Goal: Task Accomplishment & Management: Manage account settings

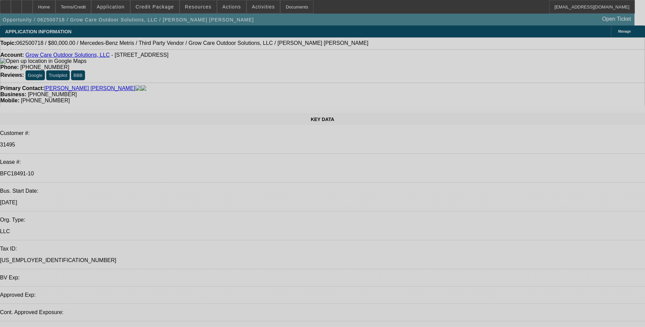
select select "0"
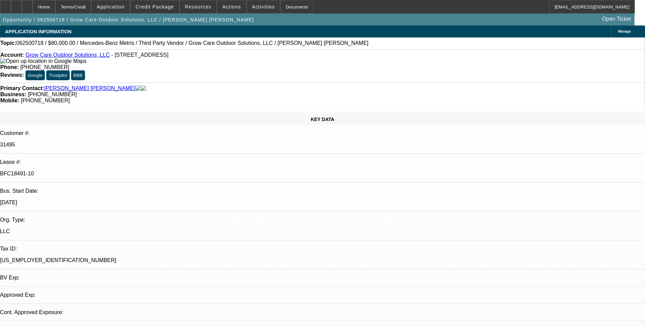
select select "0"
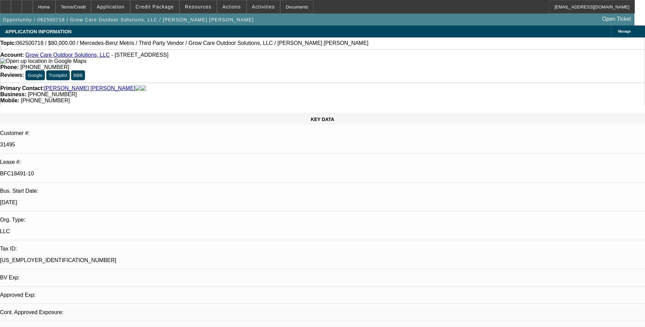
select select "0"
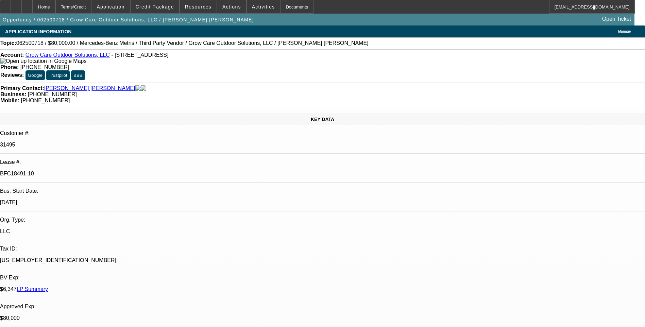
select select "1"
select select "6"
select select "1"
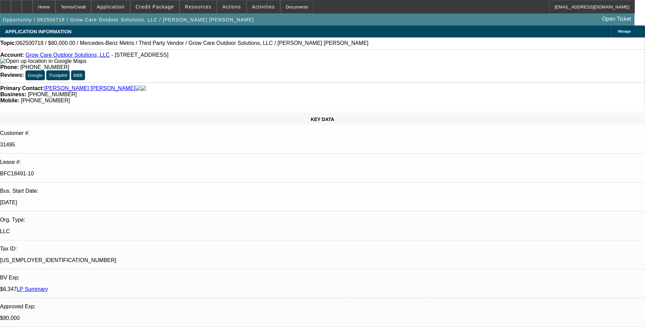
select select "6"
select select "1"
select select "6"
select select "1"
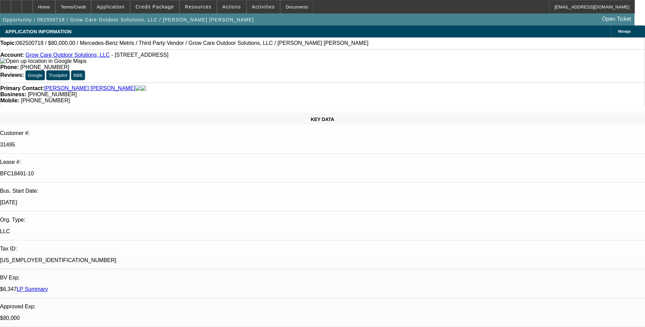
select select "1"
select select "6"
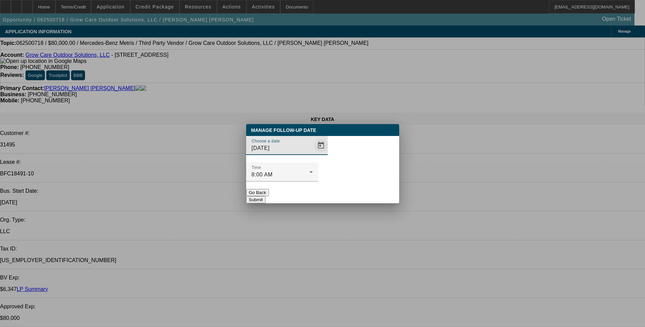
click at [313, 154] on span "Open calendar" at bounding box center [321, 145] width 16 height 16
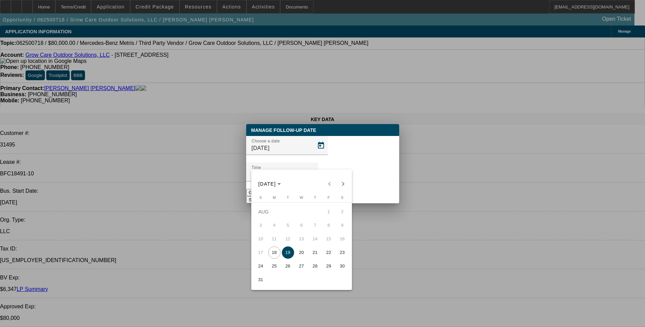
click at [273, 256] on span "18" at bounding box center [274, 253] width 12 height 12
type input "8/18/2025"
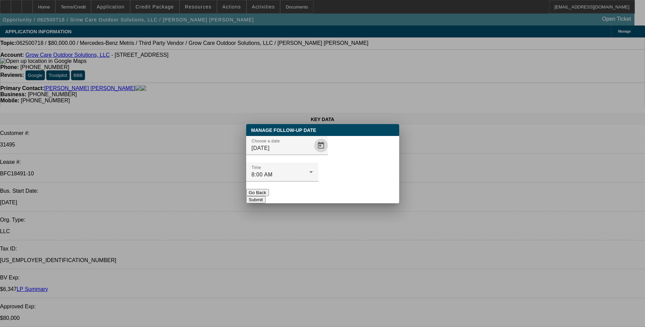
click at [266, 196] on button "Submit" at bounding box center [255, 199] width 19 height 7
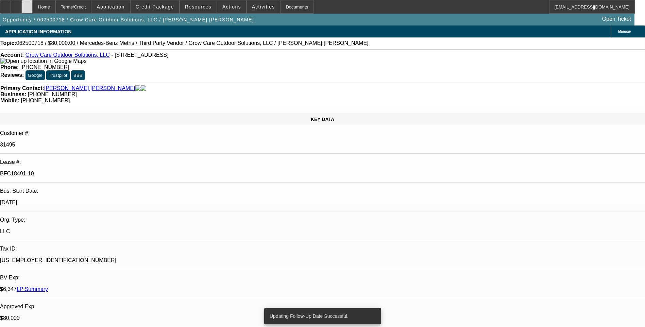
click at [27, 4] on icon at bounding box center [27, 4] width 0 height 0
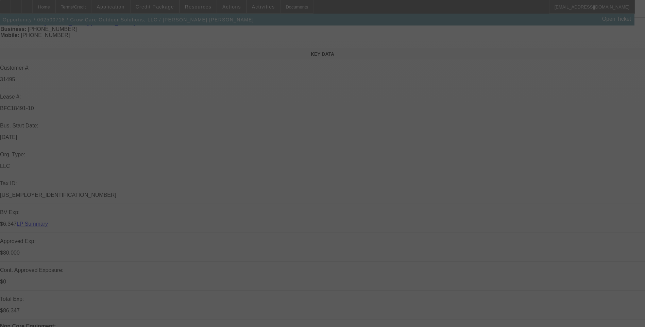
scroll to position [68, 0]
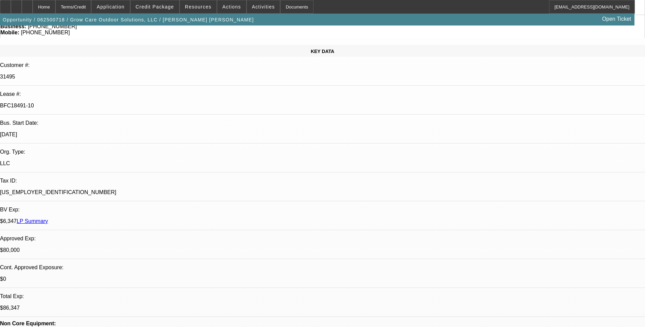
select select "0"
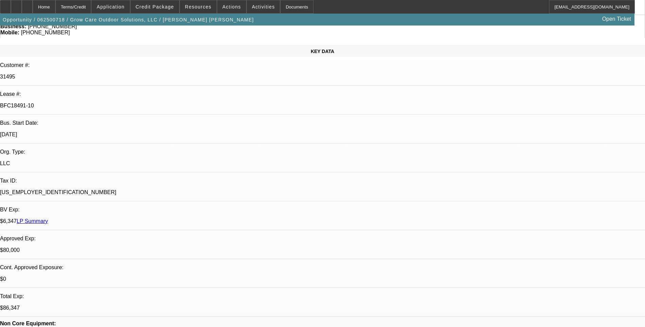
select select "0"
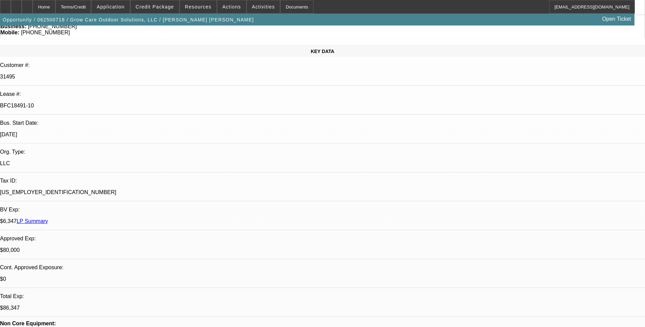
select select "0"
select select "1"
select select "6"
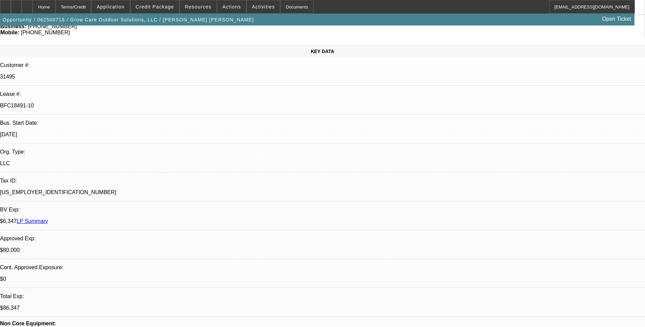
select select "1"
select select "6"
select select "1"
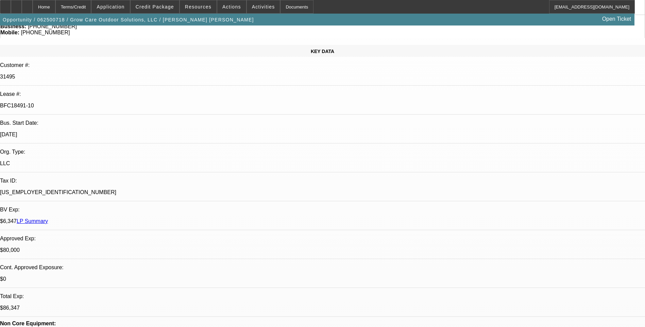
select select "6"
select select "1"
select select "6"
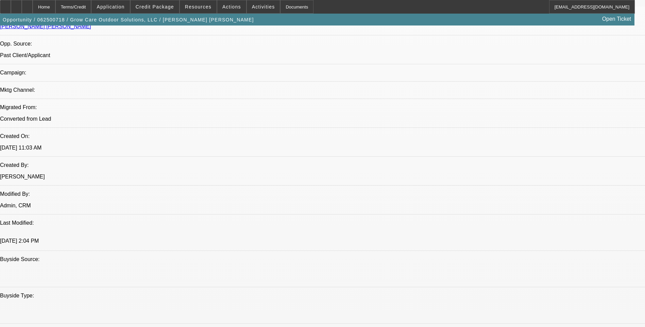
scroll to position [544, 0]
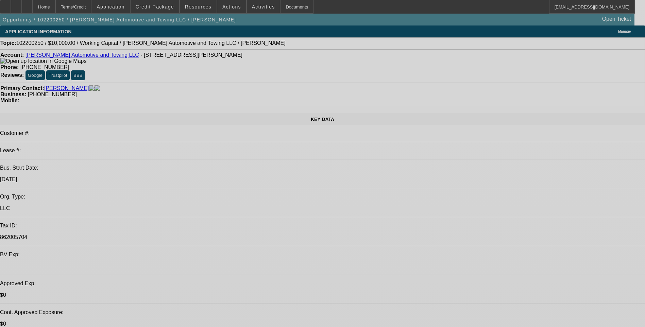
select select "0"
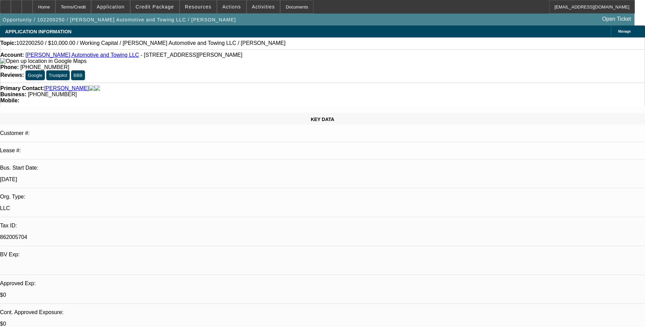
select select "0"
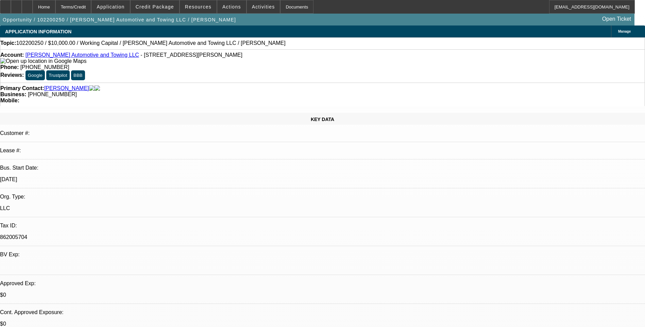
select select "1"
select select "2"
select select "6"
select select "1"
select select "2"
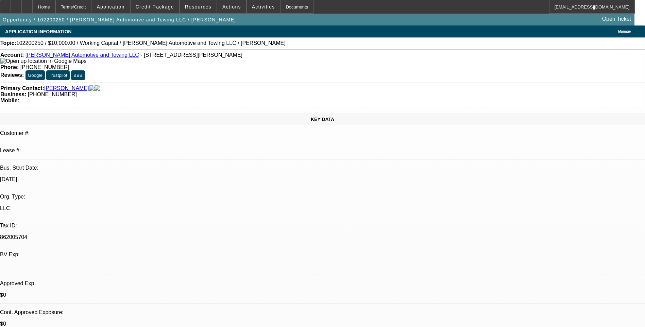
select select "6"
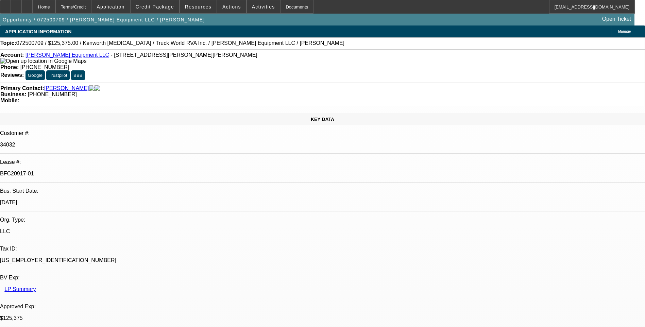
select select "0.15"
select select "2"
select select "0"
select select "0.15"
select select "2"
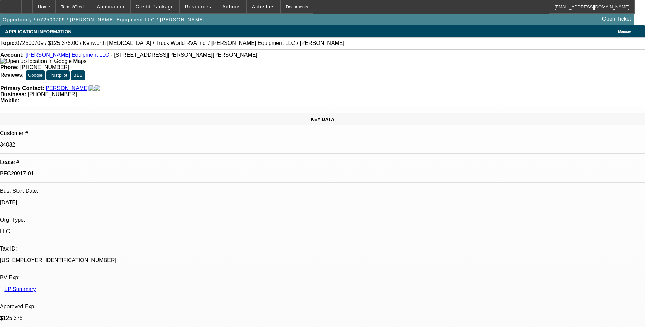
select select "0"
select select "2"
select select "0"
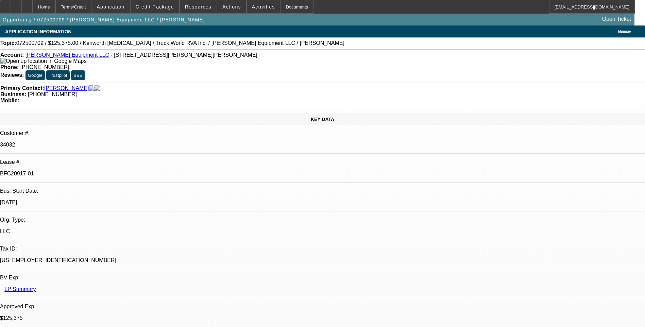
select select "2"
select select "0"
select select "1"
select select "2"
select select "6"
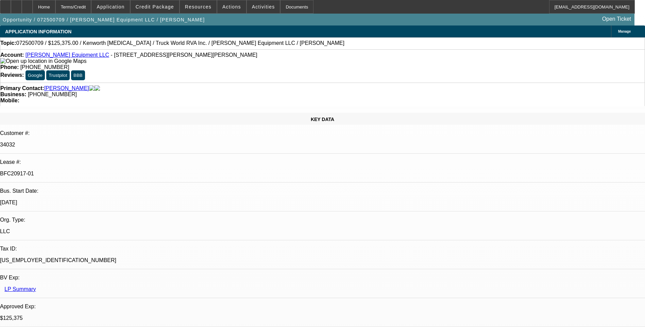
select select "1"
select select "2"
select select "6"
select select "1"
select select "2"
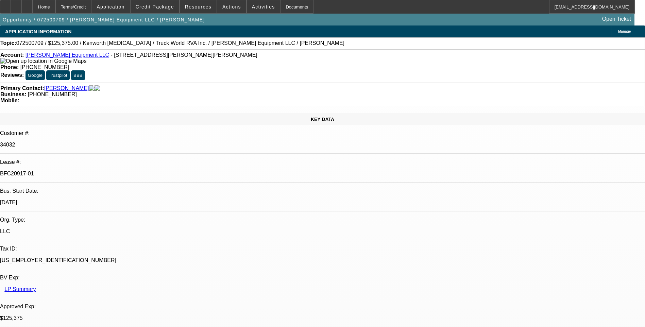
select select "6"
select select "1"
select select "2"
select select "6"
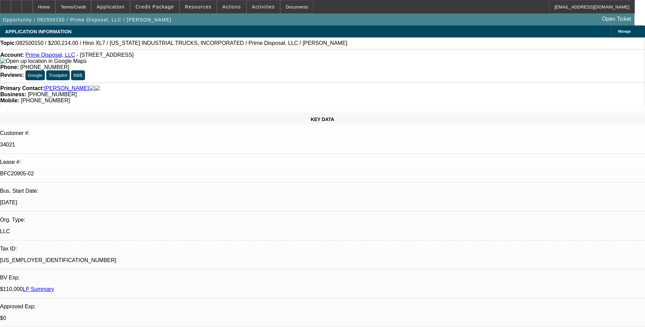
select select "0.1"
select select "0"
select select "0.1"
select select "0"
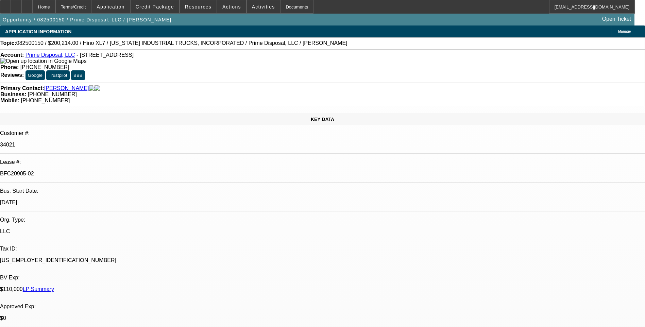
select select "0"
select select "0.1"
select select "0"
select select "0.1"
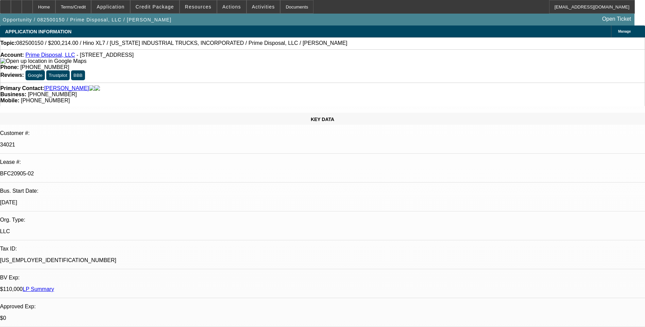
select select "0"
select select "1"
select select "6"
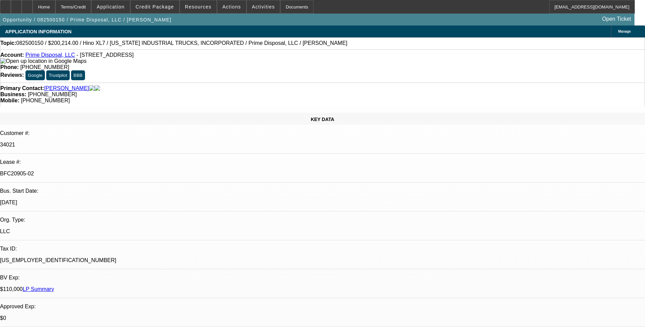
select select "1"
select select "6"
select select "1"
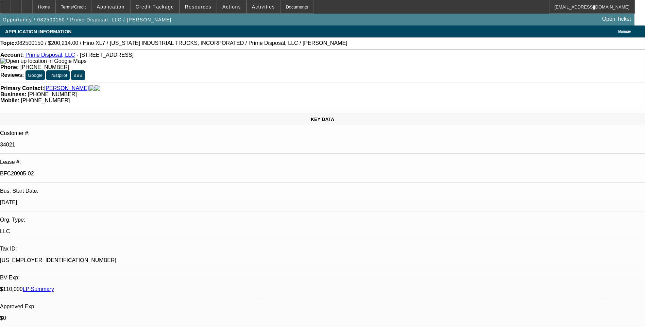
select select "6"
select select "1"
select select "6"
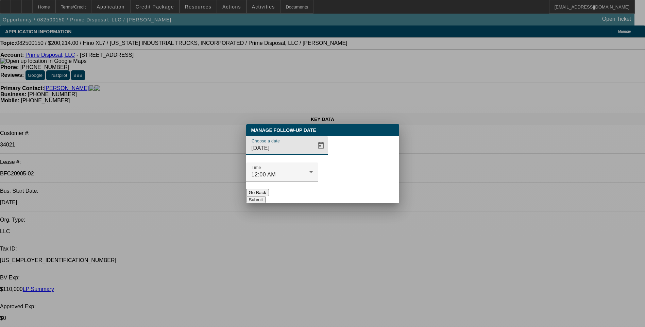
click at [313, 154] on span "Open calendar" at bounding box center [321, 145] width 16 height 16
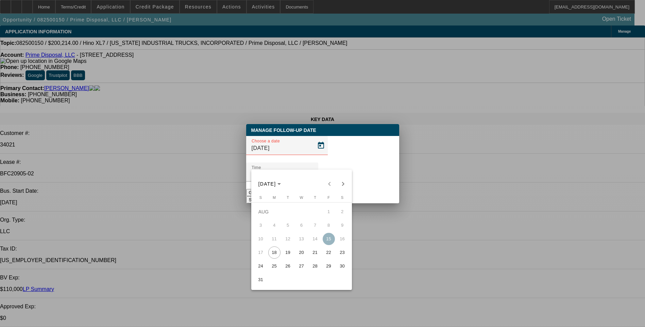
click at [288, 254] on span "19" at bounding box center [288, 253] width 12 height 12
type input "[DATE]"
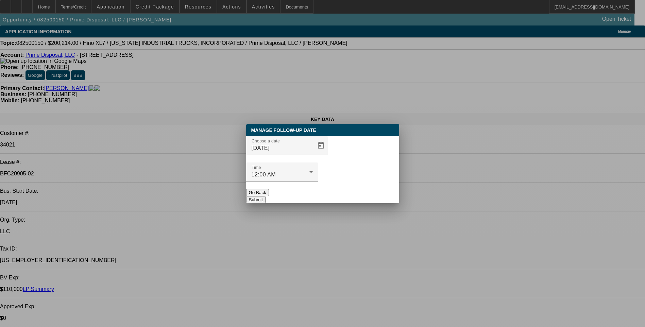
click at [266, 196] on button "Submit" at bounding box center [255, 199] width 19 height 7
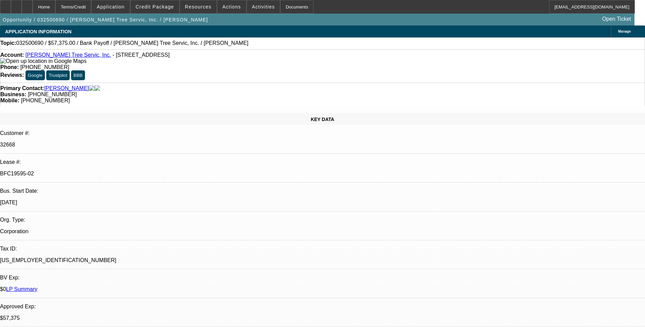
select select "0.1"
select select "0"
select select "0.1"
select select "0"
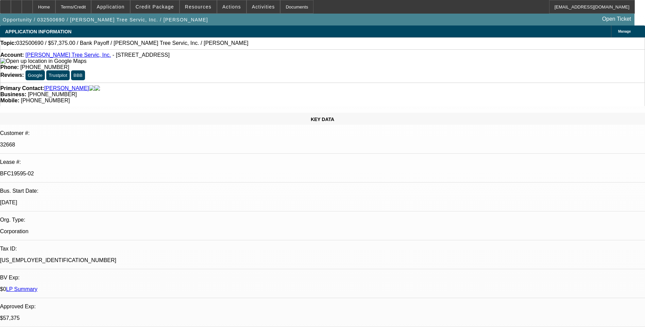
select select "0"
select select "0.1"
select select "0"
select select "0.1"
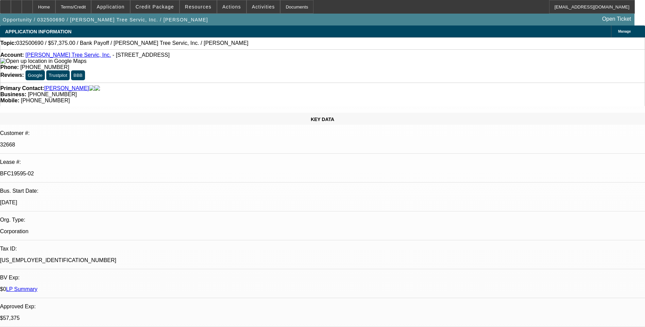
select select "0"
select select "1"
select select "3"
select select "6"
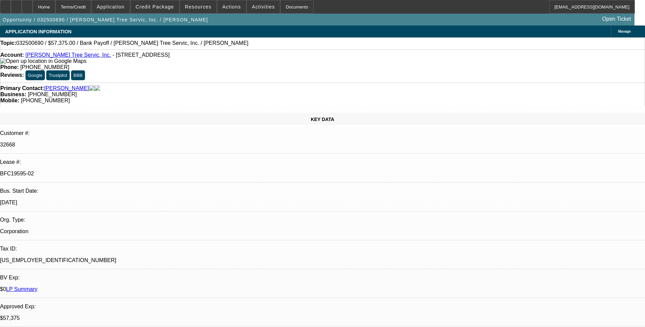
select select "1"
select select "3"
select select "6"
select select "1"
select select "3"
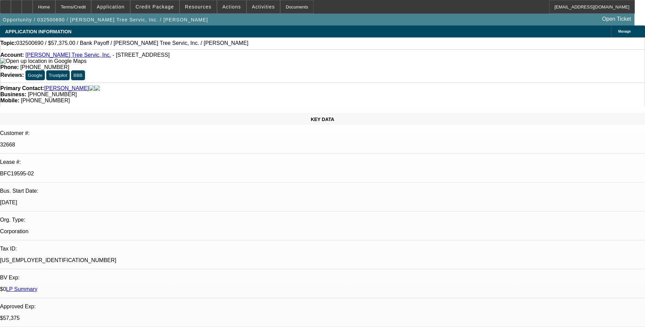
select select "6"
select select "1"
select select "3"
select select "6"
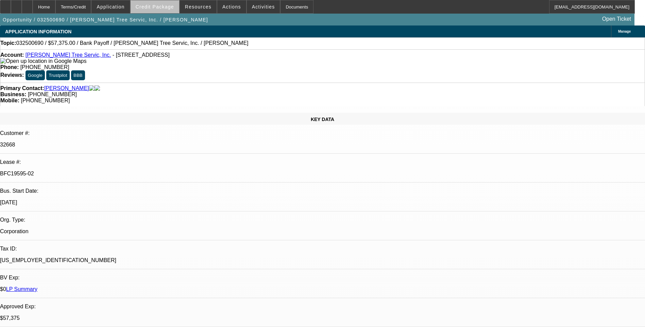
click at [169, 9] on span "Credit Package" at bounding box center [155, 6] width 38 height 5
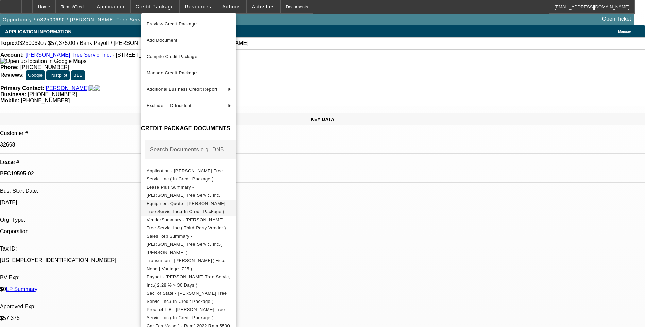
click at [211, 200] on button "Equipment Quote - Tabor Tree Servic, Inc.( In Credit Package )" at bounding box center [188, 208] width 95 height 16
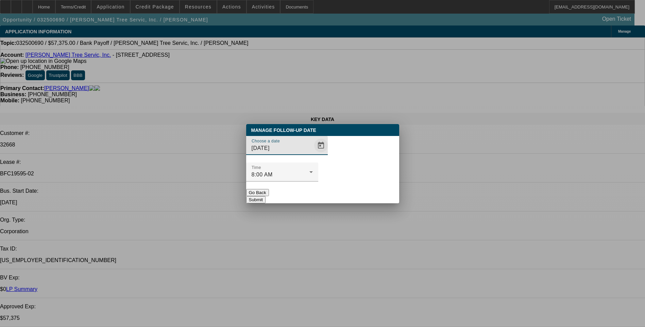
click at [313, 154] on span "Open calendar" at bounding box center [321, 145] width 16 height 16
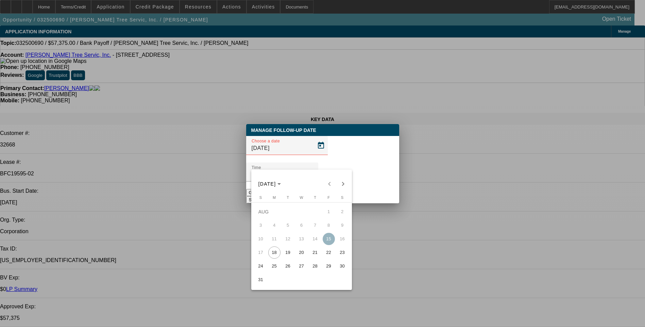
click at [286, 255] on span "19" at bounding box center [288, 253] width 12 height 12
type input "8/19/2025"
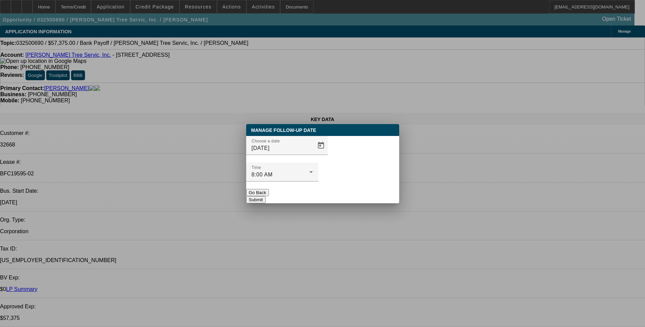
click at [266, 196] on button "Submit" at bounding box center [255, 199] width 19 height 7
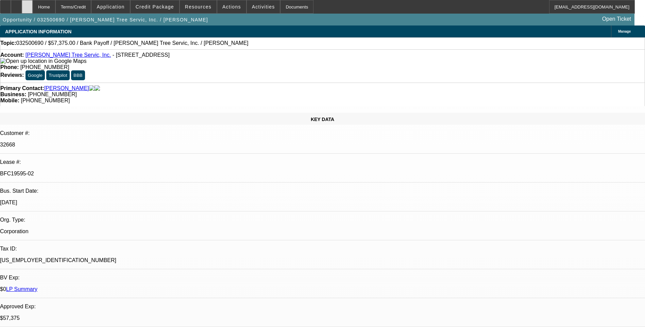
click at [27, 4] on icon at bounding box center [27, 4] width 0 height 0
select select "0.1"
select select "0"
select select "0.1"
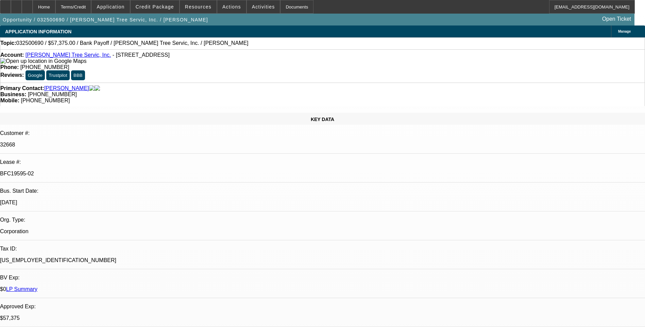
select select "0"
select select "0.1"
select select "0"
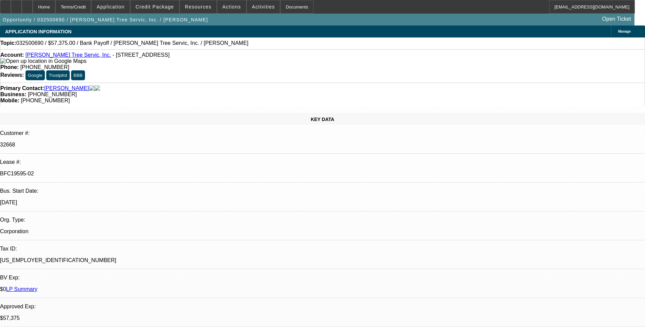
select select "0.1"
select select "0"
select select "1"
select select "3"
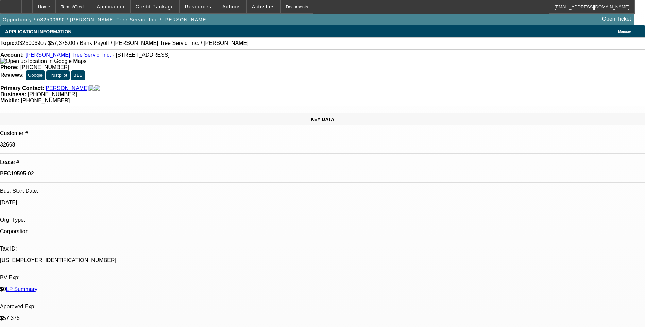
select select "6"
select select "1"
select select "3"
select select "6"
select select "1"
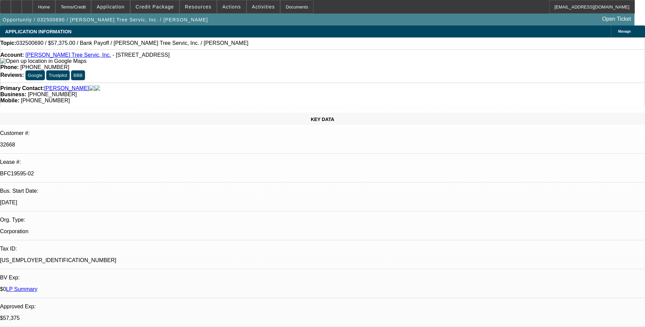
select select "3"
select select "6"
select select "1"
select select "3"
select select "6"
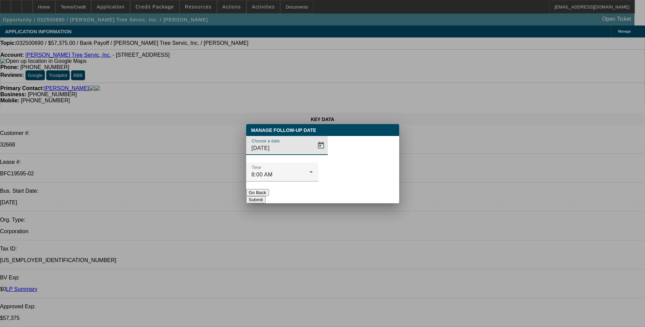
click at [315, 216] on div at bounding box center [322, 163] width 645 height 327
click at [266, 196] on button "Submit" at bounding box center [255, 199] width 19 height 7
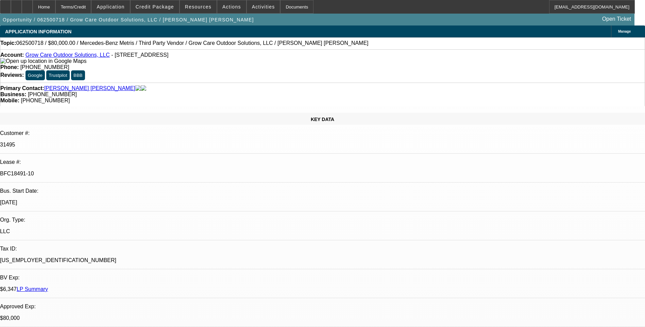
select select "0"
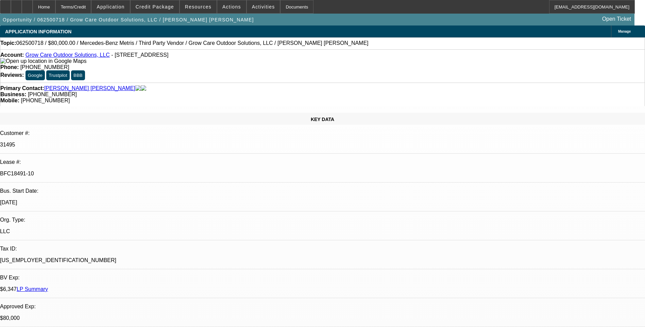
select select "0"
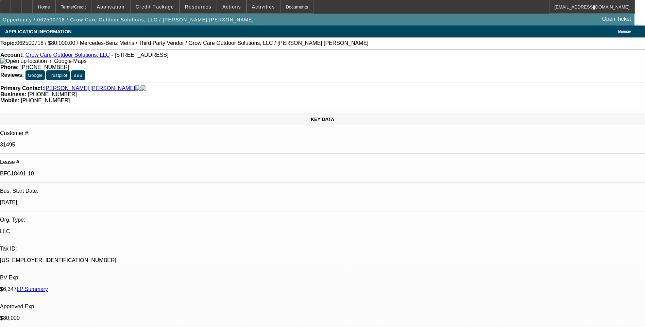
select select "0"
select select "1"
select select "6"
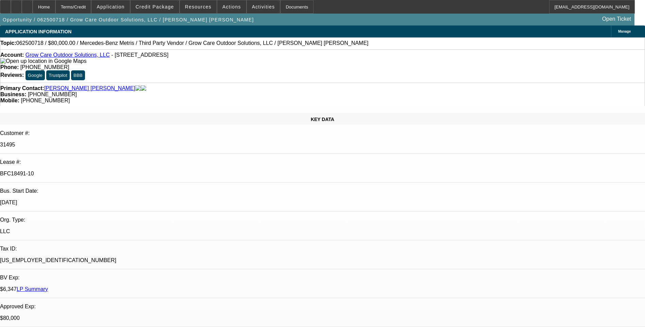
select select "1"
select select "6"
select select "1"
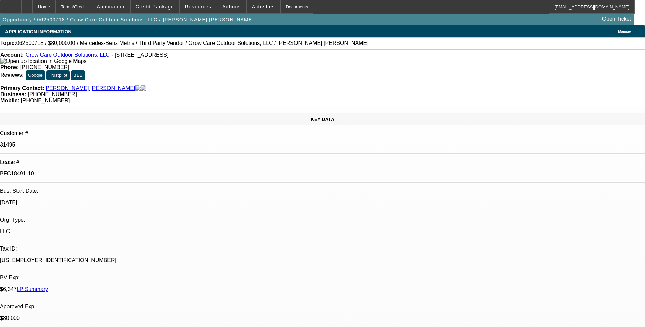
select select "6"
select select "1"
select select "6"
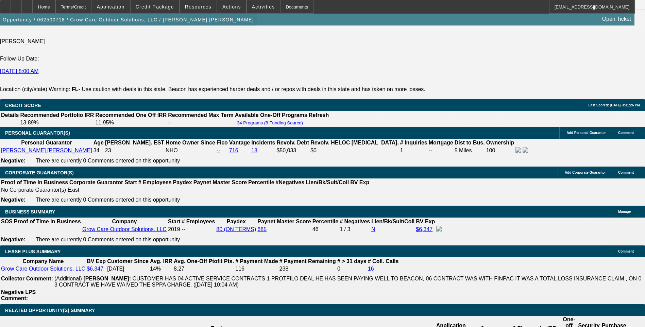
scroll to position [986, 0]
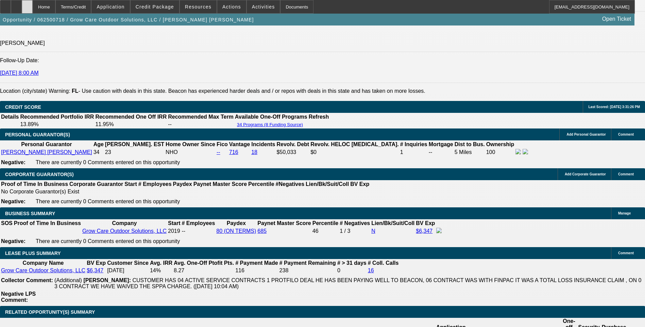
click at [33, 9] on div at bounding box center [27, 7] width 11 height 14
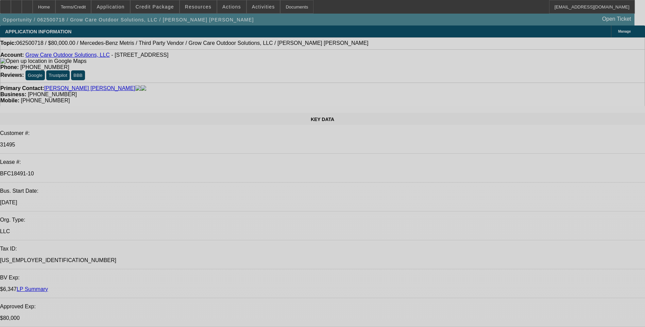
select select "0"
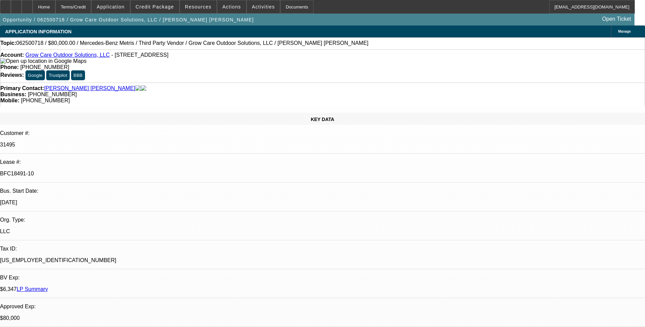
select select "0"
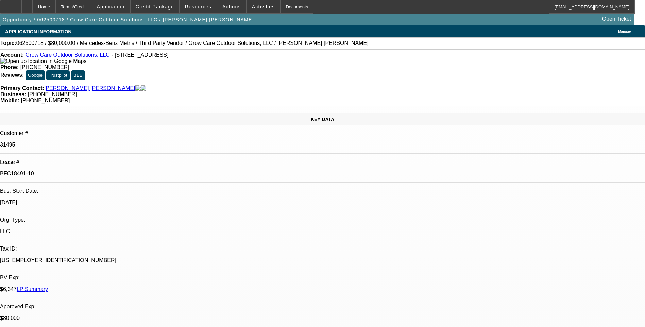
select select "0"
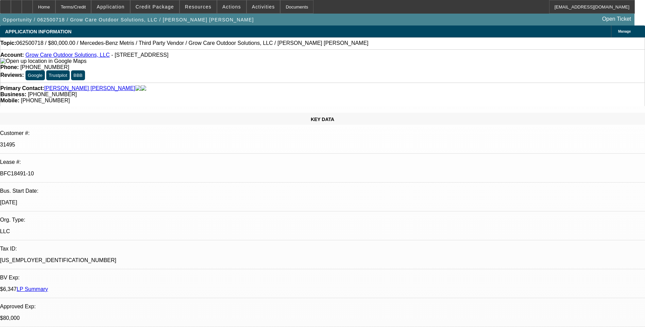
select select "0"
select select "1"
select select "6"
select select "1"
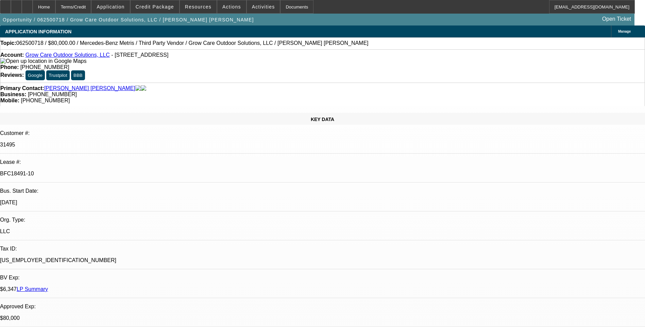
select select "1"
select select "6"
select select "1"
select select "6"
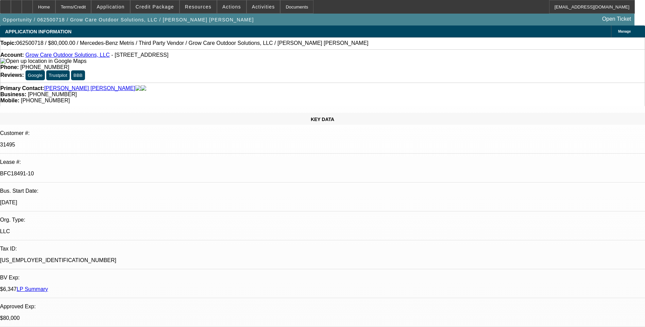
select select "1"
select select "6"
click at [149, 6] on span "Credit Package" at bounding box center [155, 6] width 38 height 5
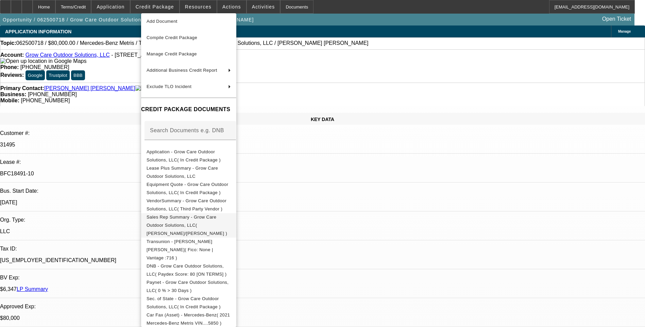
scroll to position [34, 0]
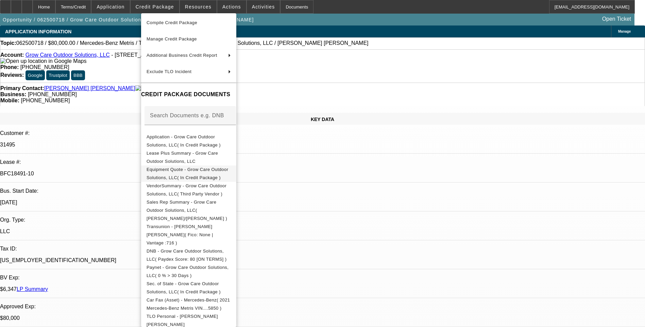
click at [222, 171] on span "Equipment Quote - Grow Care Outdoor Solutions, LLC( In Credit Package )" at bounding box center [188, 173] width 82 height 13
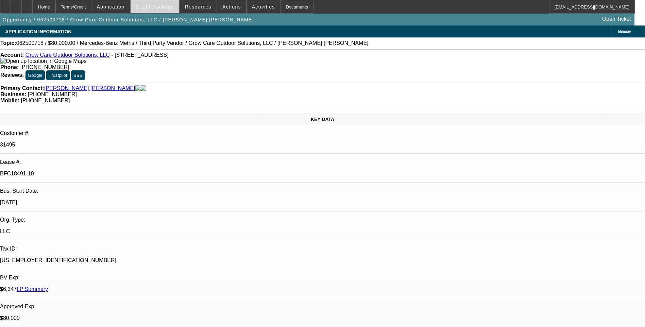
click at [159, 7] on span "Credit Package" at bounding box center [155, 6] width 38 height 5
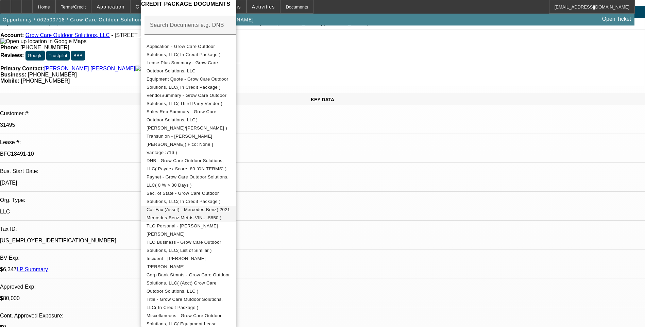
scroll to position [68, 0]
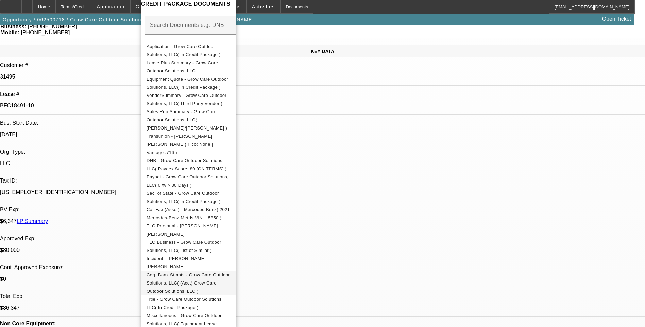
drag, startPoint x: 226, startPoint y: 285, endPoint x: 239, endPoint y: 268, distance: 21.5
click at [223, 297] on span "Title - Grow Care Outdoor Solutions, LLC( In Credit Package )" at bounding box center [185, 303] width 76 height 13
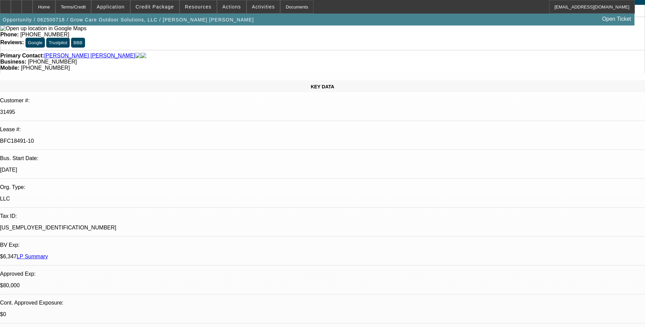
scroll to position [0, 0]
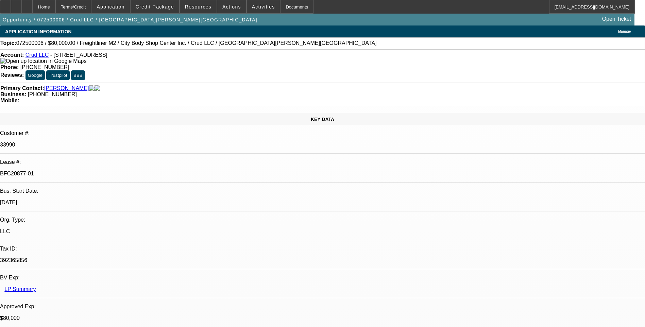
select select "0"
select select "2"
select select "0"
select select "2"
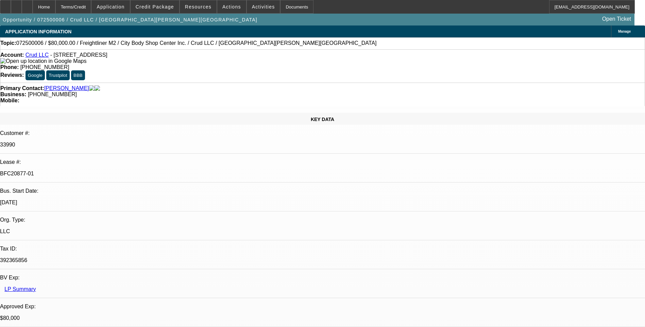
select select "0"
select select "2"
select select "0"
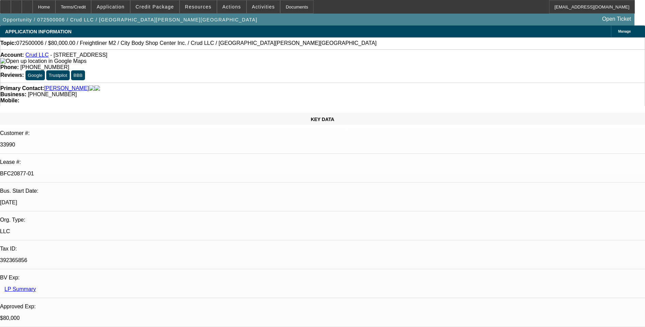
select select "2"
select select "0"
select select "1"
select select "2"
select select "6"
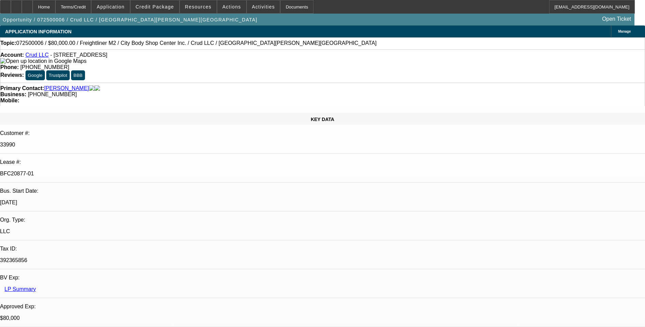
select select "1"
select select "2"
select select "6"
select select "1"
select select "2"
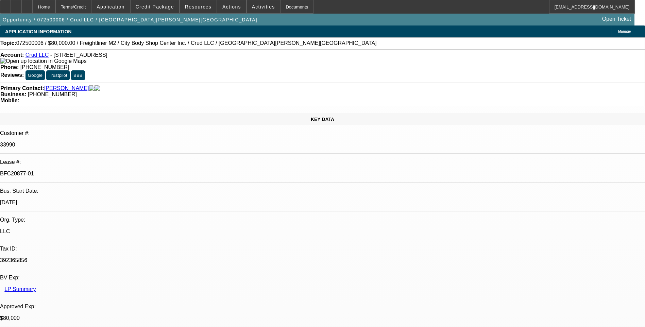
select select "6"
select select "1"
select select "2"
select select "6"
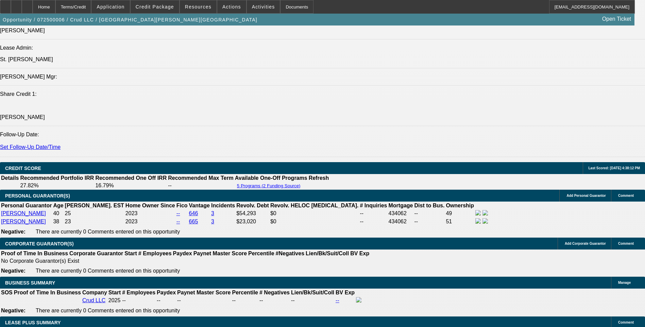
scroll to position [918, 0]
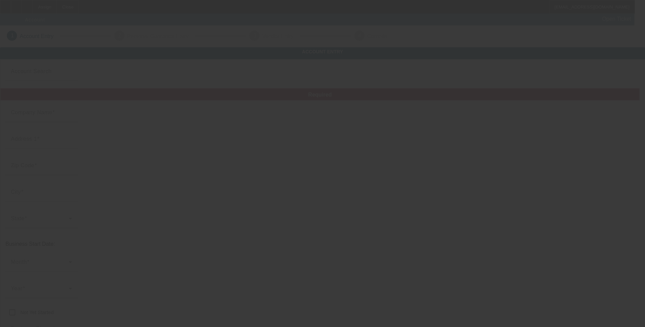
type input "MOLEY MAGNETICS, INC."
type input "[STREET_ADDRESS]"
type input "14094"
type input "LOCKPORT"
type input "[PHONE_NUMBER]"
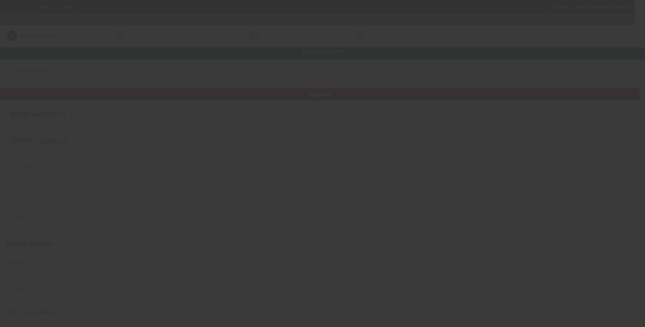
type input "[URL][DOMAIN_NAME]"
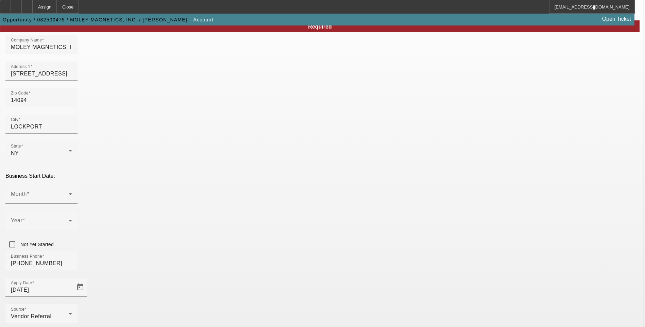
scroll to position [102, 0]
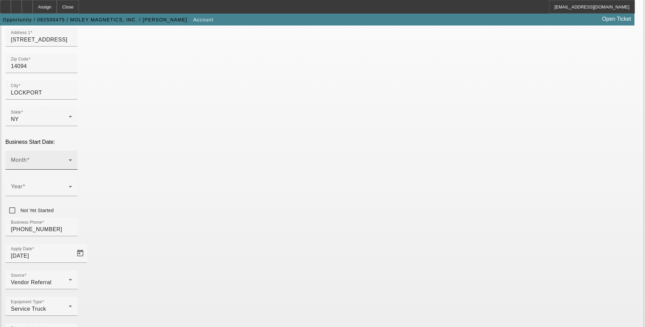
click at [69, 159] on span at bounding box center [40, 163] width 58 height 8
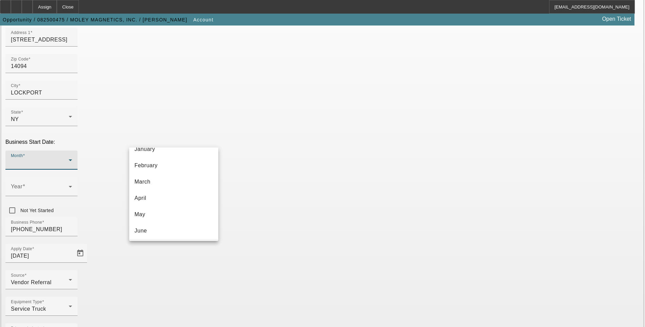
scroll to position [124, 0]
click at [171, 181] on mat-option "September" at bounding box center [173, 181] width 89 height 16
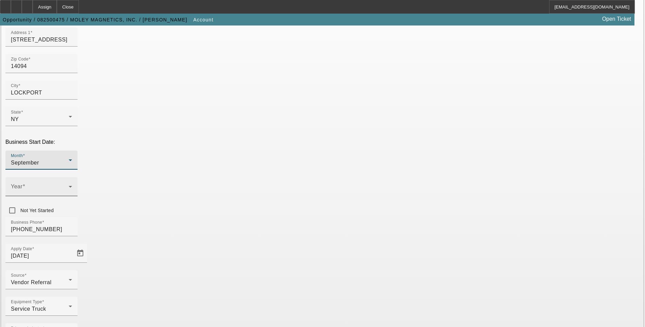
click at [69, 185] on span at bounding box center [40, 189] width 58 height 8
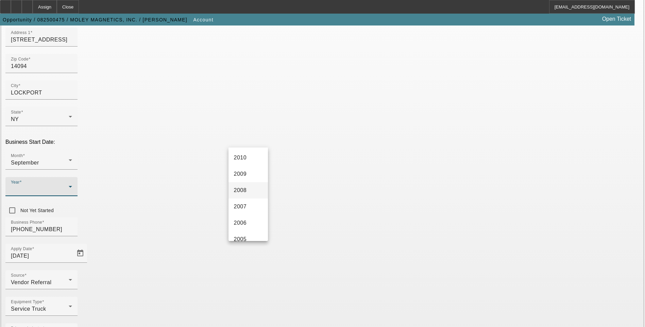
scroll to position [306, 0]
click at [247, 179] on mat-option "2008" at bounding box center [248, 179] width 39 height 16
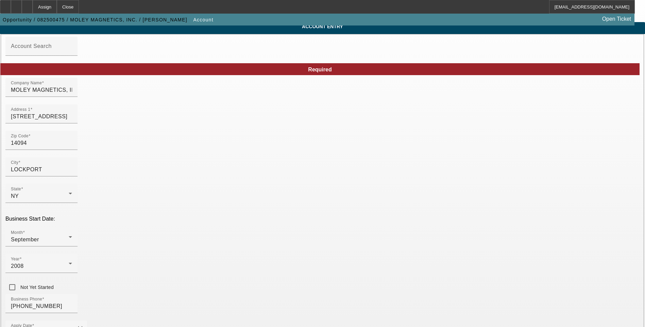
scroll to position [68, 0]
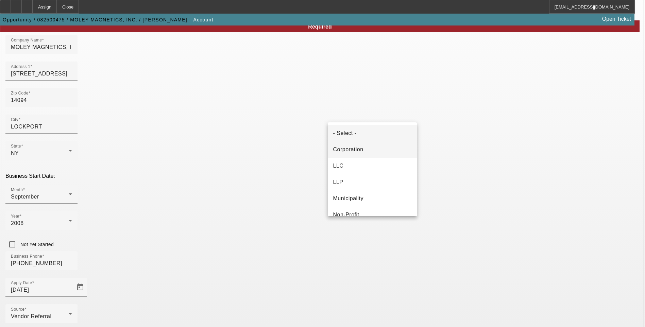
click at [367, 150] on mat-option "Corporation" at bounding box center [372, 150] width 89 height 16
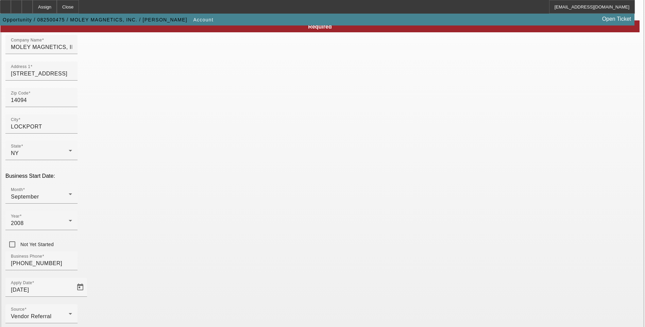
type input "263300855"
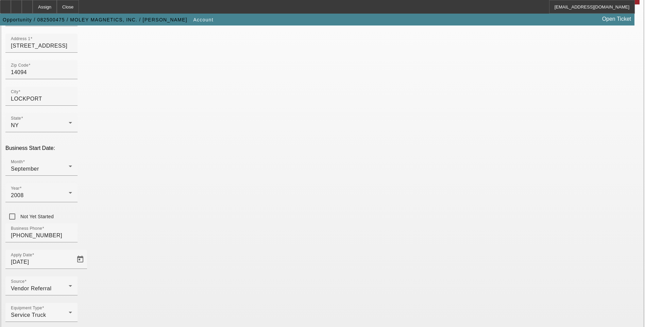
scroll to position [102, 0]
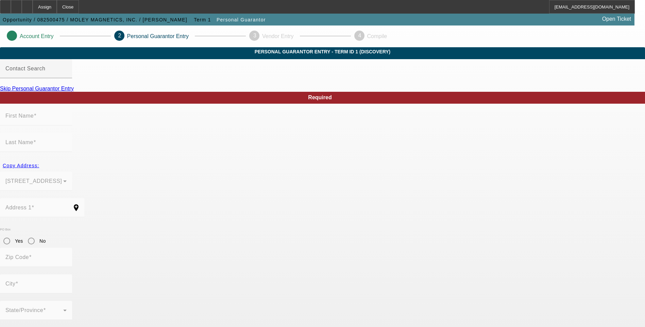
click at [74, 92] on link "Skip Personal Guarantor Entry" at bounding box center [37, 89] width 74 height 6
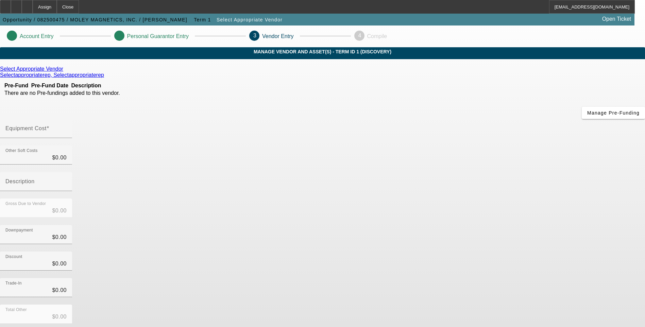
click at [65, 72] on icon at bounding box center [65, 69] width 0 height 6
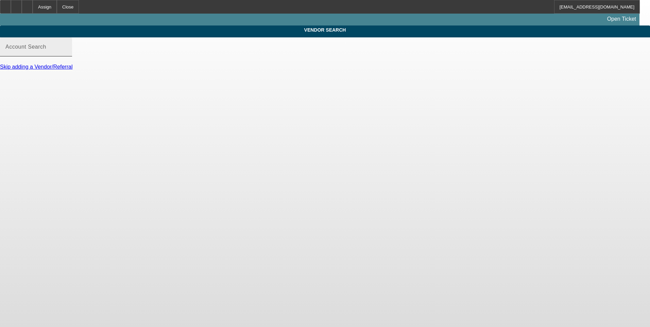
click at [46, 50] on mat-label "Account Search" at bounding box center [25, 47] width 41 height 6
click at [67, 54] on input "Account Search" at bounding box center [35, 50] width 61 height 8
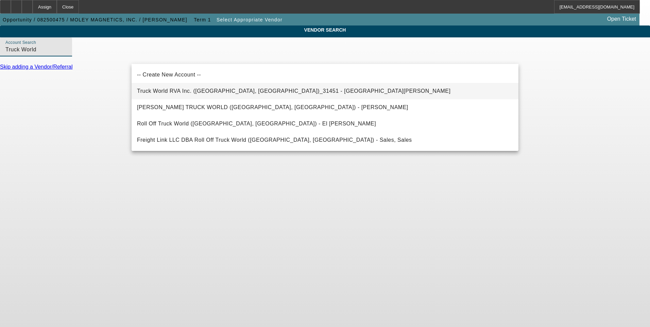
click at [196, 93] on span "Truck World RVA Inc. ([GEOGRAPHIC_DATA], [GEOGRAPHIC_DATA])_31451 - [GEOGRAPHIC…" at bounding box center [294, 91] width 314 height 6
type input "Truck World RVA Inc. ([GEOGRAPHIC_DATA], [GEOGRAPHIC_DATA])_31451 - [GEOGRAPHIC…"
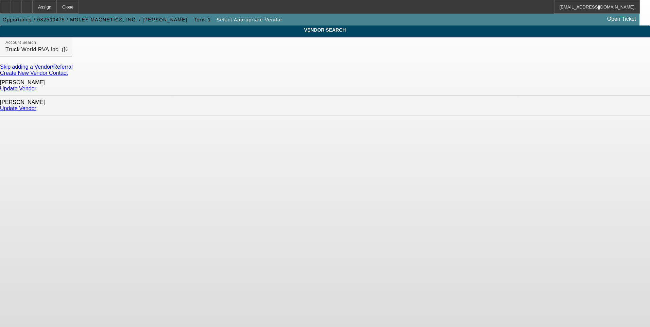
click at [36, 105] on link "Update Vendor" at bounding box center [18, 108] width 36 height 6
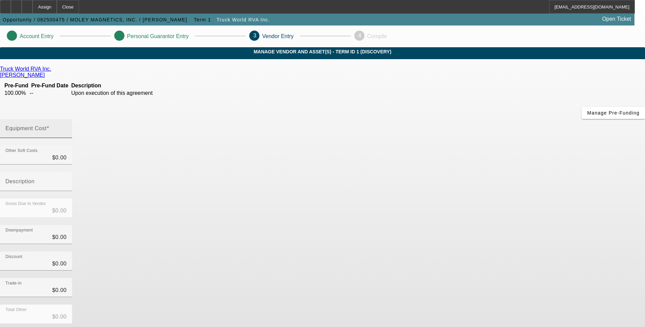
click at [67, 127] on input "Equipment Cost" at bounding box center [35, 131] width 61 height 8
type input "1"
type input "$1.00"
type input "14"
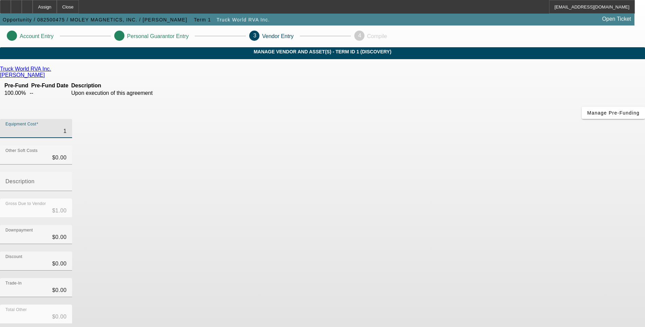
type input "$14.00"
type input "145"
type input "$145.00"
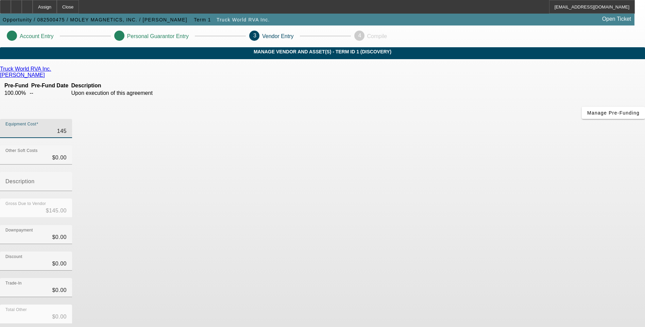
type input "1450"
type input "$1,450.00"
type input "14500"
type input "$14,500.00"
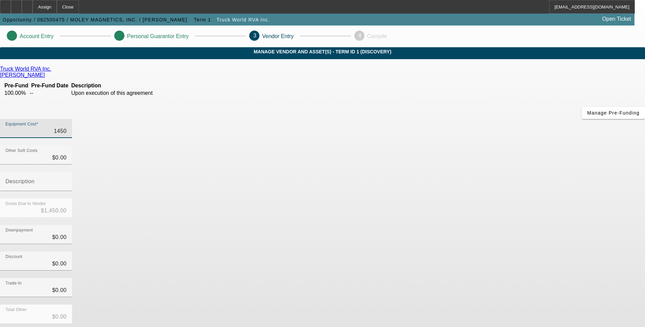
type input "$14,500.00"
type input "145000"
type input "$145,000.00"
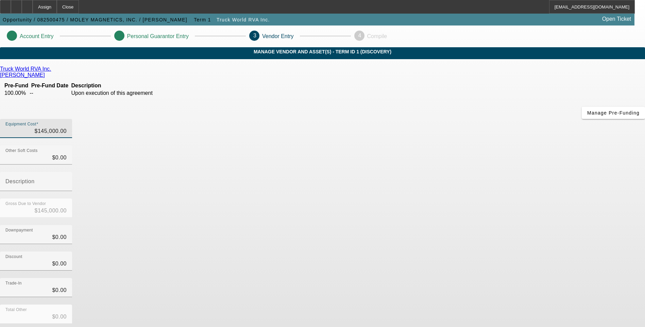
click at [485, 252] on div "Discount $0.00" at bounding box center [322, 265] width 645 height 27
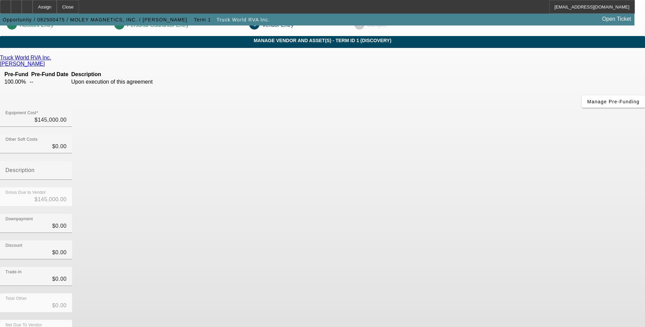
scroll to position [17, 0]
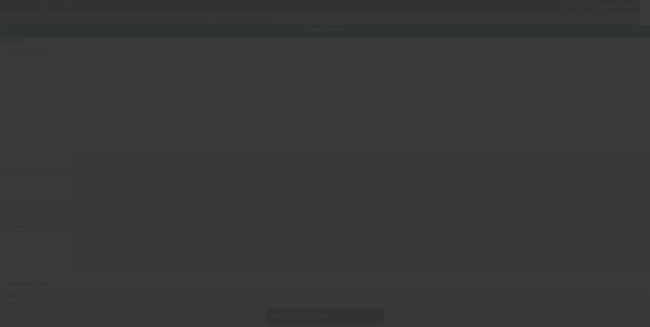
type input "5202 COMMERCE DRIVE"
type input "LOCKPORT"
type input "14094"
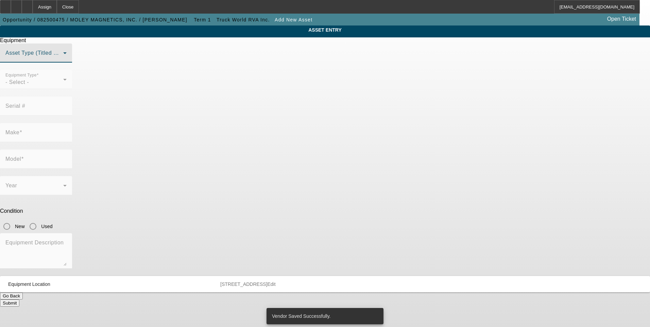
click at [63, 60] on span at bounding box center [34, 56] width 58 height 8
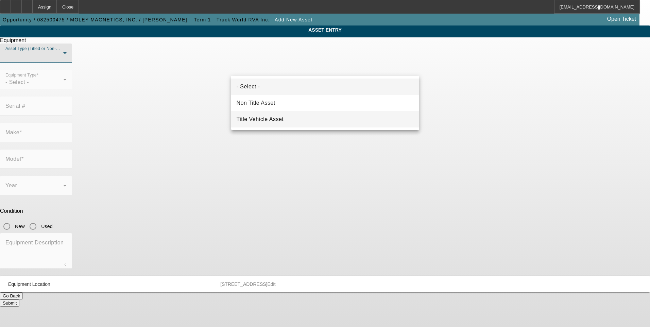
click at [297, 122] on mat-option "Title Vehicle Asset" at bounding box center [325, 119] width 188 height 16
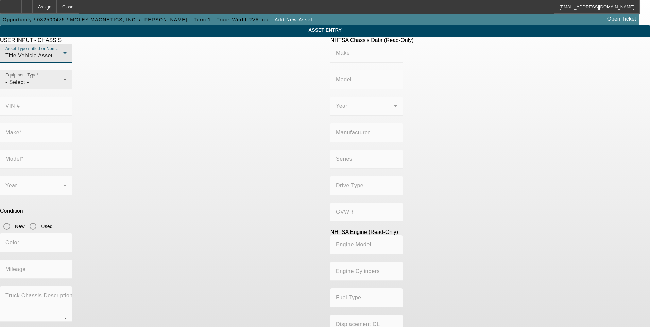
click at [63, 86] on div "- Select -" at bounding box center [34, 82] width 58 height 8
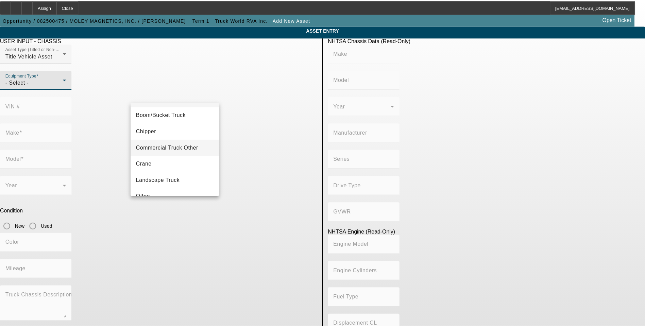
scroll to position [7, 0]
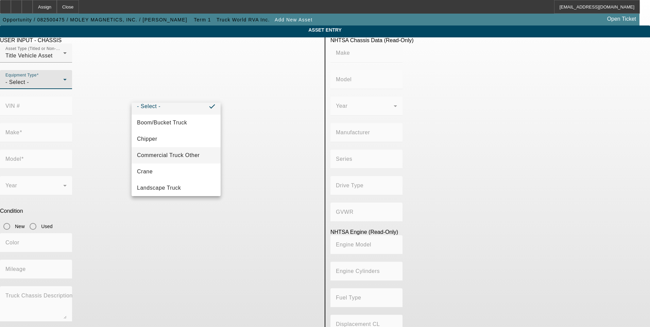
click at [187, 153] on span "Commercial Truck Other" at bounding box center [168, 155] width 63 height 8
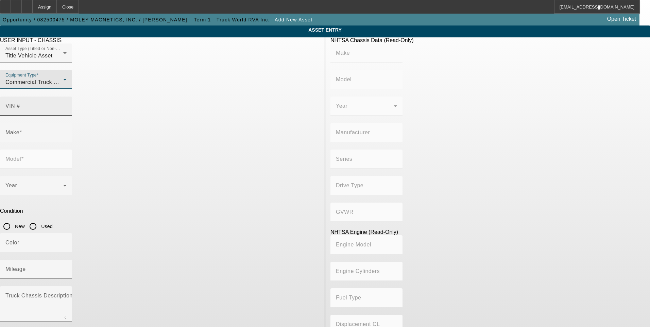
click at [67, 105] on input "VIN #" at bounding box center [35, 109] width 61 height 8
drag, startPoint x: 257, startPoint y: 97, endPoint x: 251, endPoint y: 97, distance: 6.1
click at [67, 105] on input "VIN #" at bounding box center [35, 109] width 61 height 8
paste input "1FD0W5HT3PEC71931"
type input "1FD0W5HT3PEC71931"
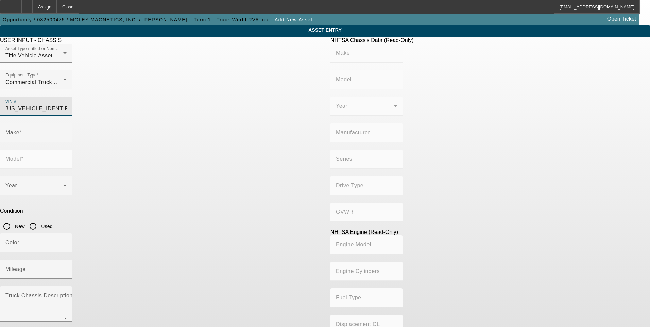
type input "FORD"
type input "F-550"
type input "FORD MOTOR COMPANY"
type input "F-Series Super Duty"
type input "4WD/4-Wheel Drive/4x4"
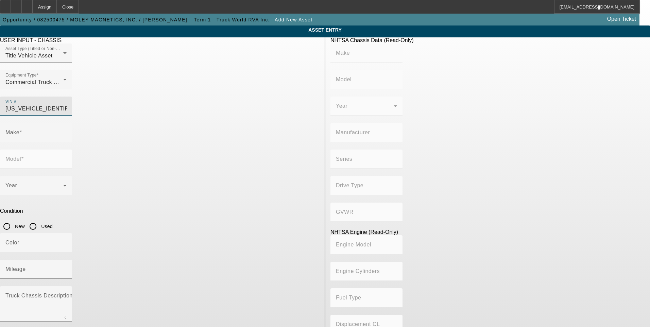
type input "Class 5: 16,001 - 19,500 lb (7,258 - 8,845 kg)"
type input "8"
type input "Diesel"
type input "408.85908543470"
type input "6.7"
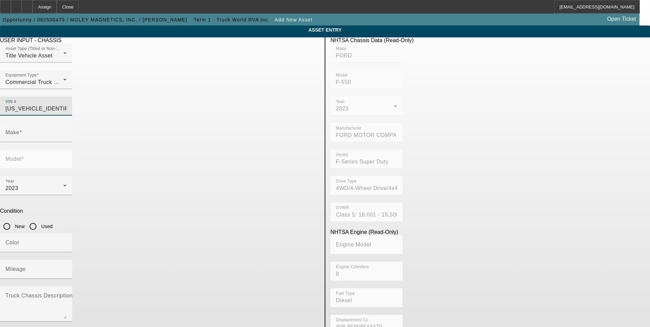
type input "FORD"
type input "F-550"
type input "1FD0W5HT3PEC71931"
click at [40, 220] on input "Used" at bounding box center [33, 227] width 14 height 14
radio input "true"
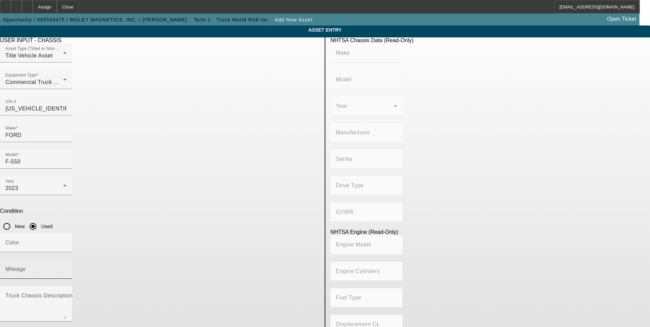
type input "FORD"
type input "F-550"
type input "FORD MOTOR COMPANY"
type input "F-Series Super Duty"
type input "4WD/4-Wheel Drive/4x4"
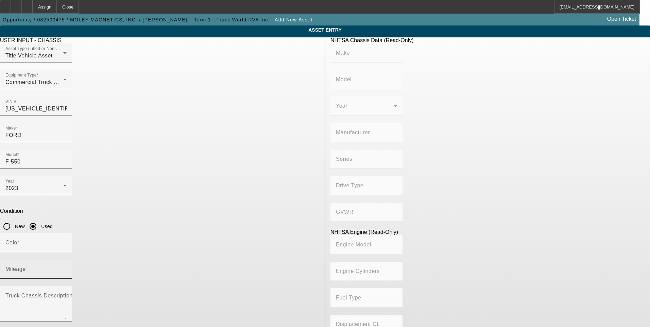
type input "Class 5: 16,001 - 19,500 lb (7,258 - 8,845 kg)"
type input "8"
type input "Diesel"
type input "408.85908543470"
type input "6.7"
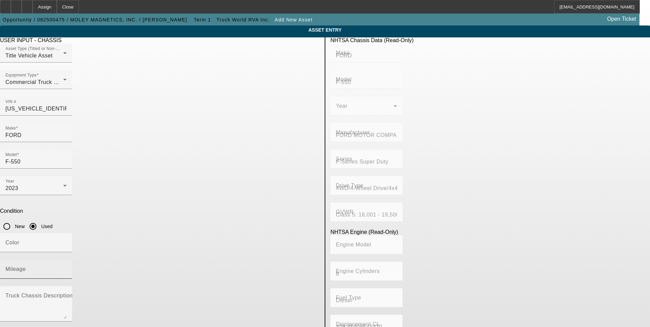
click at [67, 268] on input "Mileage" at bounding box center [35, 272] width 61 height 8
type input "45154"
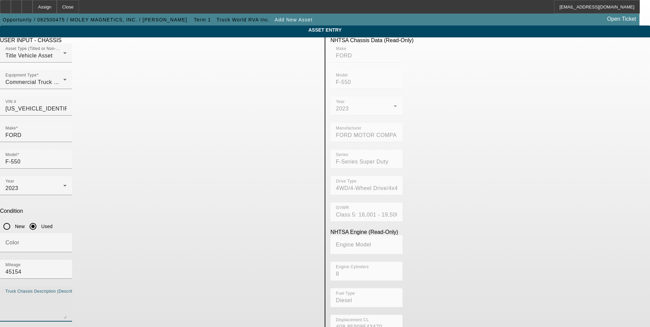
click at [67, 295] on textarea "Truck Chassis Description (Describe the truck chassis only)" at bounding box center [35, 307] width 61 height 24
click at [70, 190] on app-asset-collateral-manage "ASSET ENTRY USER INPUT - CHASSIS Asset Type (Titled or Non-Titled) Title Vehicl…" at bounding box center [325, 214] width 650 height 377
click at [10, 327] on span "button" at bounding box center [5, 333] width 8 height 8
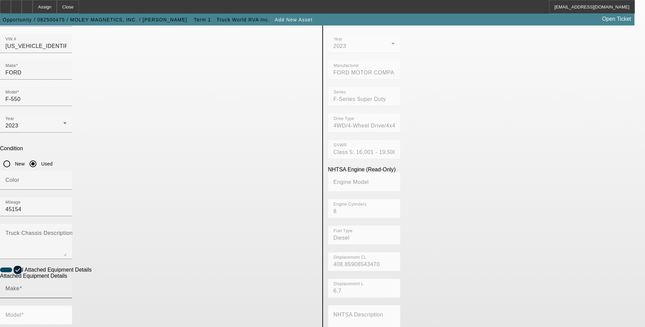
scroll to position [68, 0]
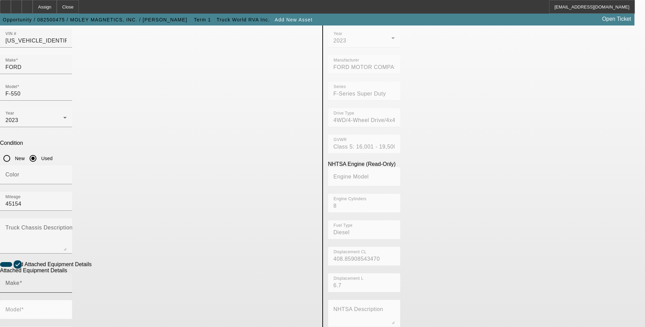
click at [67, 282] on input "Make" at bounding box center [35, 286] width 61 height 8
type input "Stellar"
click at [167, 241] on mat-option "Stellar" at bounding box center [173, 242] width 89 height 16
click at [67, 309] on input "Model" at bounding box center [35, 313] width 61 height 8
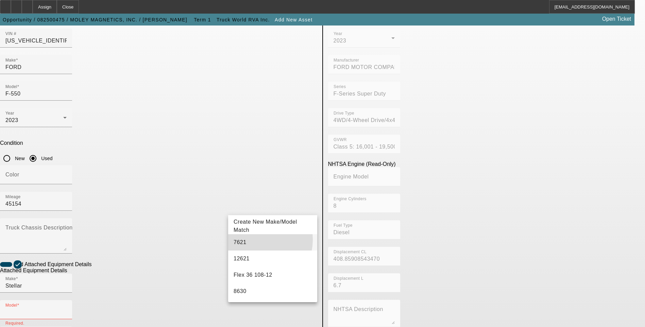
click at [253, 240] on mat-option "7621" at bounding box center [272, 242] width 89 height 16
type input "7621"
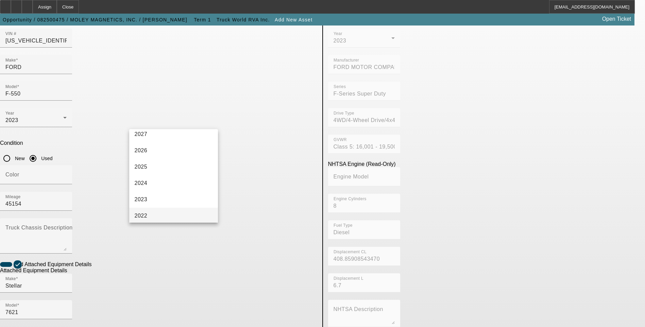
scroll to position [34, 0]
click at [169, 188] on mat-option "2023" at bounding box center [173, 188] width 89 height 16
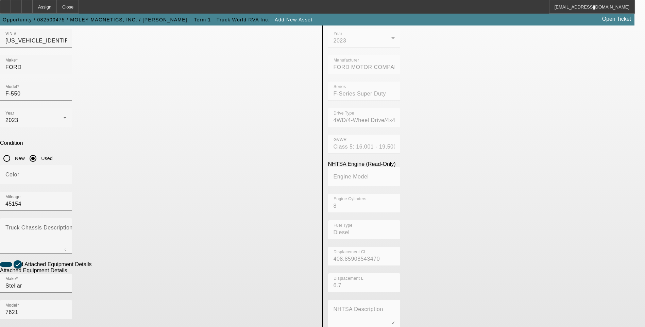
radio input "true"
checkbox input "true"
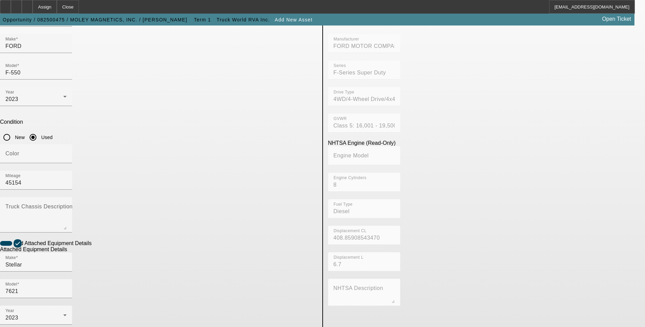
scroll to position [111, 0]
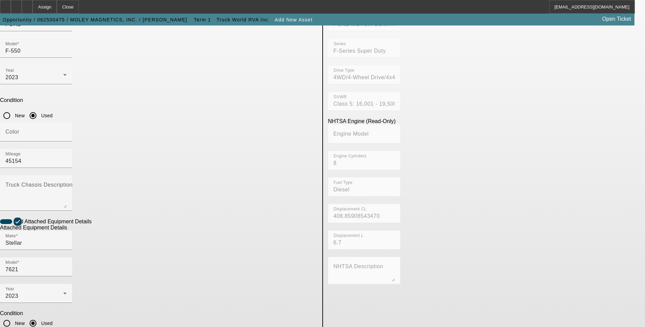
paste textarea "7500# maximum lifting capacity and a two stage hydraulic extension out to 21′ o…"
drag, startPoint x: 148, startPoint y: 244, endPoint x: 159, endPoint y: 251, distance: 13.2
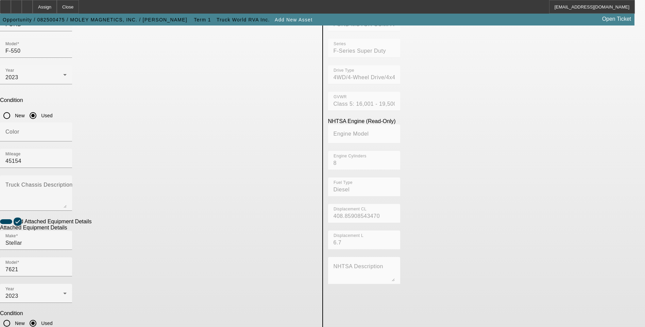
type textarea "7500LB maximum lifting capacity and a two stage hydraulic extension out to 21′ …"
click at [57, 227] on app-asset-collateral-manage "ASSET ENTRY USER INPUT - CHASSIS Asset Type (Titled or Non-Titled) Title Vehicl…" at bounding box center [322, 179] width 645 height 529
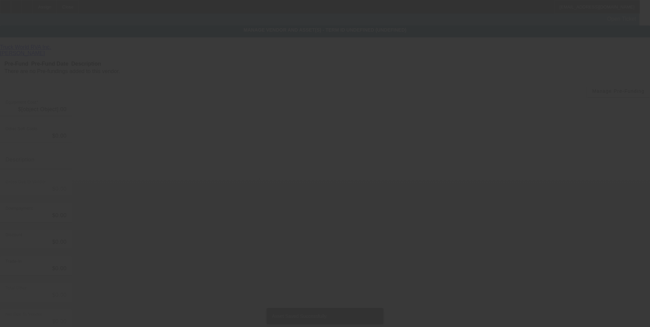
type input "$145,000.00"
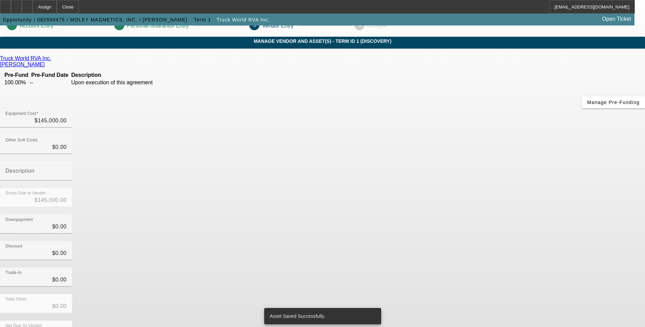
scroll to position [20, 0]
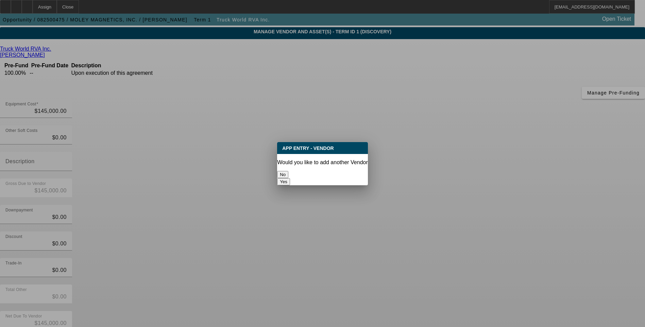
click at [288, 171] on button "No" at bounding box center [282, 174] width 11 height 7
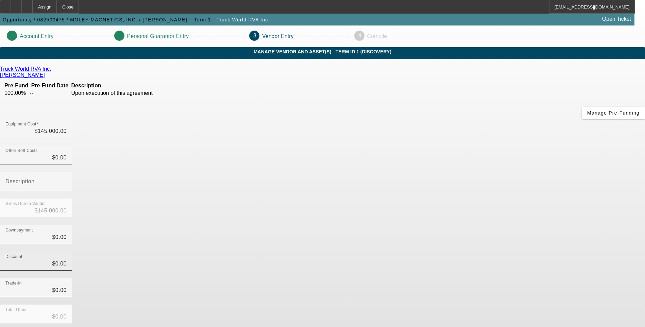
scroll to position [20, 0]
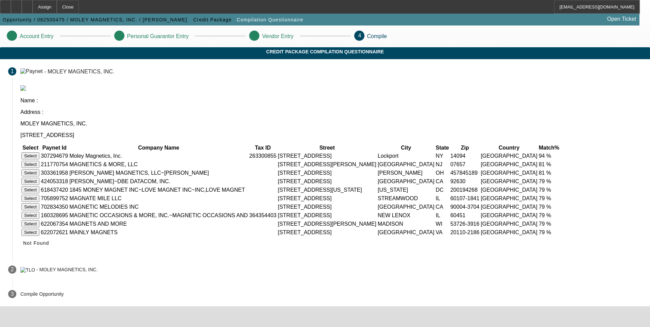
click at [39, 152] on button "Select" at bounding box center [30, 155] width 18 height 7
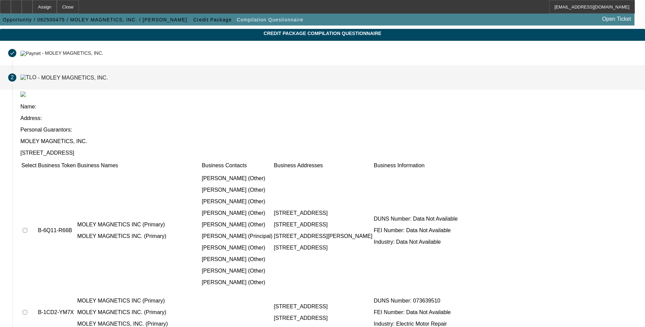
scroll to position [49, 0]
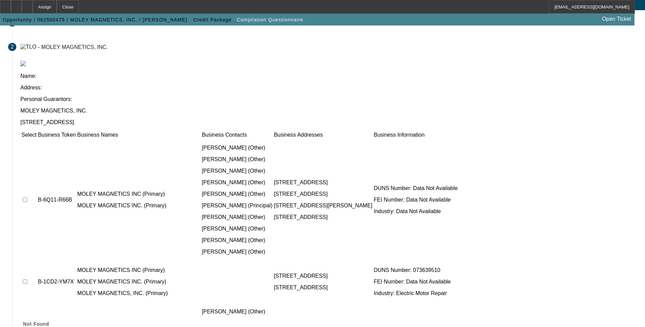
click at [27, 198] on input "checkbox" at bounding box center [25, 200] width 4 height 4
checkbox input "true"
click at [27, 280] on input "checkbox" at bounding box center [25, 282] width 4 height 4
checkbox input "true"
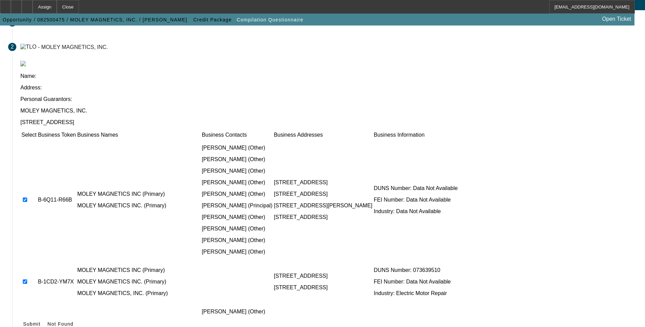
checkbox input "true"
click at [23, 321] on icon at bounding box center [23, 323] width 0 height 5
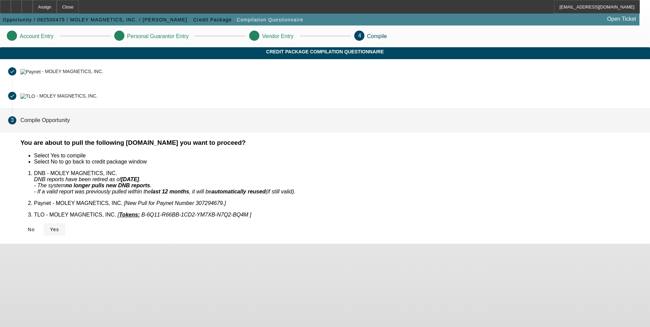
click at [59, 227] on span "Yes" at bounding box center [54, 229] width 9 height 5
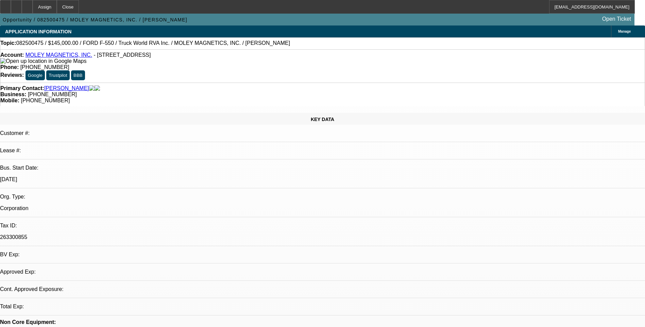
select select "0"
select select "2"
select select "0.1"
select select "4"
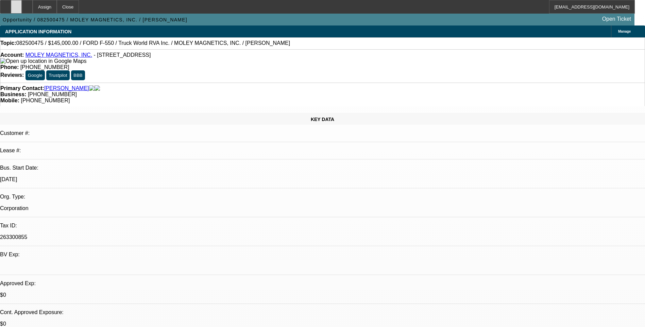
click at [16, 4] on icon at bounding box center [16, 4] width 0 height 0
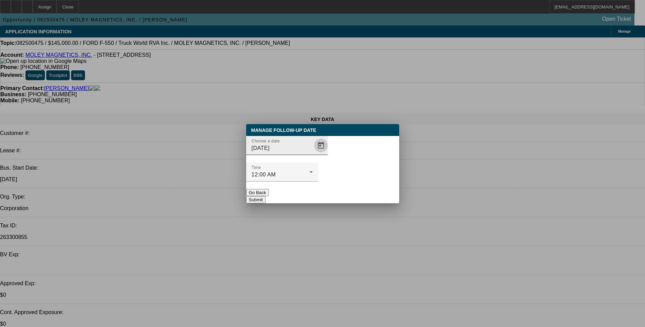
click at [313, 154] on span "Open calendar" at bounding box center [321, 145] width 16 height 16
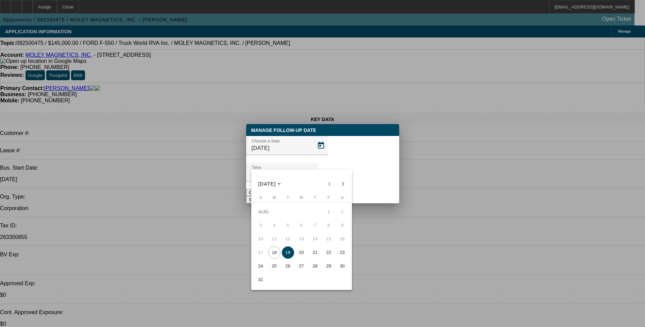
click at [273, 257] on span "18" at bounding box center [274, 253] width 12 height 12
type input "[DATE]"
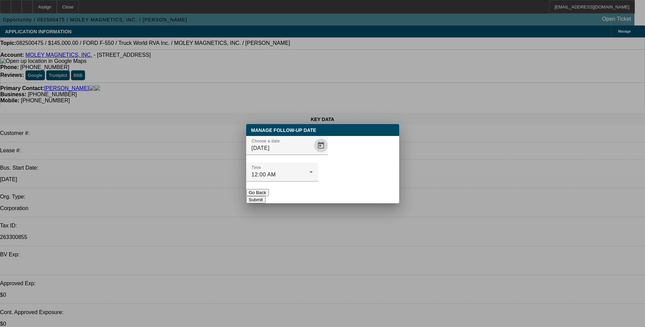
click at [266, 196] on button "Submit" at bounding box center [255, 199] width 19 height 7
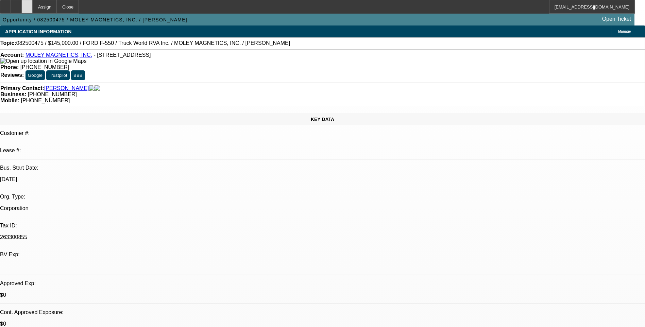
click at [27, 4] on icon at bounding box center [27, 4] width 0 height 0
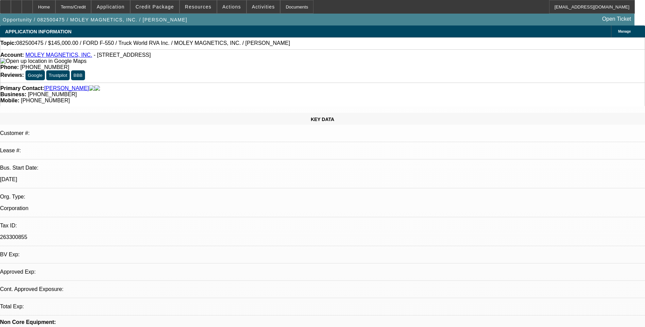
select select "0"
select select "2"
select select "0.1"
select select "4"
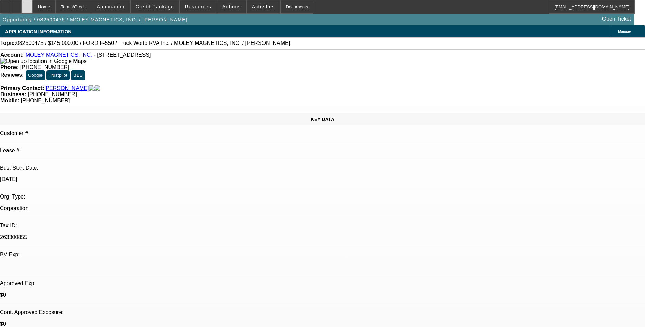
click at [27, 4] on icon at bounding box center [27, 4] width 0 height 0
select select "0"
select select "2"
select select "0.1"
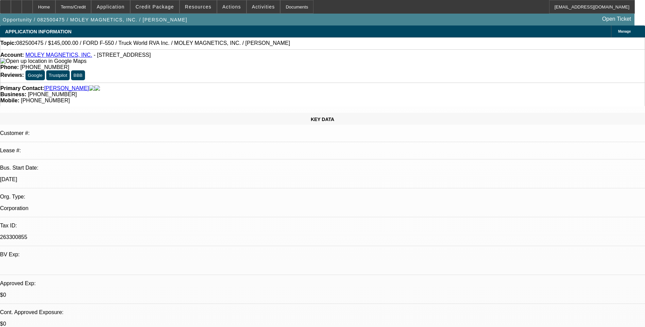
select select "4"
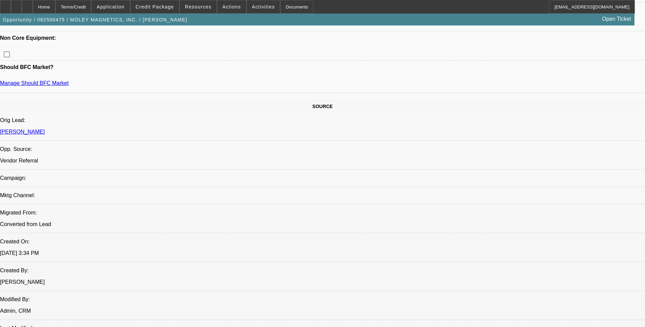
scroll to position [476, 0]
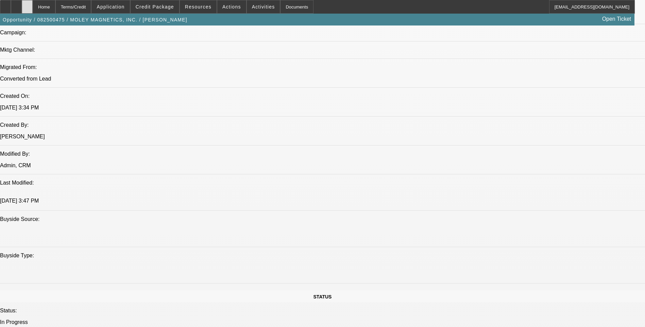
click at [27, 4] on icon at bounding box center [27, 4] width 0 height 0
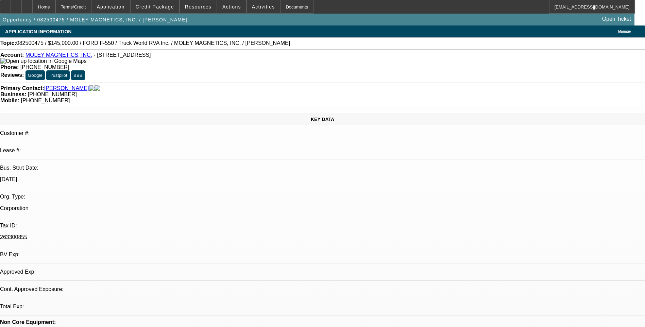
select select "0"
select select "2"
select select "0.1"
select select "4"
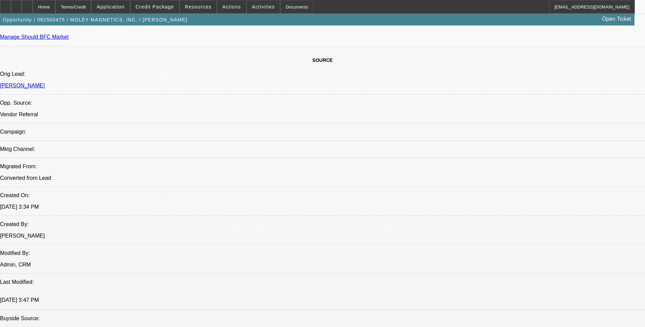
scroll to position [408, 0]
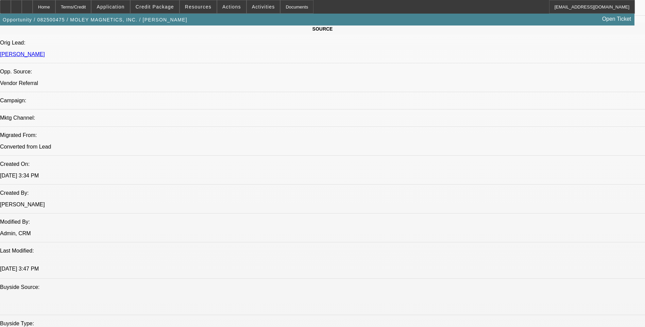
click at [161, 5] on span "Credit Package" at bounding box center [155, 6] width 38 height 5
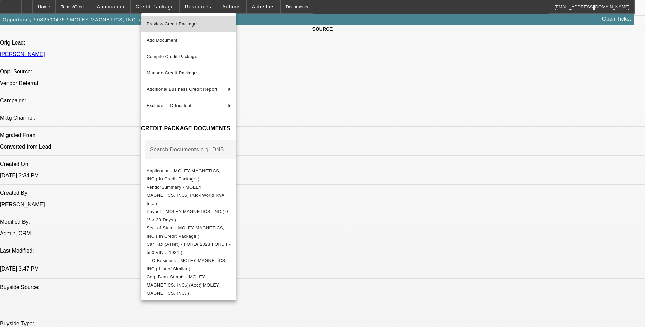
click at [188, 25] on span "Preview Credit Package" at bounding box center [172, 23] width 50 height 5
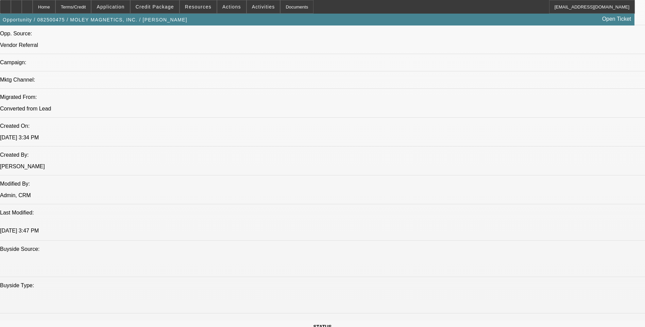
scroll to position [442, 0]
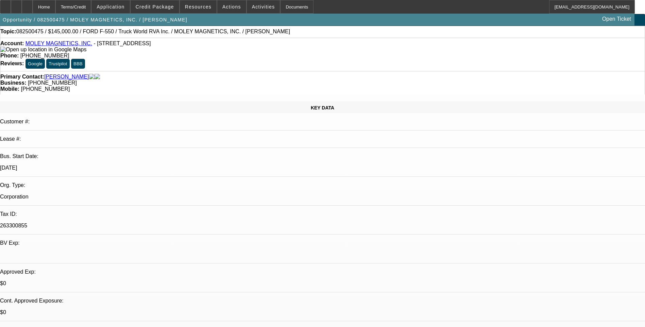
scroll to position [0, 0]
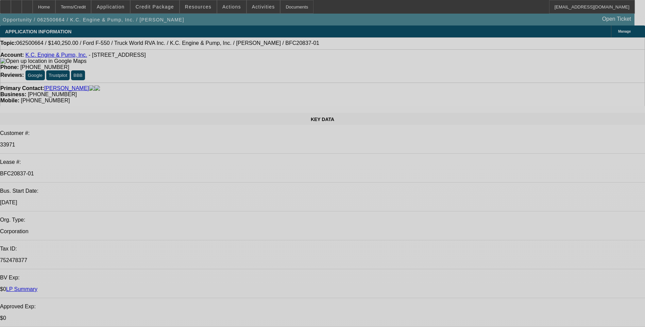
select select "0"
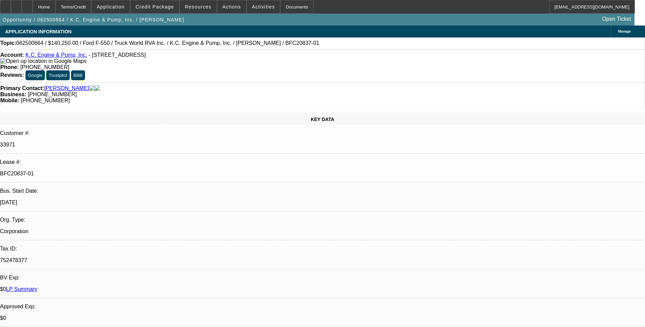
select select "0"
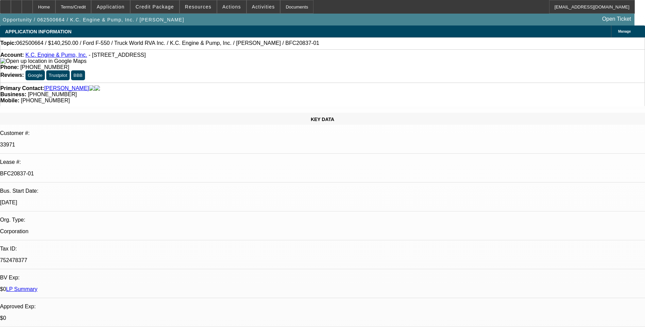
select select "0"
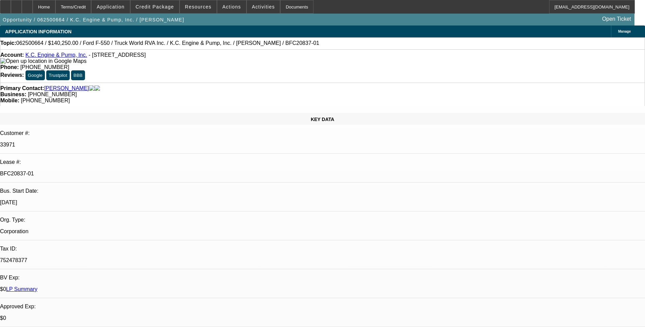
select select "0"
select select "1"
select select "6"
select select "1"
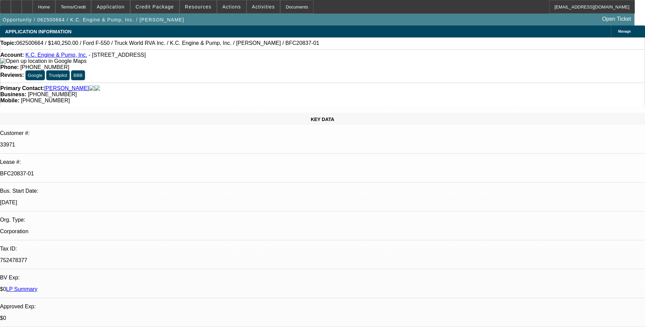
select select "1"
select select "6"
select select "1"
select select "6"
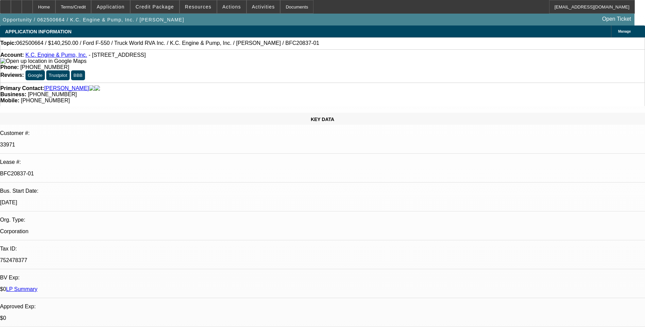
select select "1"
select select "6"
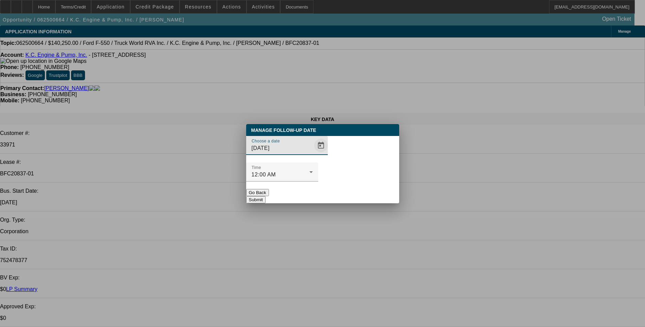
click at [313, 154] on span "Open calendar" at bounding box center [321, 145] width 16 height 16
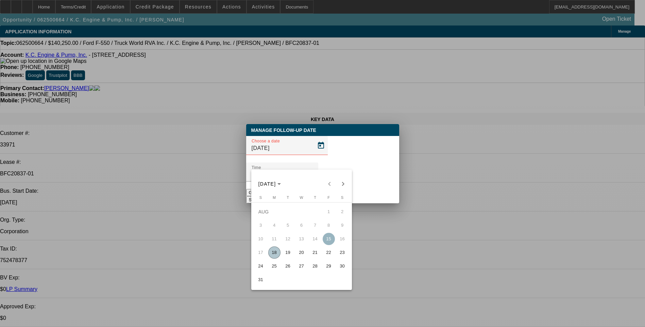
click at [326, 256] on span "22" at bounding box center [329, 253] width 12 height 12
type input "8/22/2025"
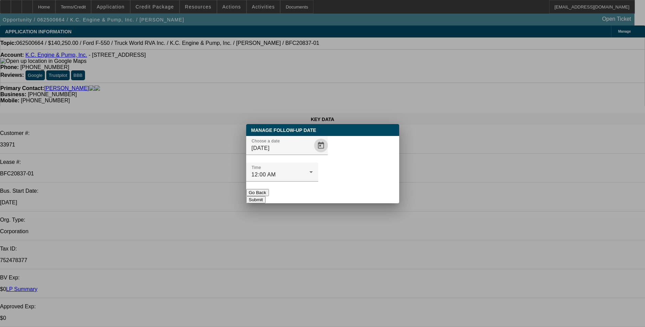
click at [266, 196] on button "Submit" at bounding box center [255, 199] width 19 height 7
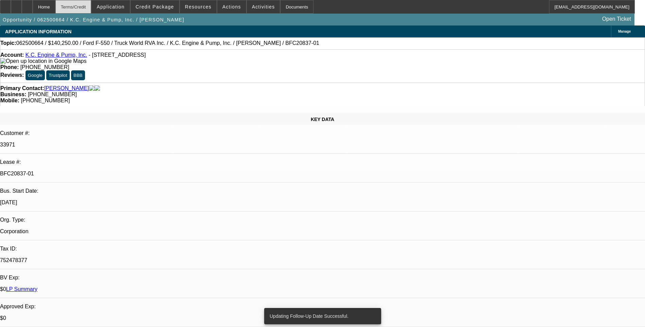
click at [92, 4] on div "Terms/Credit" at bounding box center [73, 7] width 36 height 14
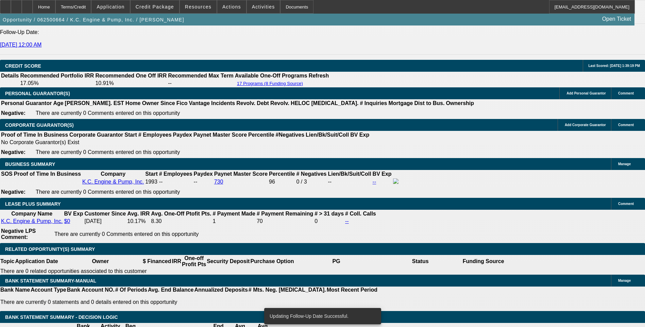
scroll to position [1032, 0]
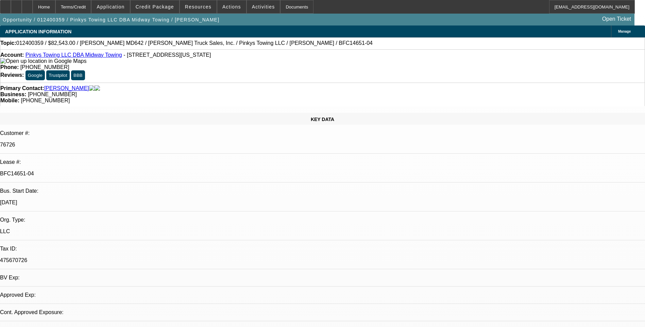
select select "0"
select select "2"
select select "0.1"
select select "0"
select select "2"
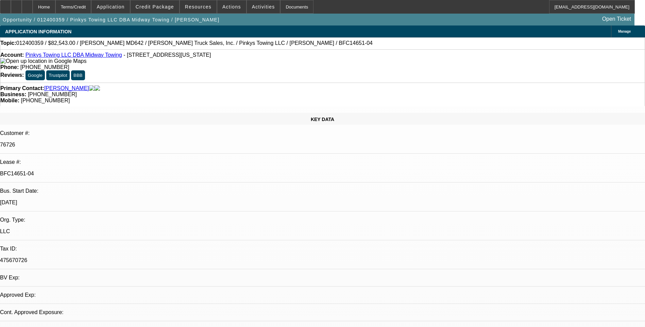
select select "0.1"
select select "1"
select select "2"
select select "4"
select select "1"
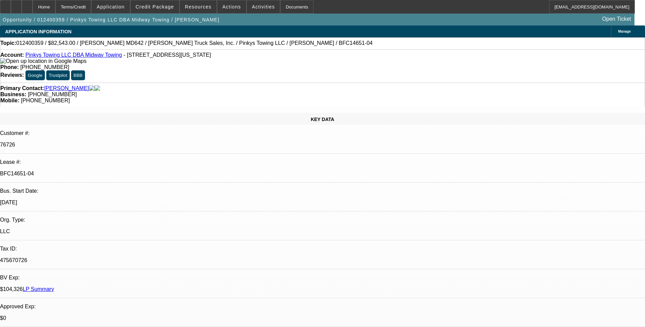
select select "2"
select select "4"
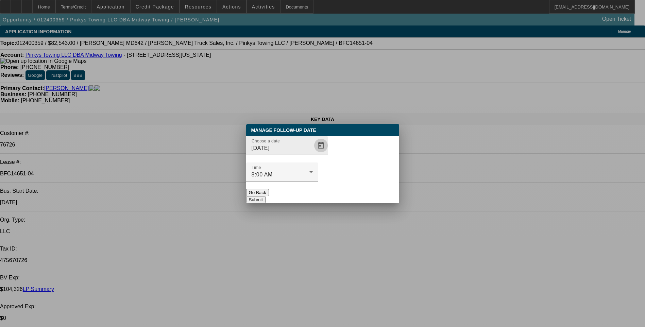
click at [313, 154] on span "Open calendar" at bounding box center [321, 145] width 16 height 16
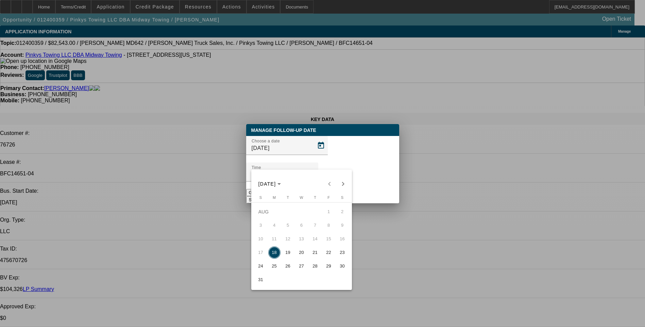
click at [286, 258] on span "19" at bounding box center [288, 253] width 12 height 12
type input "8/19/2025"
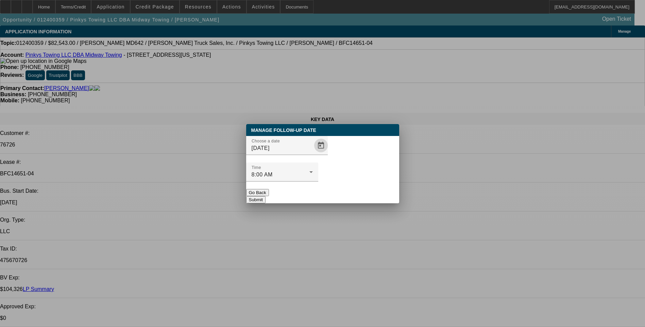
click at [266, 196] on button "Submit" at bounding box center [255, 199] width 19 height 7
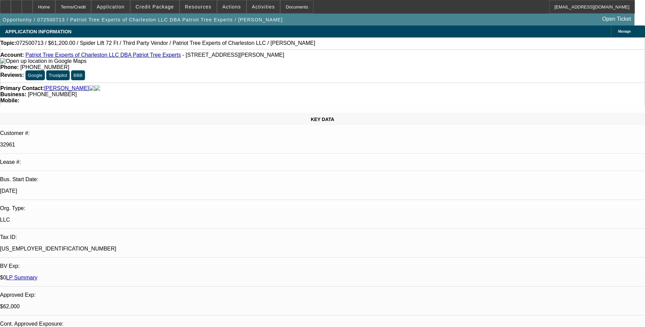
select select "0"
select select "2"
select select "0"
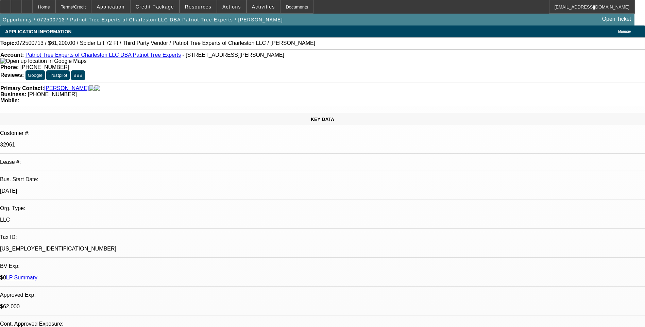
select select "0"
select select "2"
select select "0"
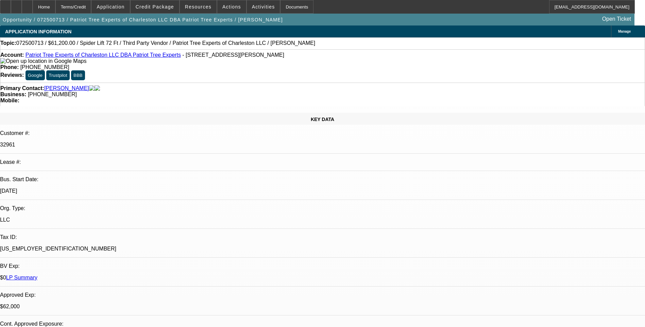
select select "2"
select select "0"
select select "1"
select select "2"
select select "6"
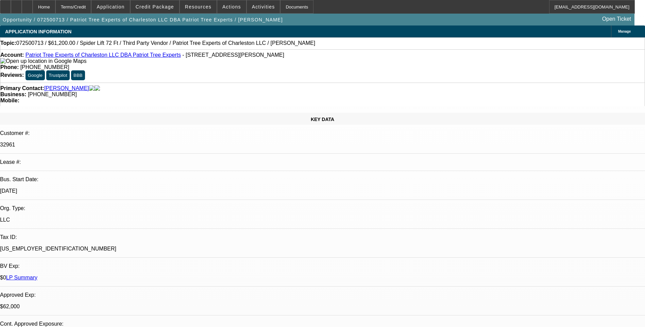
select select "1"
select select "6"
select select "1"
select select "2"
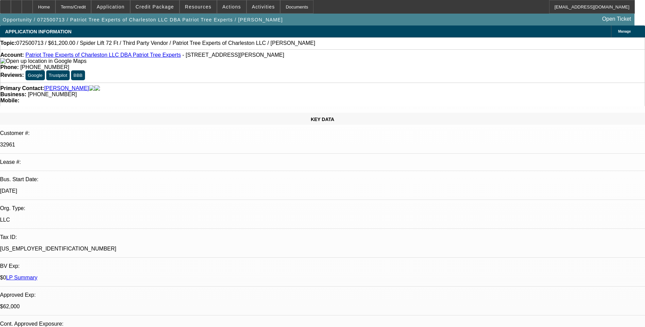
select select "6"
select select "1"
select select "2"
select select "6"
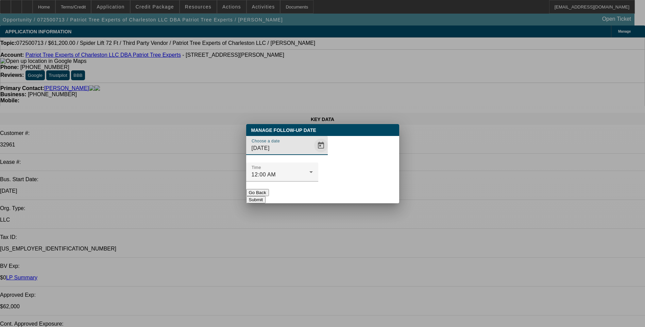
click at [313, 154] on span "Open calendar" at bounding box center [321, 145] width 16 height 16
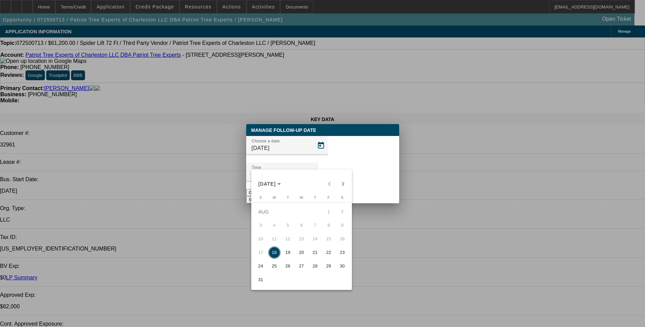
click at [287, 253] on span "19" at bounding box center [288, 253] width 12 height 12
type input "[DATE]"
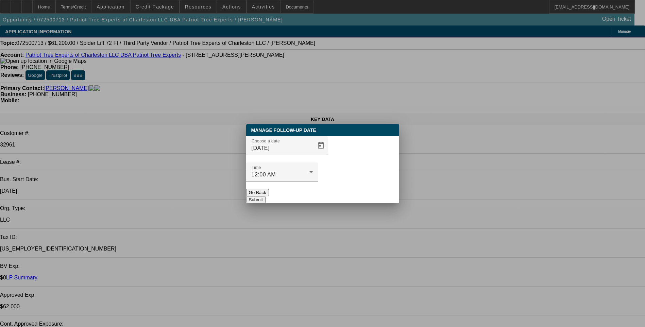
click at [266, 196] on button "Submit" at bounding box center [255, 199] width 19 height 7
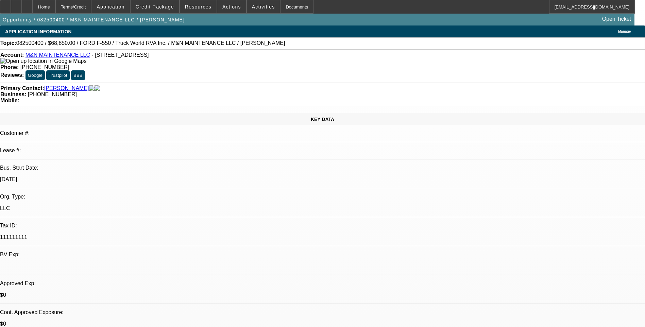
select select "0.1"
select select "0"
select select "1"
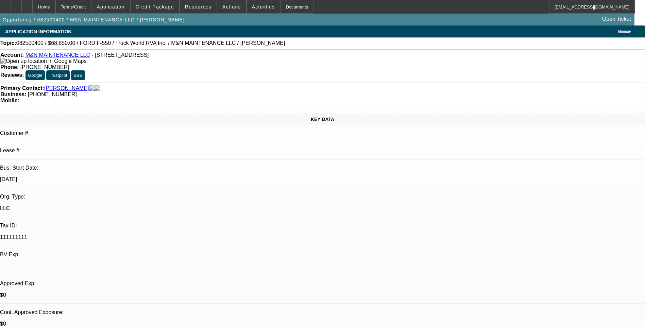
select select "6"
click at [121, 5] on span "Application" at bounding box center [111, 6] width 28 height 5
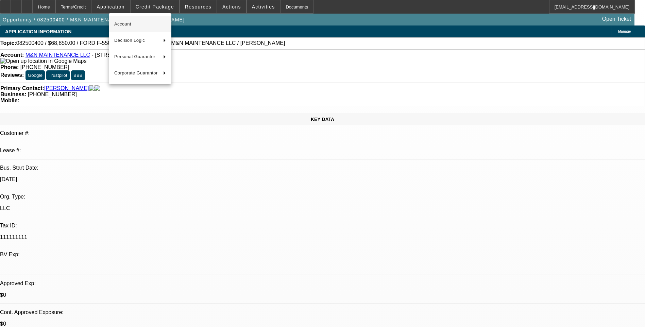
click at [123, 23] on span "Account" at bounding box center [140, 24] width 52 height 8
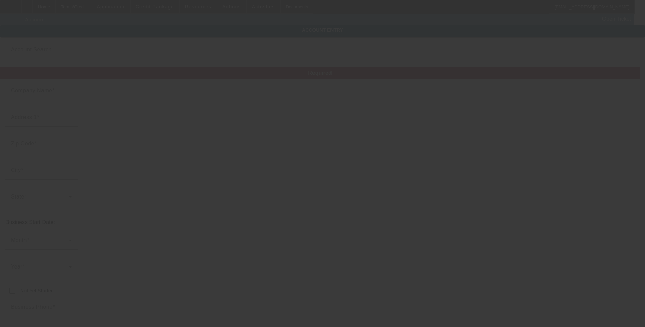
type input "M&N MAINTENANCE LLC"
type input "300 Willowstone Trl"
type input "76179"
type input "Saginaw"
type input "[PHONE_NUMBER]"
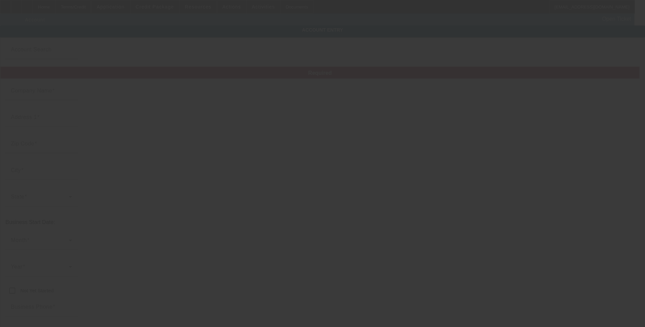
type input "jshultz86@yahoo.com"
type input "111111111"
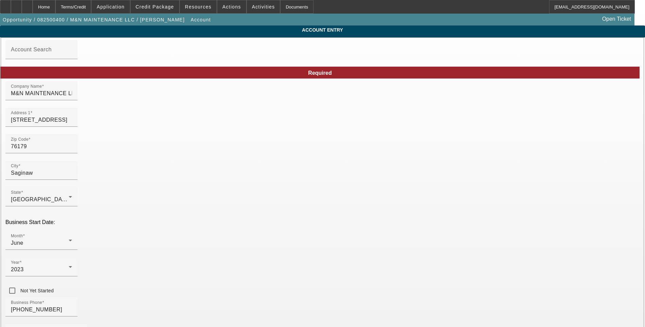
type input "8/14/2025"
type input "932159305"
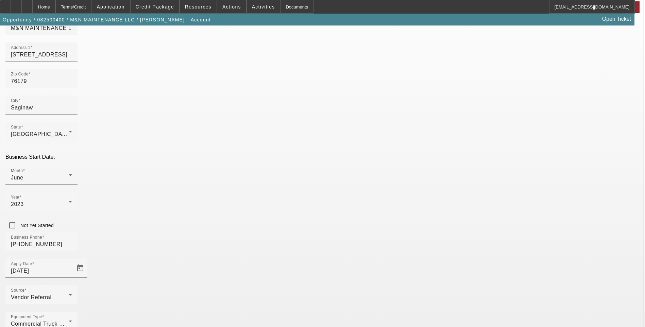
scroll to position [74, 0]
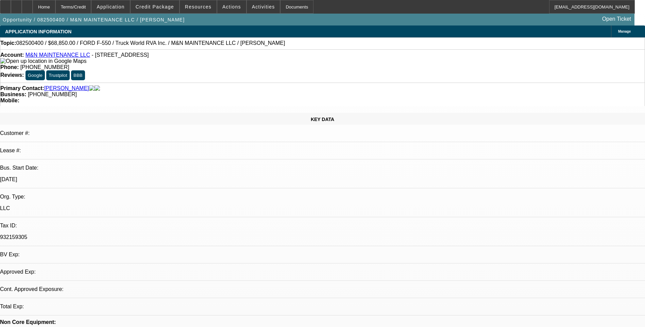
select select "0.1"
select select "0"
select select "6"
click at [33, 4] on div at bounding box center [27, 7] width 11 height 14
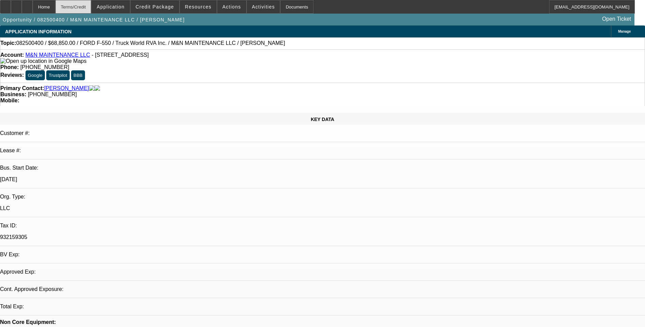
select select "0.1"
select select "0"
select select "6"
click at [92, 9] on div "Terms/Credit" at bounding box center [73, 7] width 36 height 14
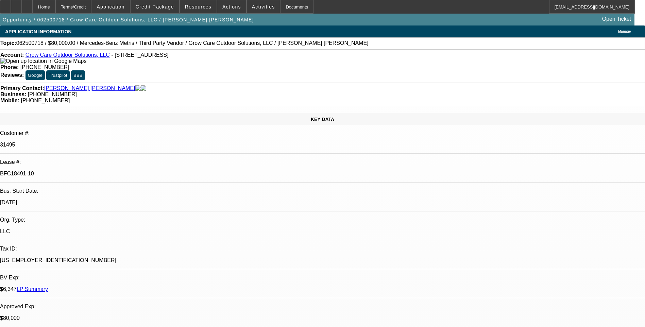
select select "0"
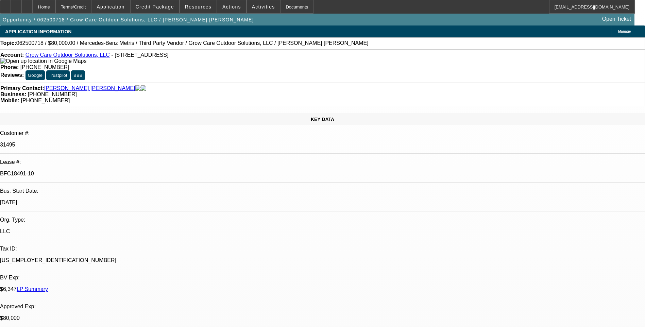
select select "0"
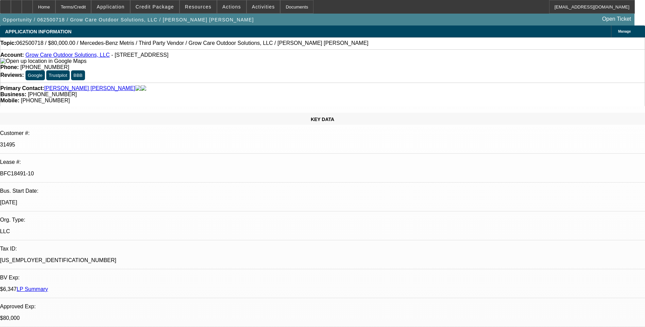
select select "0"
select select "1"
select select "6"
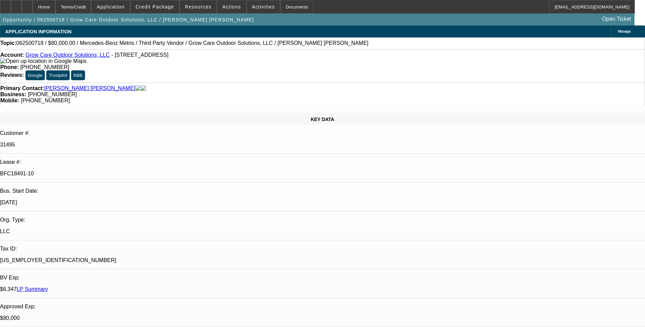
select select "1"
select select "6"
select select "1"
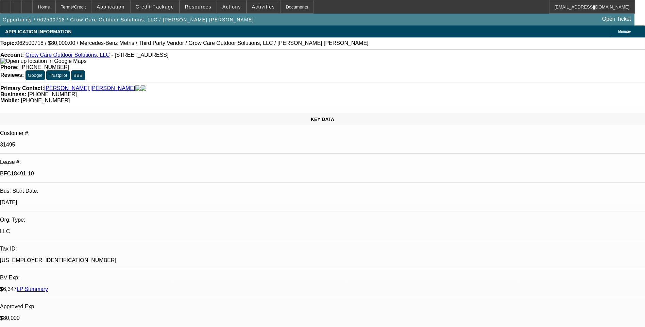
select select "6"
select select "1"
select select "6"
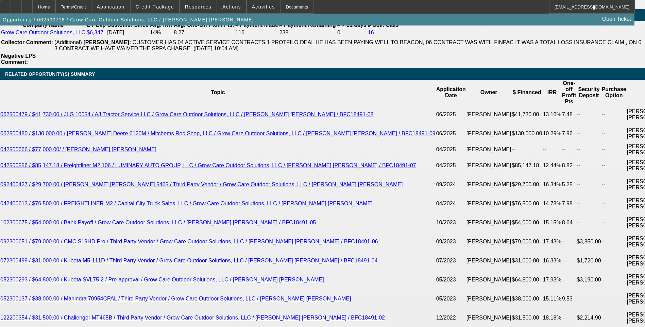
scroll to position [1259, 0]
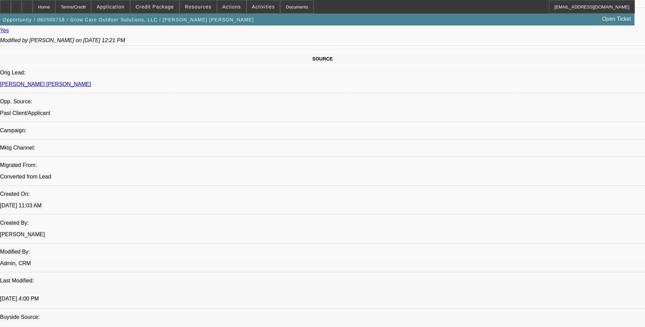
scroll to position [408, 0]
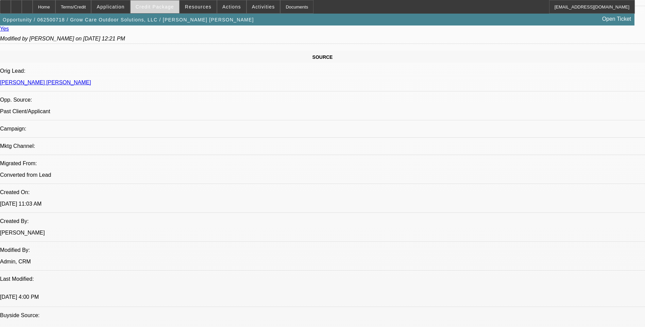
click at [163, 6] on span "Credit Package" at bounding box center [155, 6] width 38 height 5
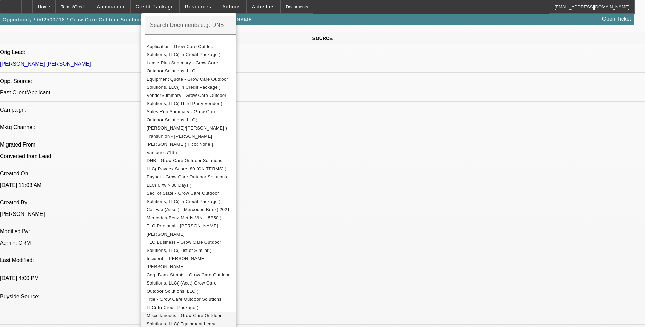
scroll to position [476, 0]
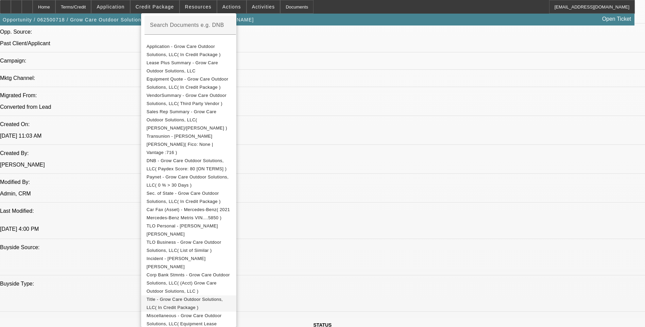
click at [205, 296] on span "Title - Grow Care Outdoor Solutions, LLC( In Credit Package )" at bounding box center [189, 304] width 84 height 16
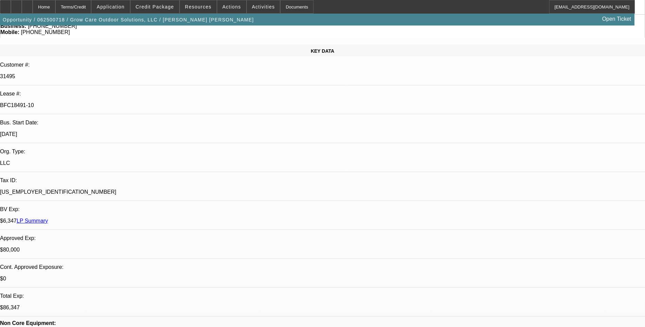
scroll to position [0, 0]
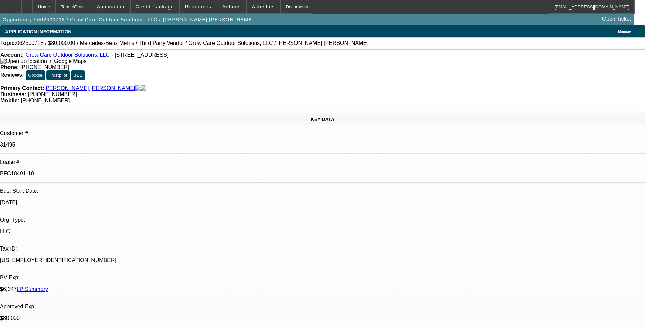
drag, startPoint x: 442, startPoint y: 234, endPoint x: 516, endPoint y: 234, distance: 74.2
drag, startPoint x: 516, startPoint y: 234, endPoint x: 502, endPoint y: 234, distance: 14.0
copy div "ravi@youngquistbrothers.com"
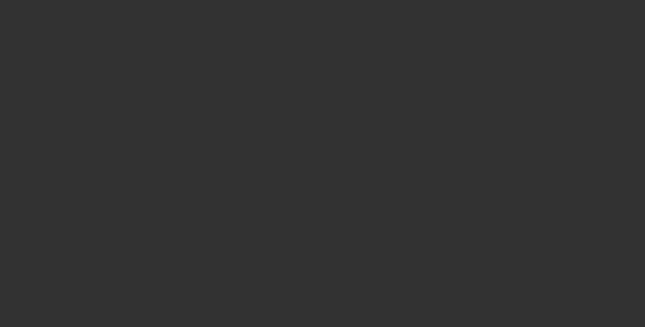
click at [313, 154] on span "Open calendar" at bounding box center [321, 145] width 16 height 16
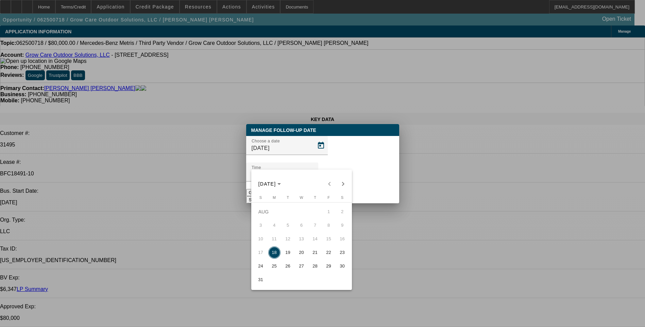
click at [287, 256] on span "19" at bounding box center [288, 253] width 12 height 12
type input "8/19/2025"
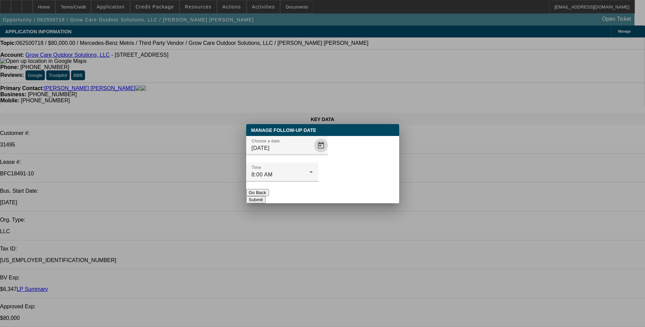
click at [266, 196] on button "Submit" at bounding box center [255, 199] width 19 height 7
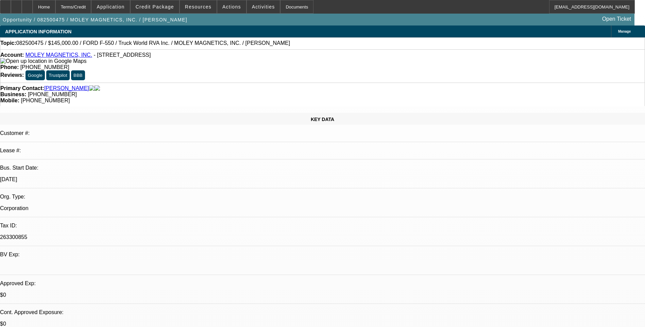
select select "0"
select select "2"
select select "0.1"
select select "1"
select select "2"
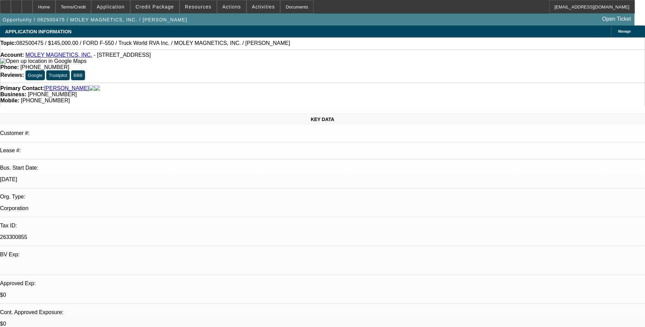
select select "4"
click at [163, 7] on span "Credit Package" at bounding box center [155, 6] width 38 height 5
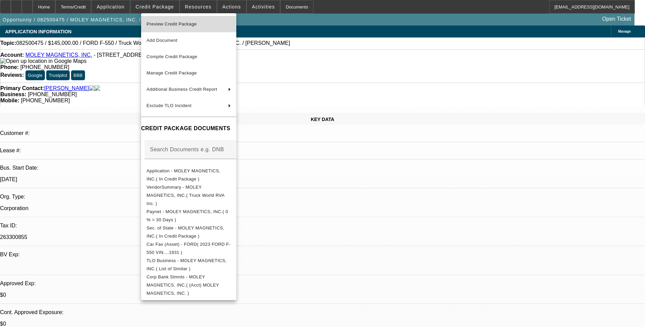
click at [186, 28] on span "Preview Credit Package" at bounding box center [189, 24] width 84 height 8
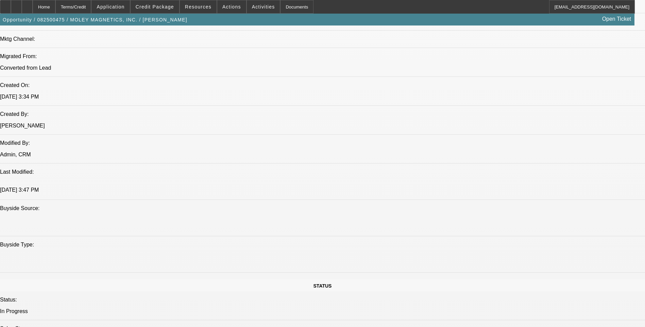
scroll to position [510, 0]
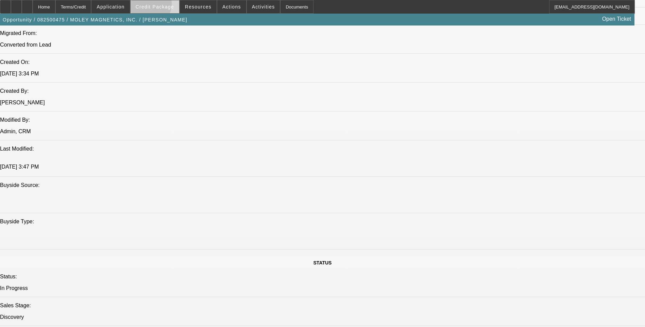
click at [159, 6] on span "Credit Package" at bounding box center [155, 6] width 38 height 5
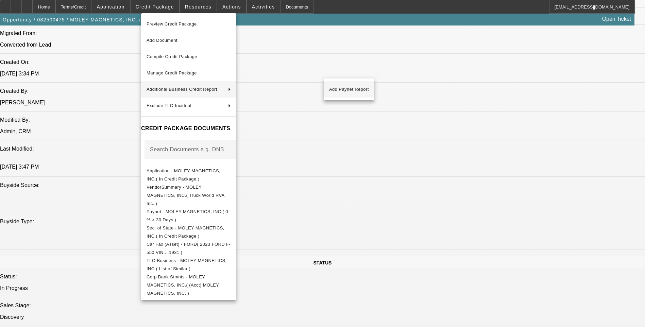
click at [355, 92] on span "Add Paynet Report" at bounding box center [349, 89] width 40 height 8
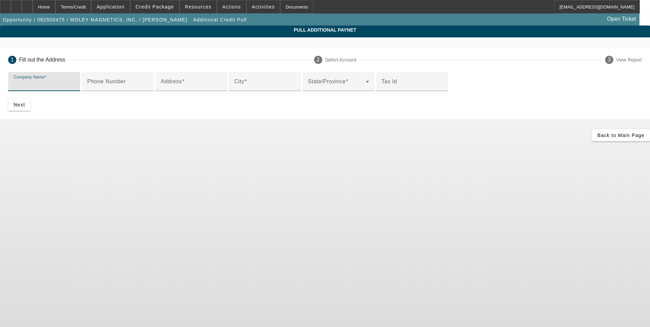
click at [75, 83] on input "Company Name" at bounding box center [44, 84] width 61 height 8
type input "Moley Magnetics"
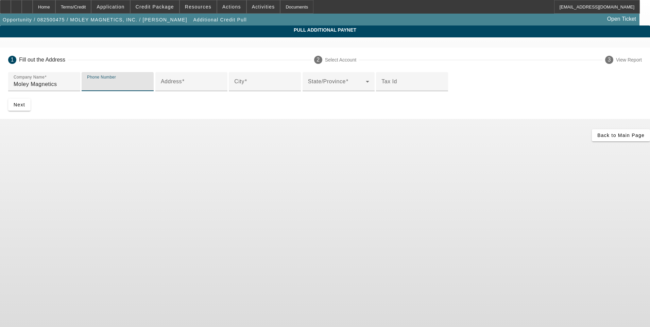
click at [148, 88] on input "Phone Number" at bounding box center [117, 84] width 61 height 8
type input "7164344023"
click at [184, 91] on div "Address" at bounding box center [191, 81] width 61 height 19
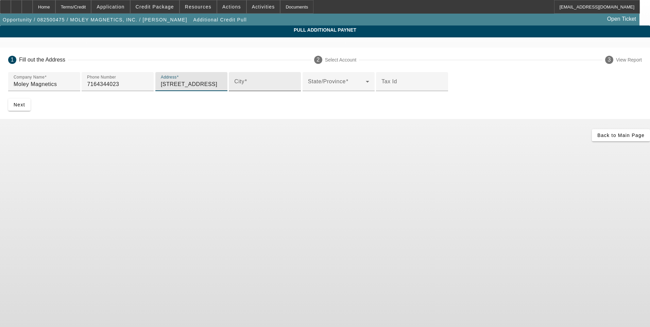
type input "5202 Commerce Dr"
click at [234, 88] on input "City" at bounding box center [264, 84] width 61 height 8
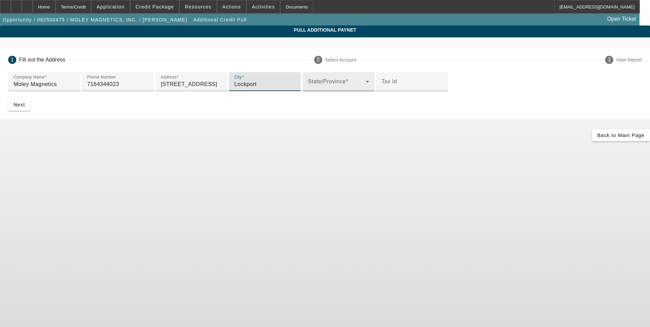
type input "Lockport"
click at [308, 88] on span at bounding box center [337, 84] width 58 height 8
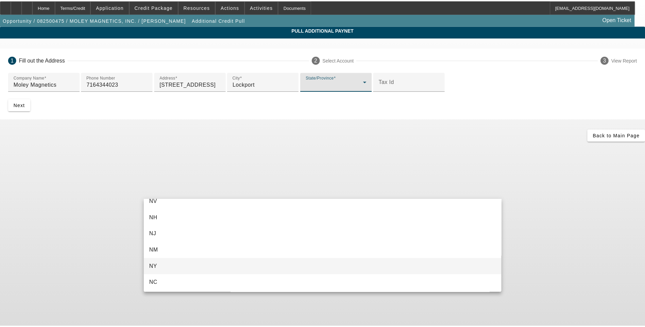
scroll to position [478, 0]
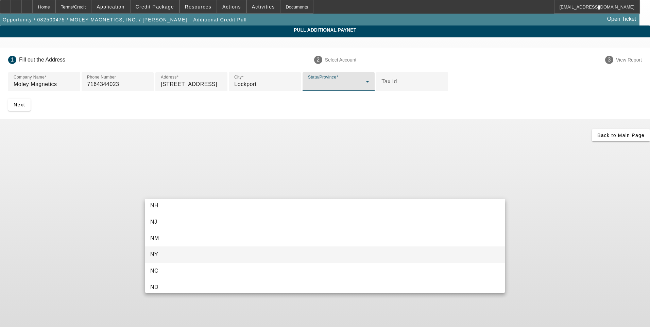
click at [202, 255] on mat-option "NY" at bounding box center [325, 255] width 361 height 16
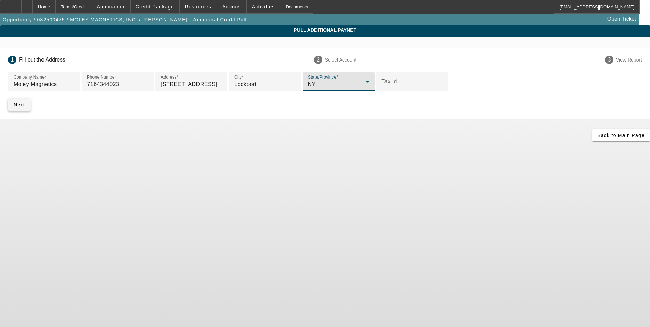
click at [31, 113] on span "submit" at bounding box center [19, 105] width 22 height 16
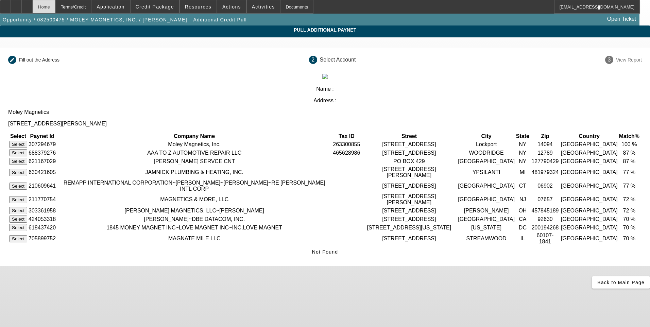
click at [55, 7] on div "Home" at bounding box center [44, 7] width 23 height 14
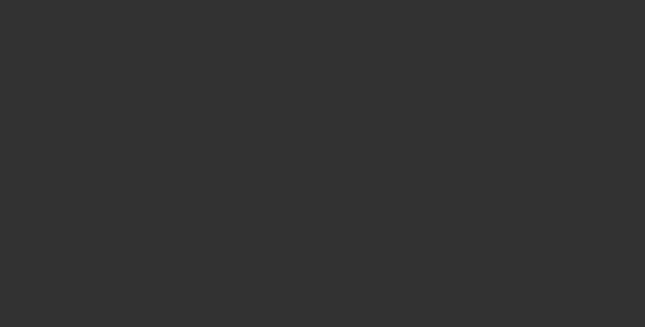
select select "0"
select select "2"
select select "0.1"
select select "4"
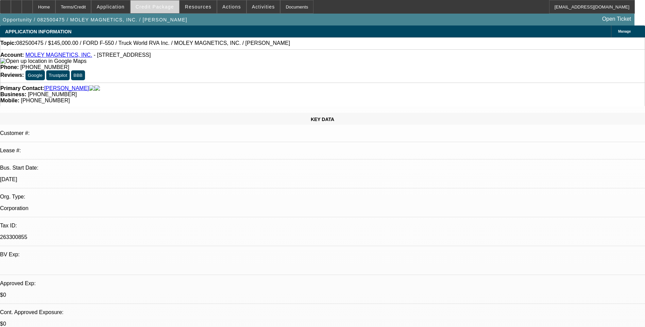
click at [164, 8] on span "Credit Package" at bounding box center [155, 6] width 38 height 5
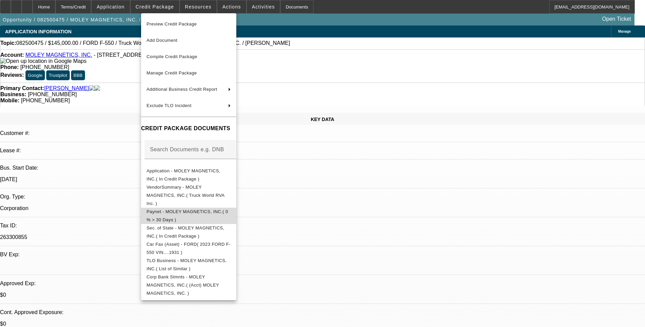
click at [228, 209] on span "Paynet - MOLEY MAGNETICS, INC.( 0 % > 30 Days )" at bounding box center [188, 215] width 82 height 13
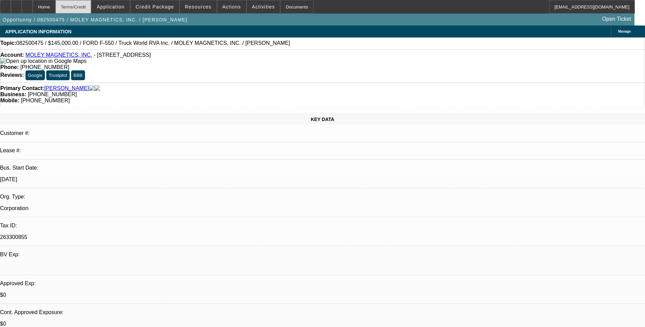
click at [80, 7] on div "Terms/Credit" at bounding box center [73, 7] width 36 height 14
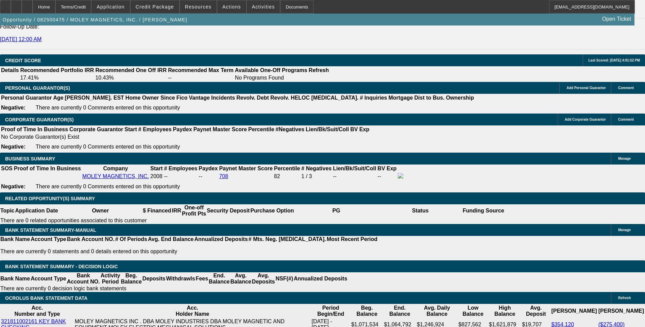
scroll to position [932, 0]
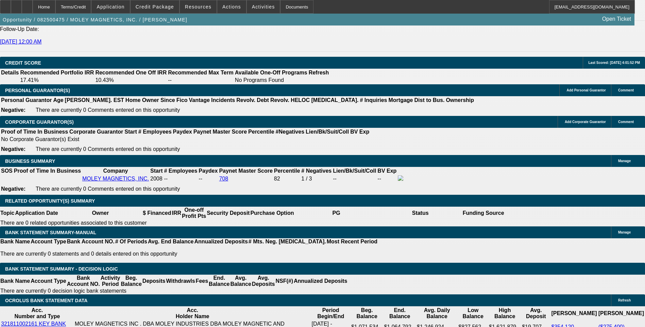
type input "$0.00"
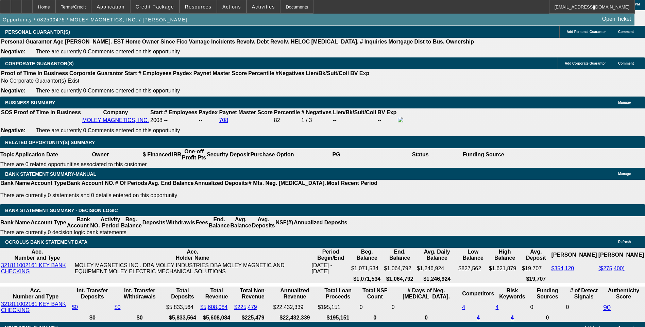
scroll to position [1000, 0]
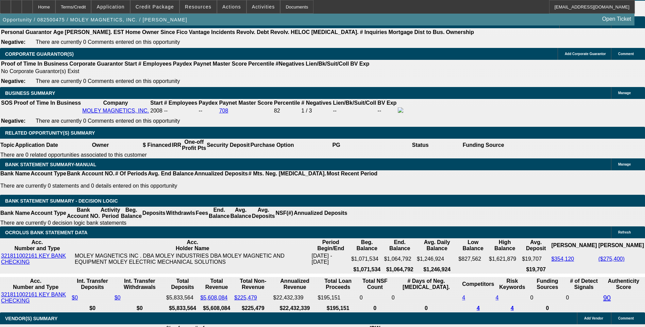
type input "72"
type input "8"
type input "$5,084.64"
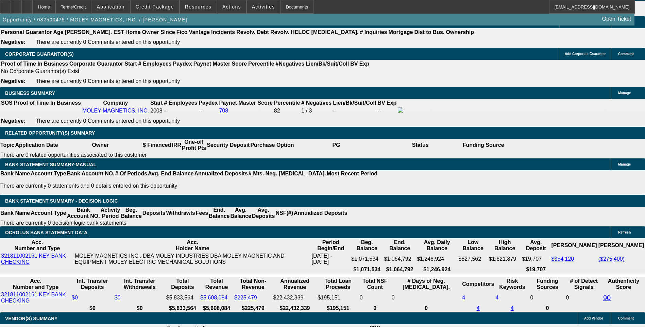
type input "$2,542.32"
type input "8.5"
type input "$5,155.74"
type input "$2,577.87"
type input "8.5"
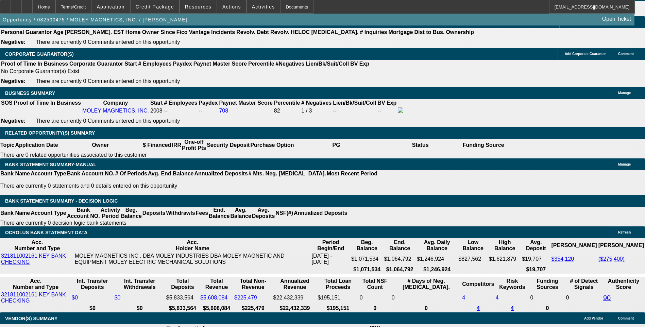
type input "2577."
type input "$5,154.00"
type input "257"
type input "$514.00"
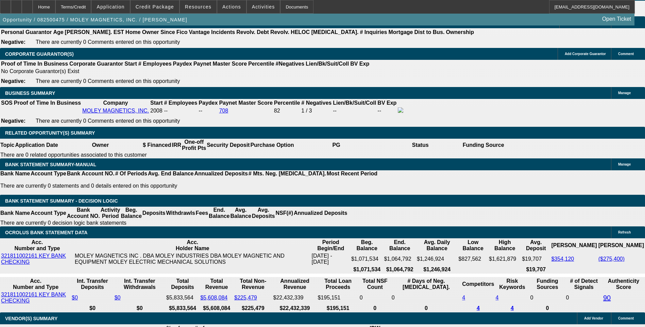
type input "2575"
type input "$5,150.00"
type input "8.5"
type input "$2,575.00"
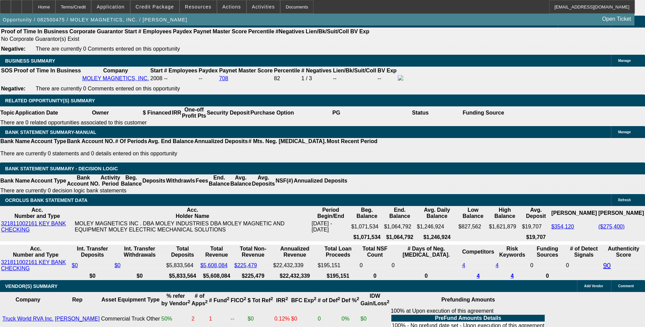
scroll to position [1034, 0]
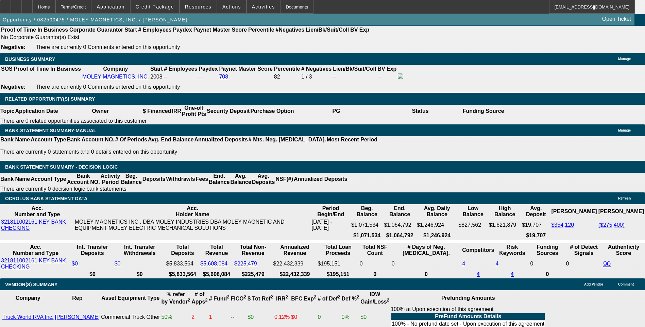
select select "1"
select select "0"
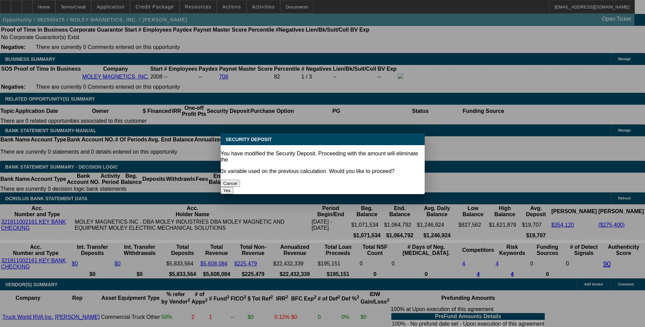
click at [234, 187] on button "Yes" at bounding box center [227, 190] width 13 height 7
type input "$0.00"
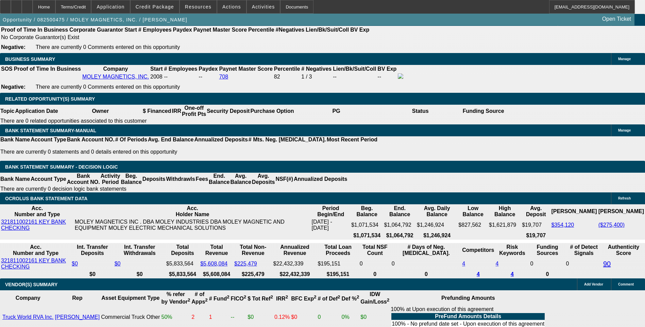
select select "6"
select select "0"
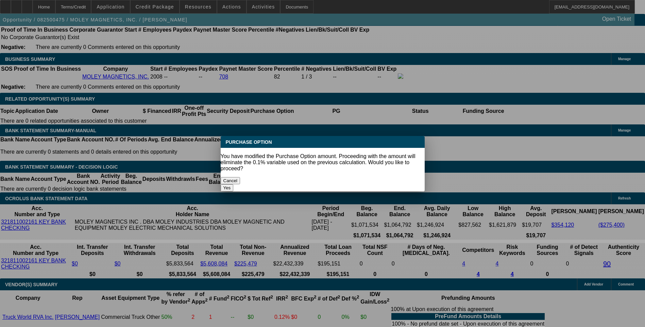
click at [234, 184] on button "Yes" at bounding box center [227, 187] width 13 height 7
type input "$0.00"
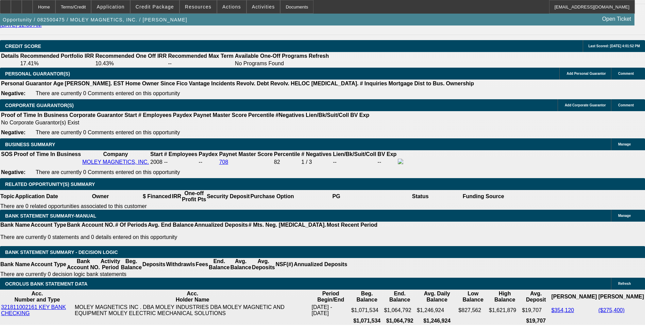
scroll to position [932, 0]
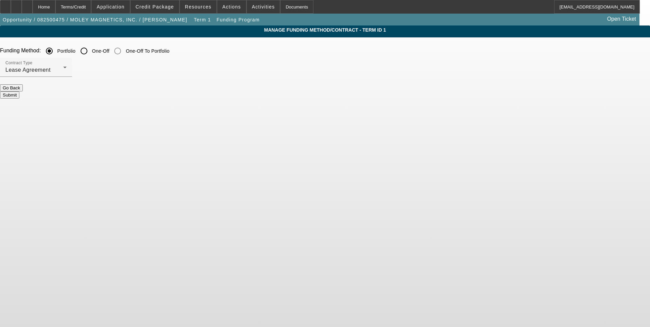
click at [91, 51] on input "One-Off" at bounding box center [84, 51] width 14 height 14
radio input "true"
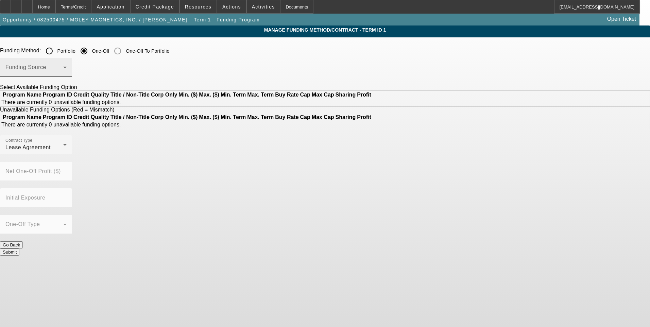
click at [67, 66] on div "Funding Source" at bounding box center [35, 67] width 61 height 19
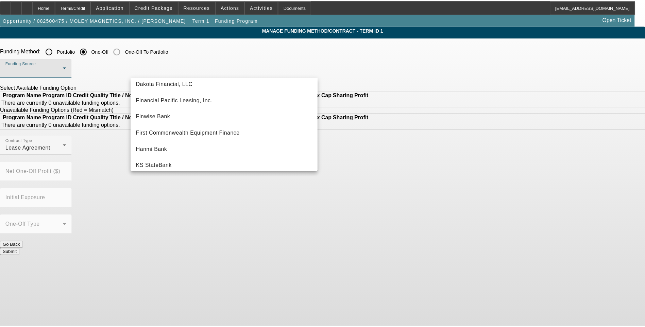
scroll to position [102, 0]
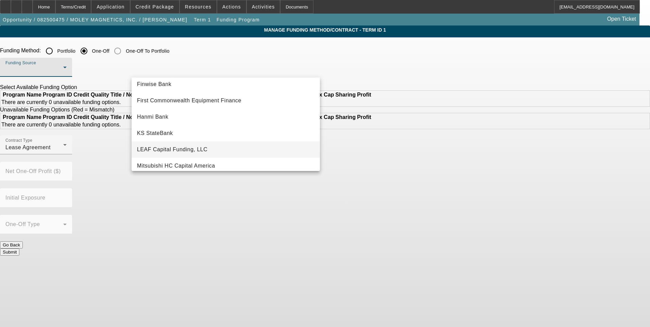
click at [193, 152] on span "LEAF Capital Funding, LLC" at bounding box center [172, 150] width 70 height 8
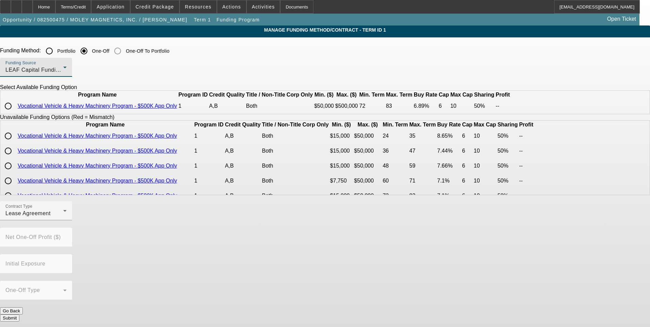
click at [15, 113] on input "radio" at bounding box center [8, 106] width 14 height 14
radio input "true"
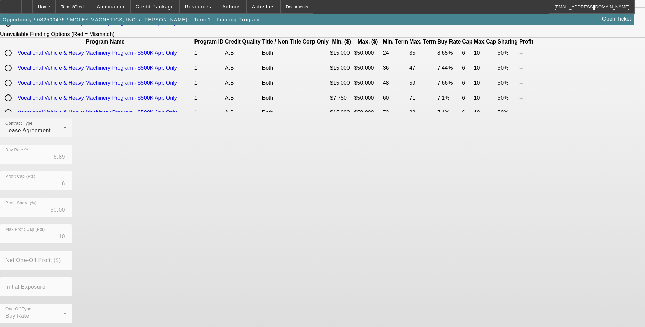
scroll to position [97, 0]
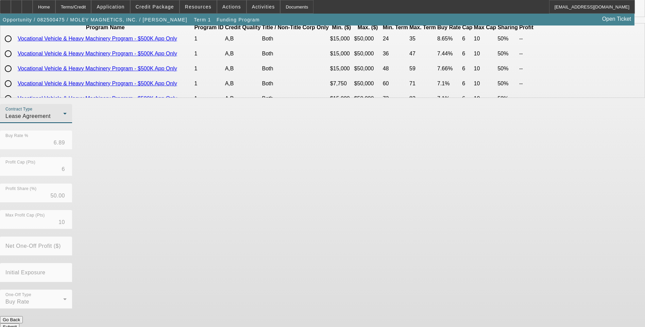
click at [51, 119] on span "Lease Agreement" at bounding box center [27, 116] width 45 height 6
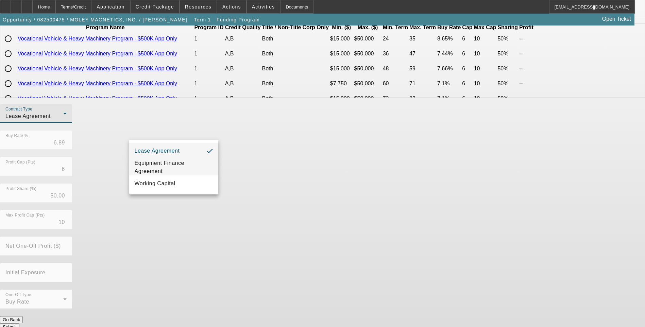
click at [167, 166] on span "Equipment Finance Agreement" at bounding box center [174, 167] width 78 height 16
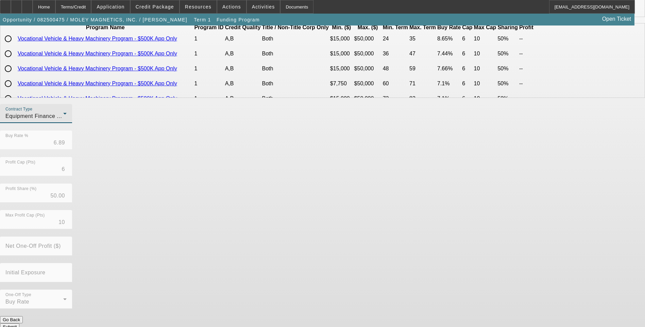
click at [100, 158] on app-term-manage-funding "Manage Funding Method/Contract - Term ID 1 Funding Method: Portfolio One-Off On…" at bounding box center [322, 132] width 645 height 409
click at [19, 323] on button "Submit" at bounding box center [9, 326] width 19 height 7
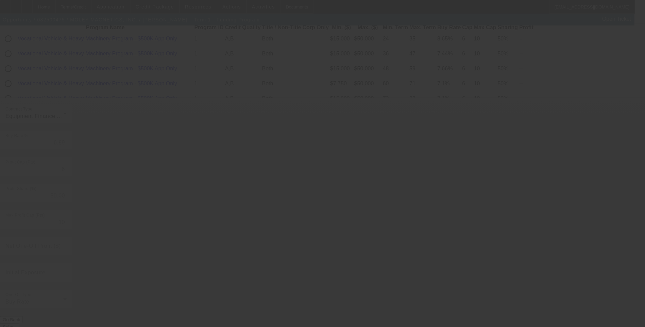
radio input "true"
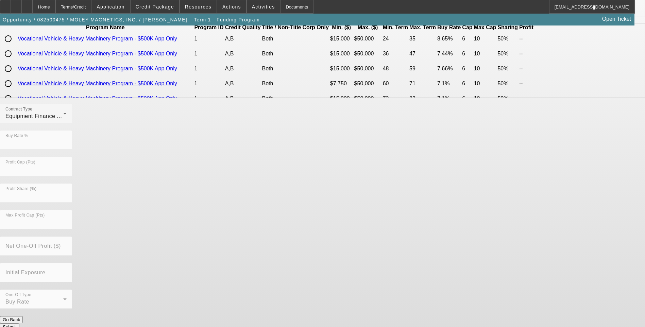
scroll to position [0, 0]
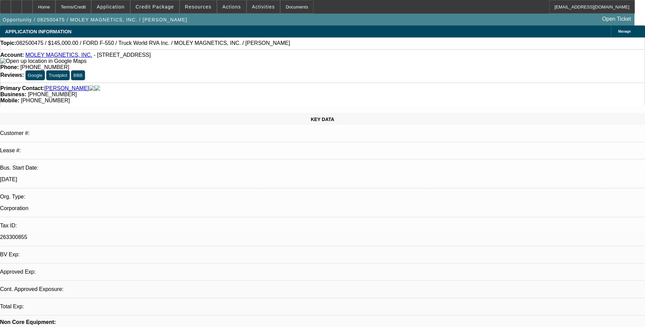
select select "0"
select select "6"
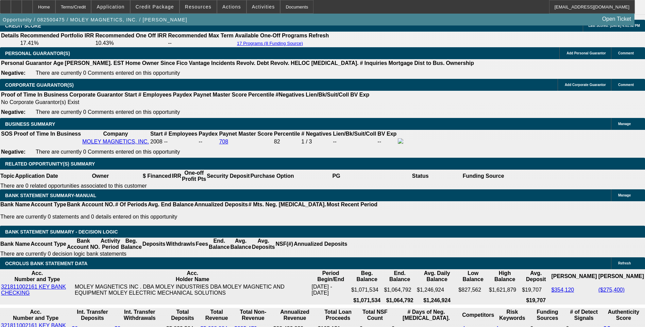
scroll to position [952, 0]
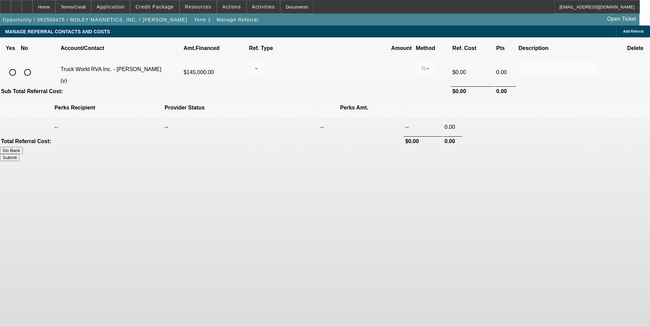
click at [19, 66] on input "radio" at bounding box center [13, 73] width 14 height 14
radio input "true"
click at [255, 65] on div at bounding box center [254, 69] width 0 height 8
click at [312, 97] on span "Pay vendor COMPANY" at bounding box center [309, 96] width 55 height 16
click at [363, 65] on input "0.000" at bounding box center [384, 69] width 43 height 8
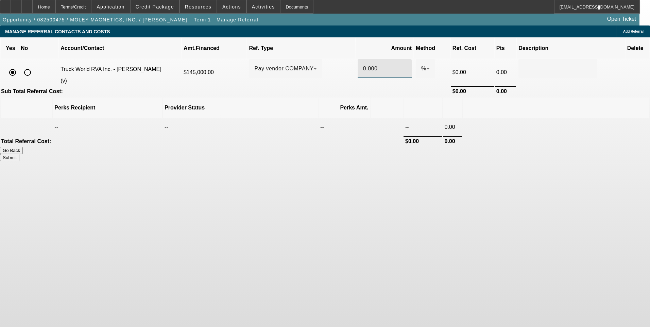
click at [363, 65] on input "0.000" at bounding box center [384, 69] width 43 height 8
type input "0.500"
drag, startPoint x: 397, startPoint y: 202, endPoint x: 403, endPoint y: 190, distance: 13.4
click at [400, 196] on body "Home Terms/Credit Application Credit Package Resources Actions Activities Docum…" at bounding box center [325, 163] width 650 height 327
click at [524, 65] on input "text" at bounding box center [558, 69] width 68 height 8
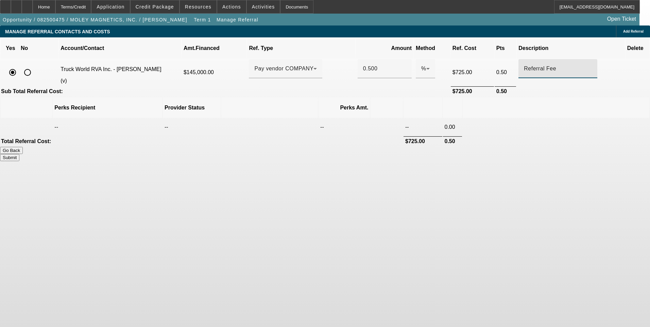
type input "Referral Fee"
drag, startPoint x: 482, startPoint y: 186, endPoint x: 473, endPoint y: 155, distance: 32.6
click at [479, 180] on body "Home Terms/Credit Application Credit Package Resources Actions Activities Docum…" at bounding box center [325, 163] width 650 height 327
click at [19, 154] on button "Submit" at bounding box center [9, 157] width 19 height 7
type input "0.500"
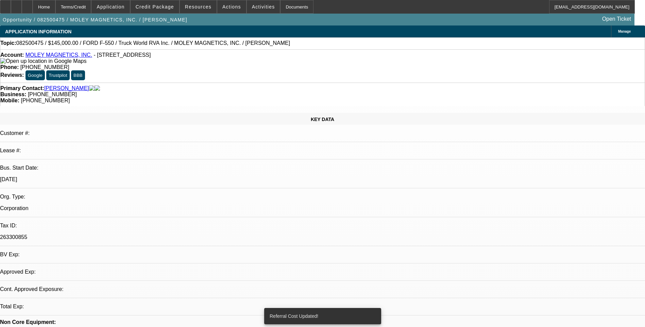
select select "0"
select select "6"
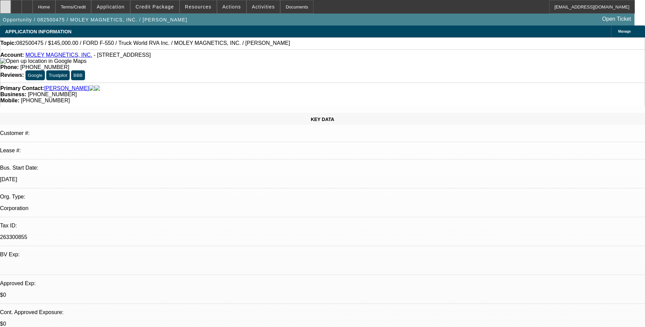
click at [5, 4] on icon at bounding box center [5, 4] width 0 height 0
drag, startPoint x: 31, startPoint y: 58, endPoint x: 85, endPoint y: 57, distance: 54.1
click at [85, 57] on div "Account: MOLEY MAGNETICS, INC. - 5202 COMMERCE DRIVE, LOCKPORT, NY 14094" at bounding box center [322, 58] width 645 height 12
drag, startPoint x: 85, startPoint y: 57, endPoint x: 71, endPoint y: 57, distance: 13.3
copy link "MOLEY MAGNETICS, INC."
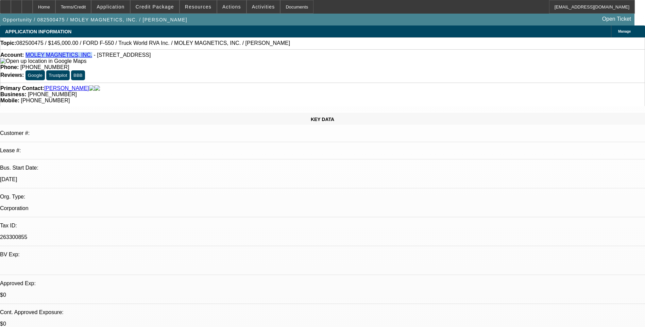
drag, startPoint x: 89, startPoint y: 56, endPoint x: 189, endPoint y: 56, distance: 100.3
click at [151, 56] on span "- 5202 COMMERCE DRIVE, LOCKPORT, NY 14094" at bounding box center [122, 55] width 57 height 6
drag, startPoint x: 189, startPoint y: 56, endPoint x: 173, endPoint y: 56, distance: 16.7
copy span "5202 COMMERCE DRIVE, LOCKPORT, NY 14094"
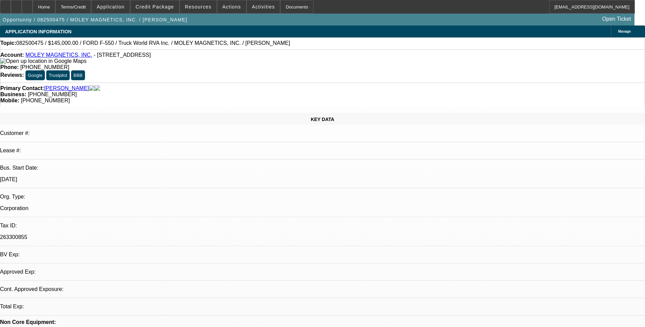
select select "0"
select select "2"
select select "0.1"
select select "1"
select select "2"
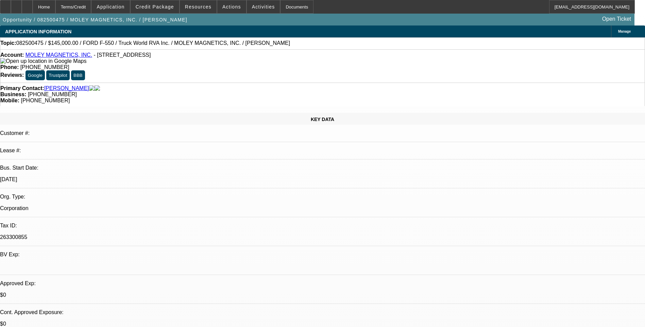
select select "4"
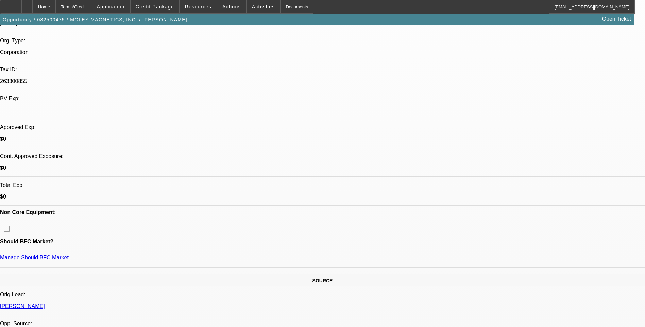
scroll to position [204, 0]
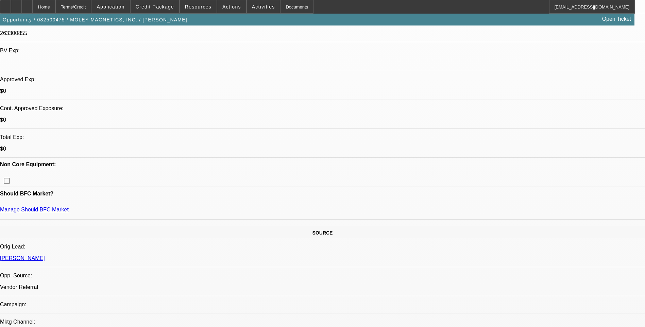
click at [163, 7] on span "Credit Package" at bounding box center [155, 6] width 38 height 5
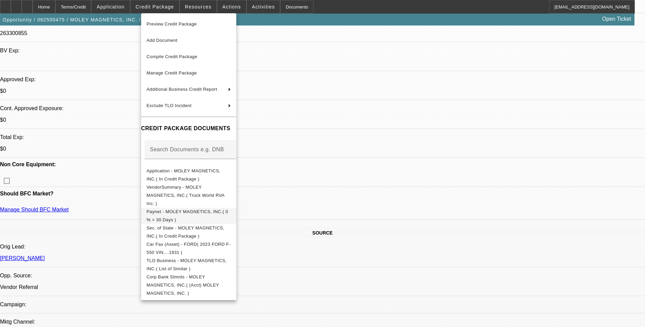
click at [203, 209] on span "Paynet - MOLEY MAGNETICS, INC.( 0 % > 30 Days )" at bounding box center [188, 215] width 82 height 13
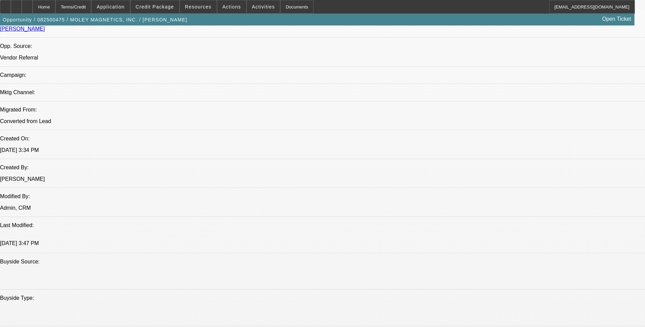
scroll to position [476, 0]
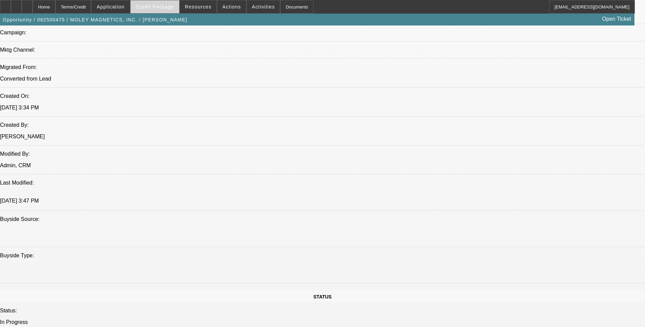
click at [163, 8] on span "Credit Package" at bounding box center [155, 6] width 38 height 5
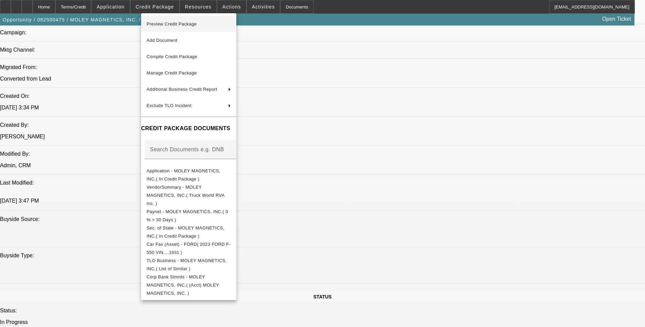
click at [185, 26] on span "Preview Credit Package" at bounding box center [172, 23] width 50 height 5
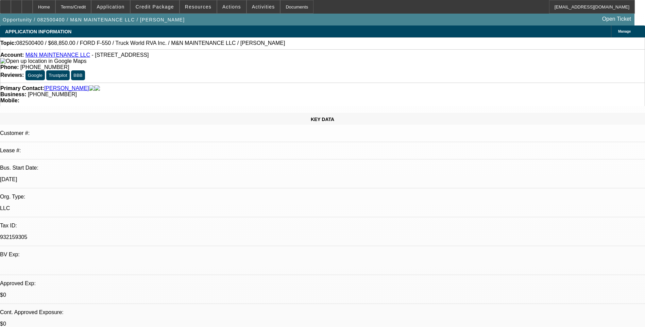
select select "0.1"
select select "0"
select select "1"
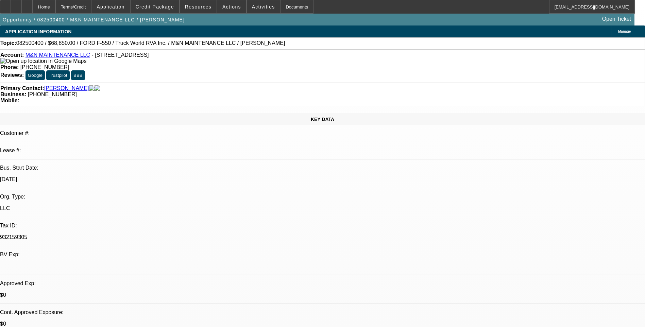
select select "6"
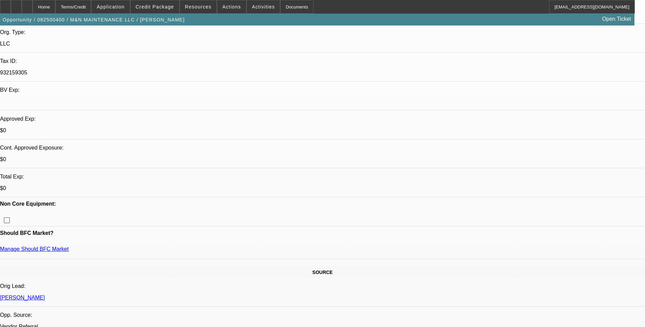
scroll to position [170, 0]
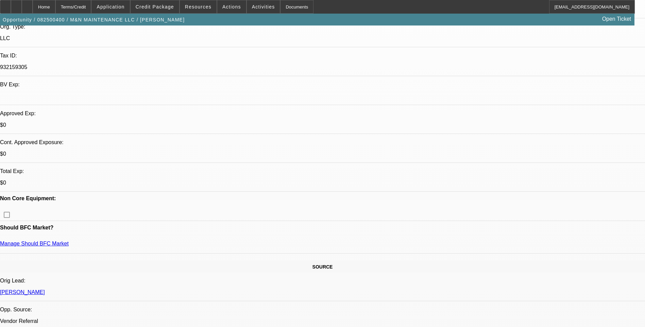
click at [16, 4] on icon at bounding box center [16, 4] width 0 height 0
click at [33, 9] on div at bounding box center [27, 7] width 11 height 14
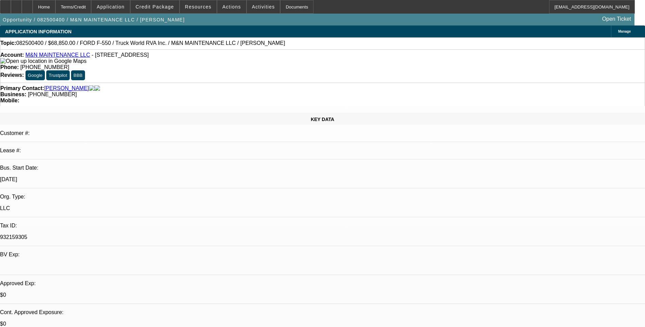
select select "0.1"
select select "0"
select select "1"
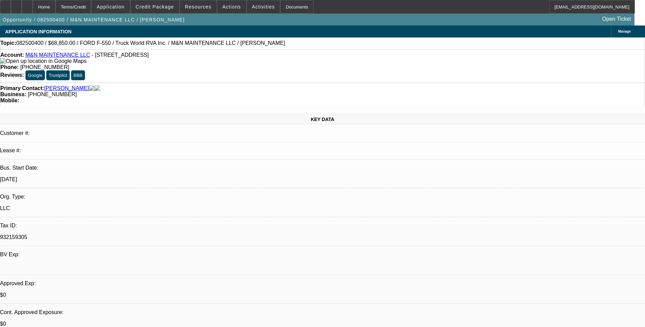
select select "6"
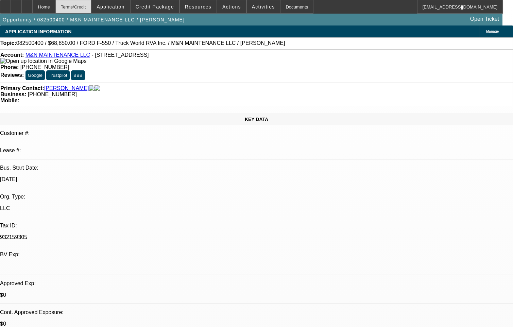
click at [92, 4] on div "Terms/Credit" at bounding box center [73, 7] width 36 height 14
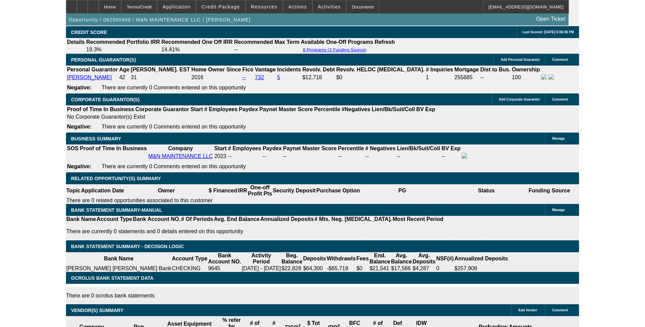
scroll to position [955, 0]
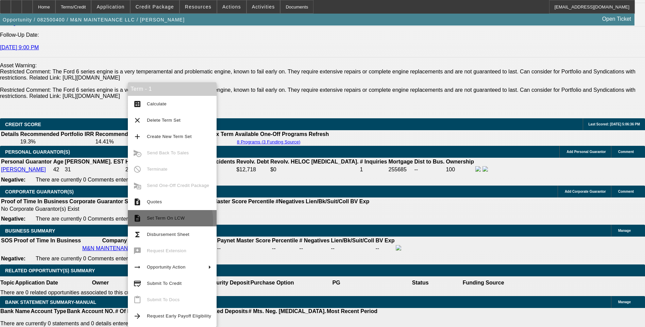
click at [165, 221] on span "Set Term On LCW" at bounding box center [179, 218] width 64 height 8
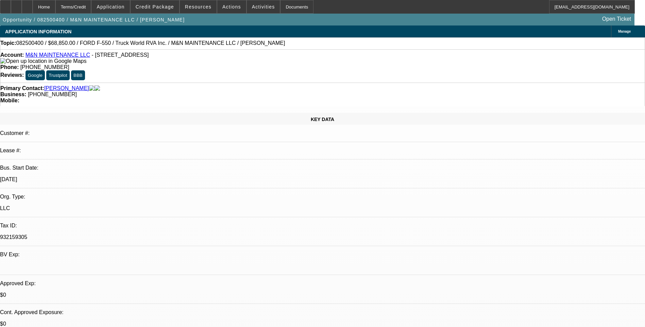
select select "0.1"
select select "0"
select select "6"
click at [166, 7] on span "Credit Package" at bounding box center [155, 6] width 38 height 5
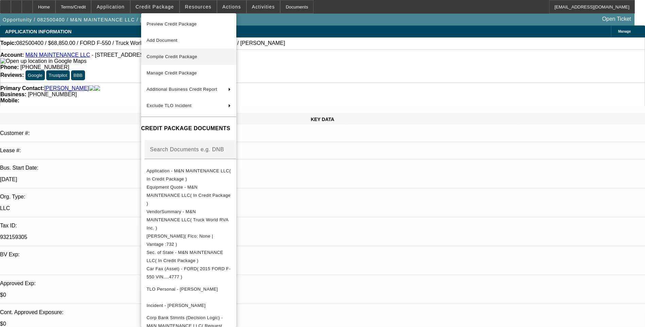
click at [202, 59] on span "Compile Credit Package" at bounding box center [189, 57] width 84 height 8
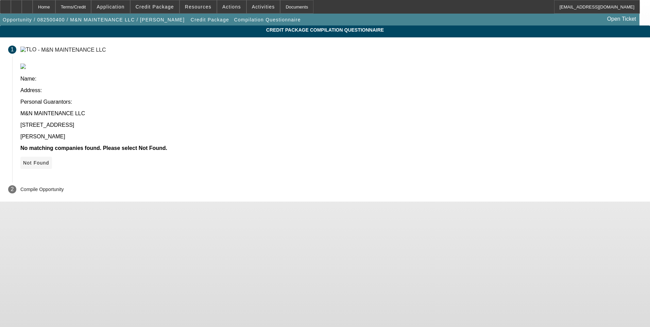
click at [23, 160] on icon at bounding box center [23, 162] width 0 height 5
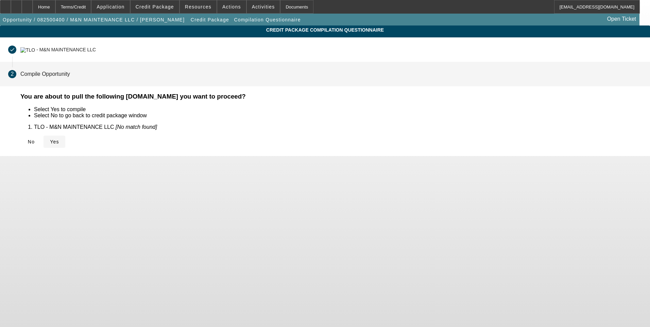
click at [59, 143] on span "Yes" at bounding box center [54, 141] width 9 height 5
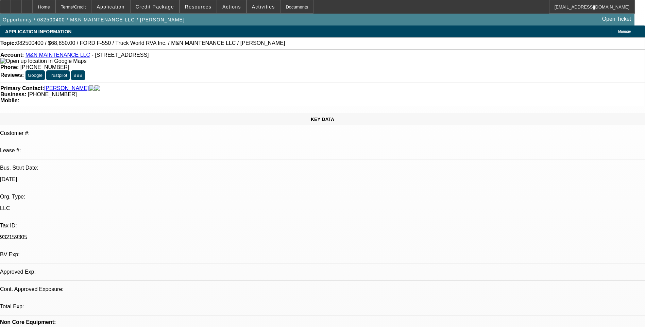
select select "0.1"
select select "0"
select select "6"
click at [159, 8] on span "Credit Package" at bounding box center [155, 6] width 38 height 5
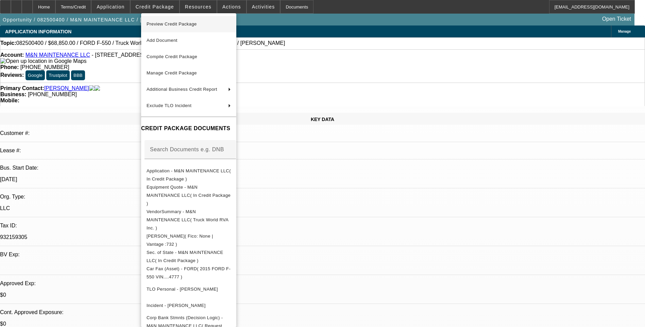
click at [213, 25] on span "Preview Credit Package" at bounding box center [189, 24] width 84 height 8
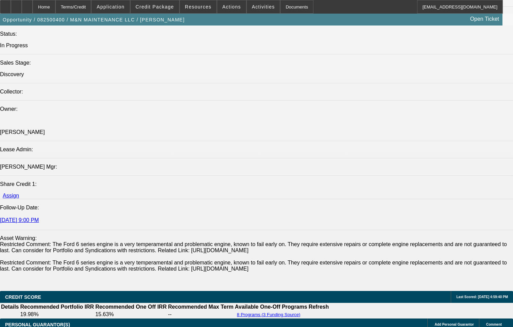
scroll to position [782, 0]
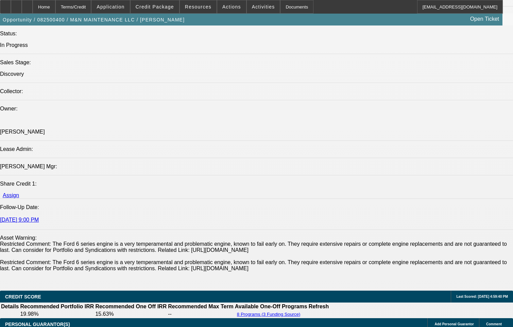
click at [27, 4] on icon at bounding box center [27, 4] width 0 height 0
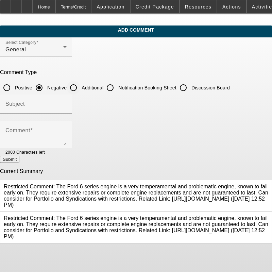
click at [80, 87] on input "Additional" at bounding box center [74, 88] width 14 height 14
radio input "true"
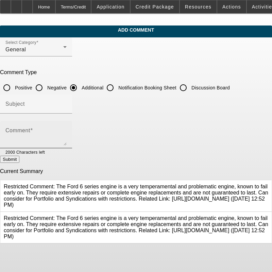
click at [59, 128] on div "Comment" at bounding box center [35, 134] width 61 height 27
paste textarea "M&N Maintenance LLC, a mobile mechanic operation owned by Jaime Schultz, subcon…"
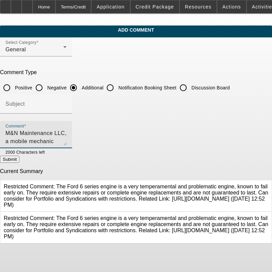
scroll to position [39, 0]
type textarea "M&N Maintenance LLC, a mobile mechanic operation owned by Jaime Schultz, subcon…"
click at [19, 161] on button "Submit" at bounding box center [9, 159] width 19 height 7
radio input "true"
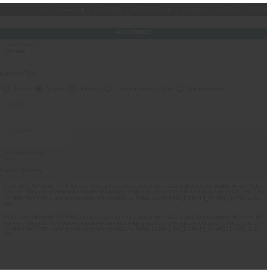
scroll to position [0, 0]
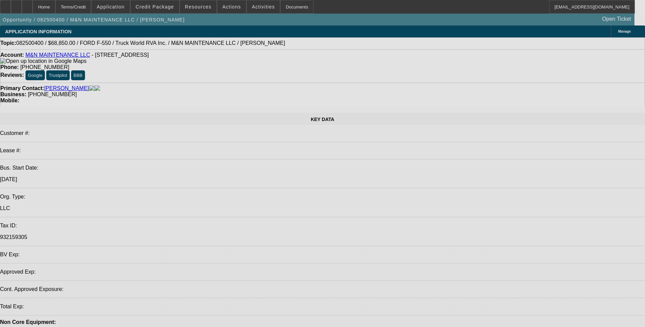
select select "0.1"
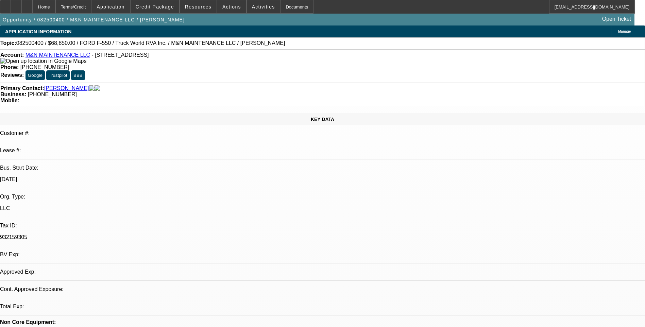
select select "0"
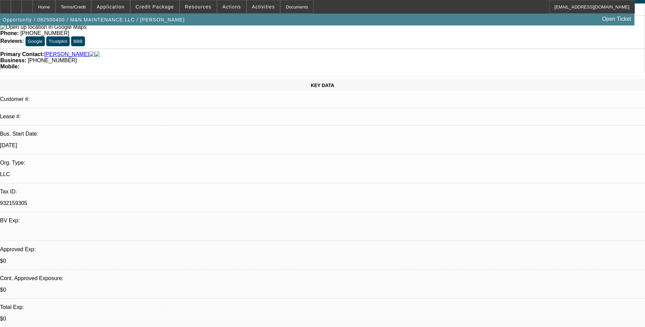
select select "1"
select select "6"
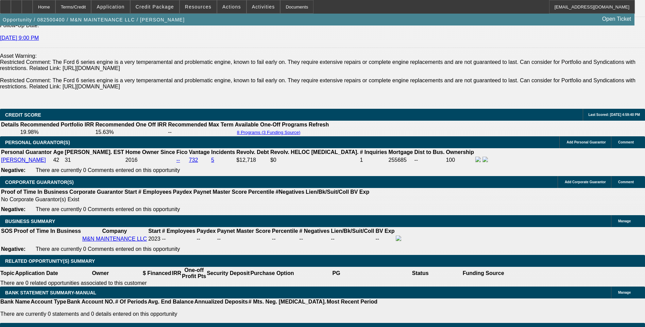
scroll to position [952, 0]
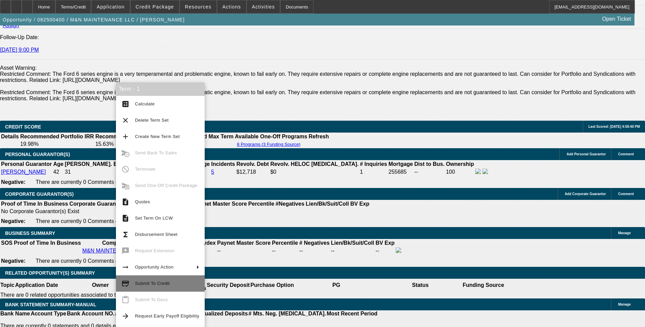
click at [161, 284] on span "Submit To Credit" at bounding box center [152, 283] width 35 height 5
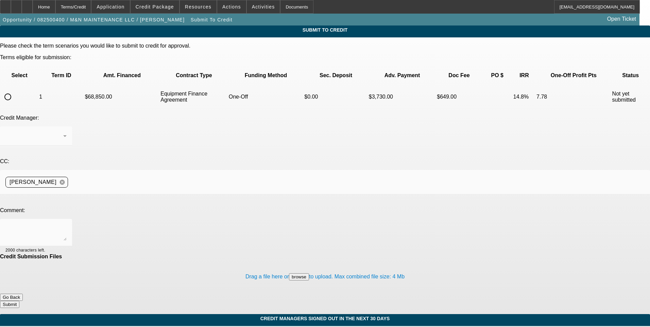
click at [15, 90] on input "radio" at bounding box center [8, 97] width 14 height 14
radio input "true"
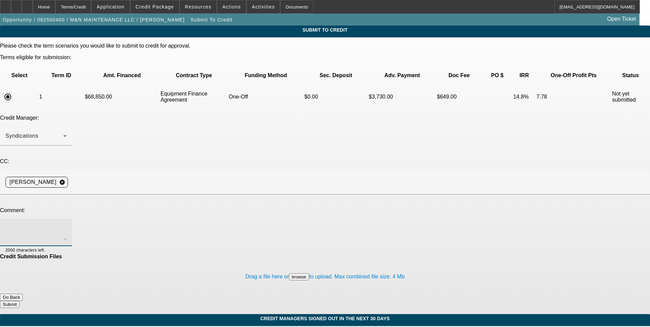
click at [67, 225] on textarea at bounding box center [35, 233] width 61 height 16
type textarea "See additional comments for write up and ok to sell one off to OCS. Thanks"
click at [19, 301] on button "Submit" at bounding box center [9, 304] width 19 height 7
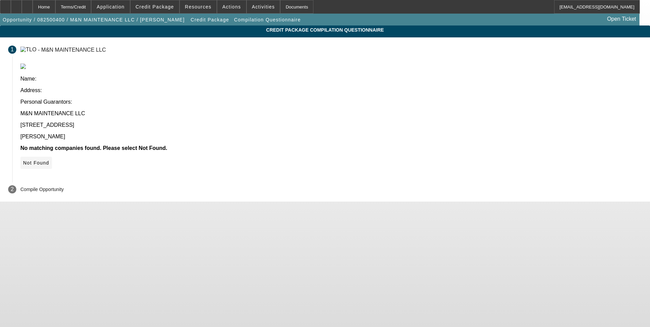
click at [23, 160] on icon at bounding box center [23, 162] width 0 height 5
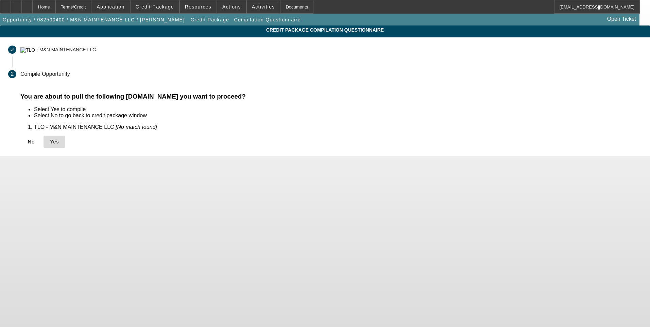
click at [50, 144] on icon at bounding box center [50, 141] width 0 height 5
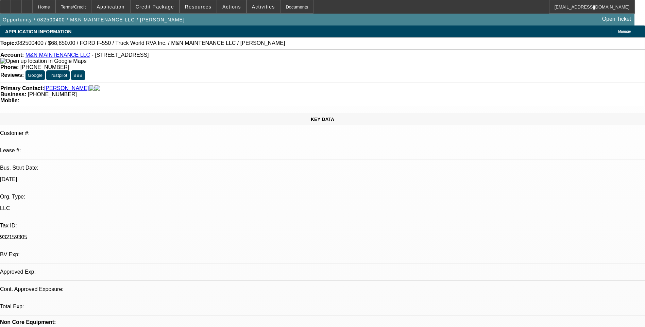
select select "0.1"
select select "0"
select select "6"
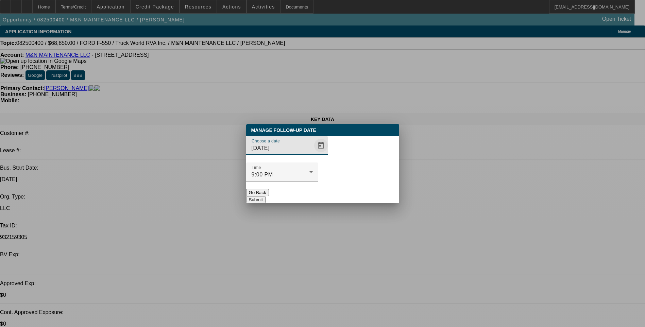
click at [313, 154] on span "Open calendar" at bounding box center [321, 145] width 16 height 16
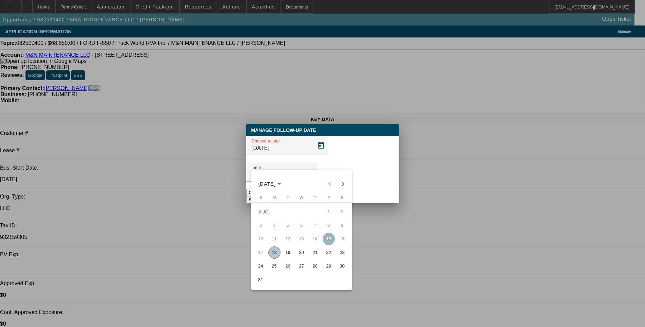
click at [288, 256] on span "19" at bounding box center [288, 253] width 12 height 12
type input "[DATE]"
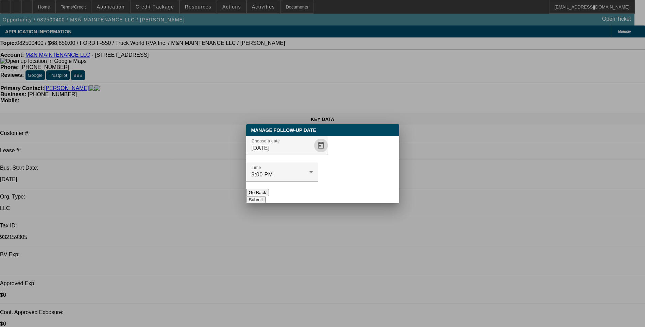
click at [266, 196] on button "Submit" at bounding box center [255, 199] width 19 height 7
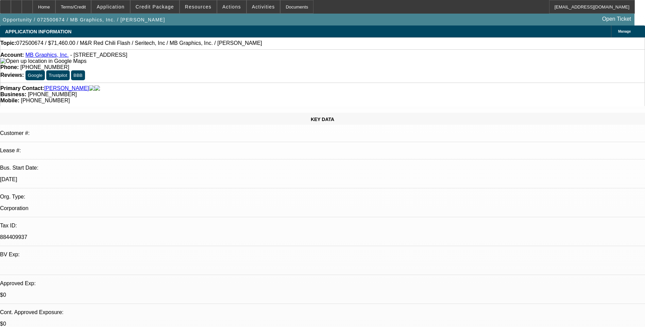
select select "0.1"
select select "0"
select select "0.1"
select select "0"
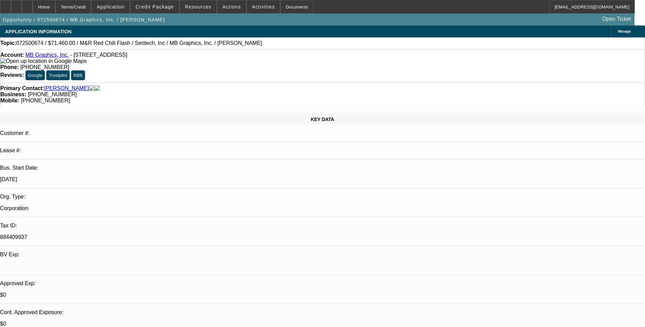
select select "0.1"
select select "0"
select select "0.1"
select select "0"
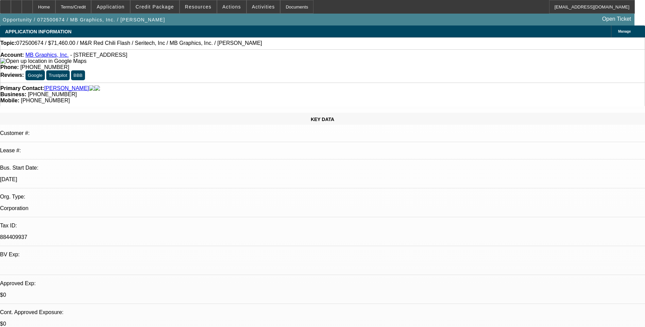
select select "0"
select select "0.1"
select select "1"
select select "5"
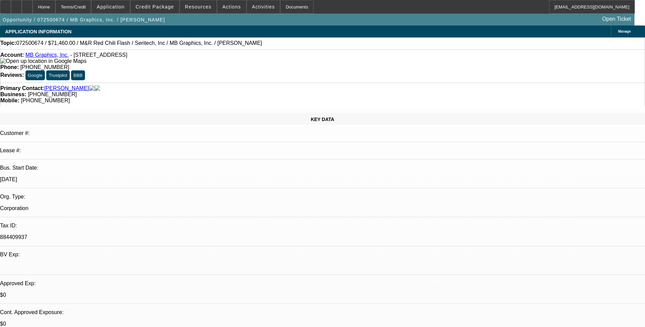
select select "1"
select select "5"
select select "1"
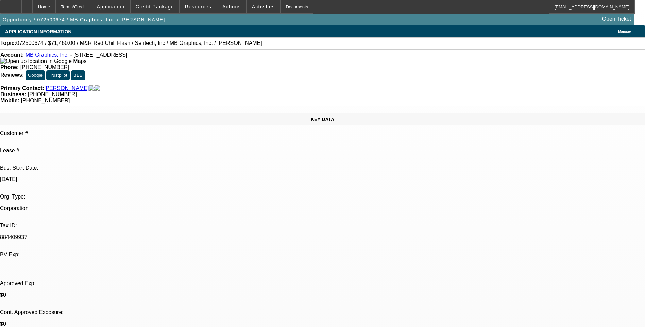
select select "5"
select select "1"
select select "5"
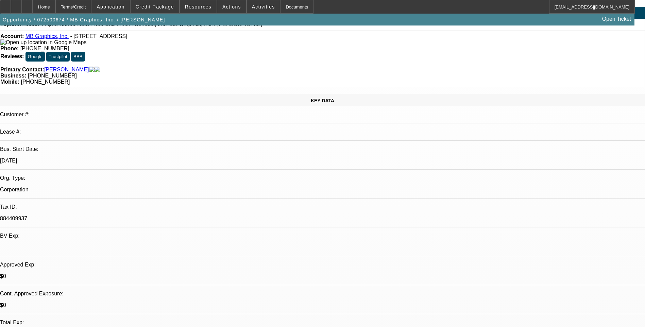
scroll to position [34, 0]
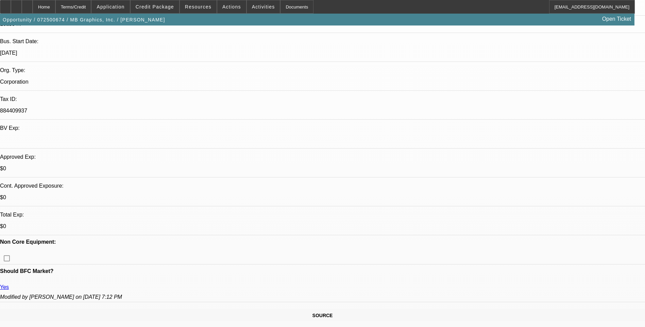
scroll to position [136, 0]
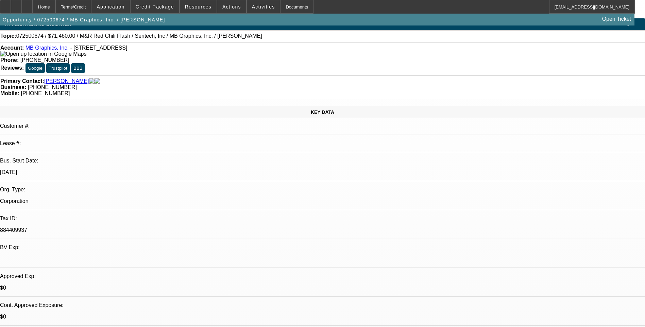
scroll to position [0, 0]
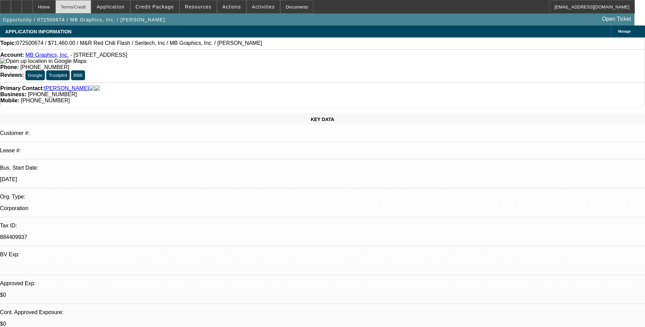
click at [82, 5] on div "Terms/Credit" at bounding box center [73, 7] width 36 height 14
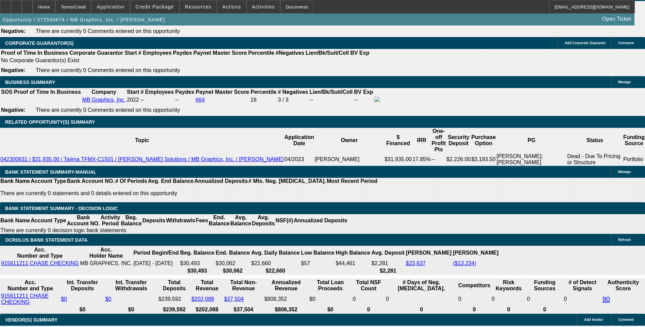
scroll to position [34, 0]
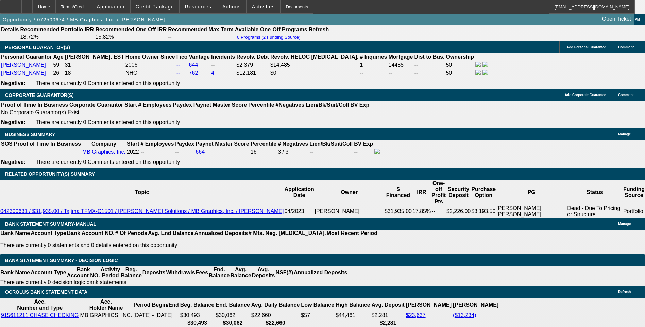
scroll to position [1013, 0]
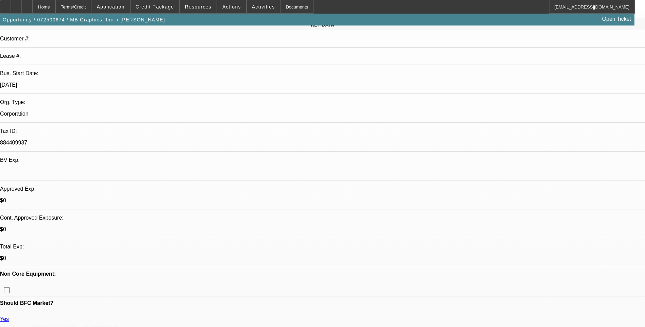
scroll to position [0, 0]
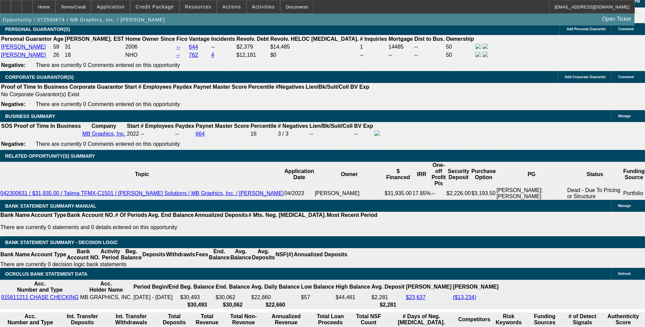
scroll to position [1054, 0]
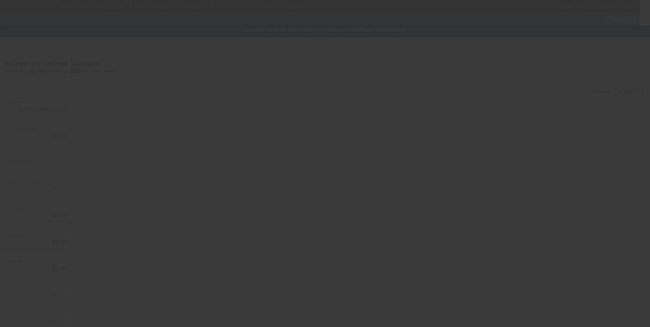
type input "$74,700.00"
type input "$4,700.00"
type input "Freight"
type input "$79,400.00"
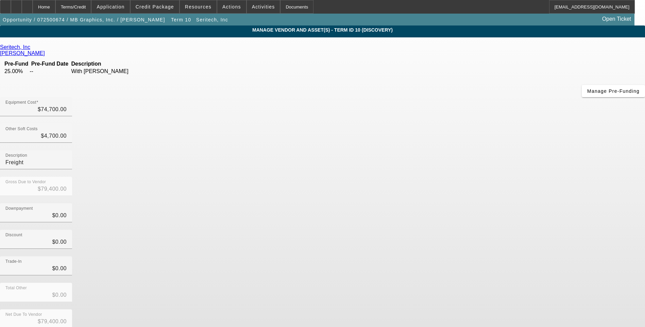
click at [30, 48] on link "Seritech, Inc" at bounding box center [15, 47] width 30 height 6
click at [55, 6] on div "Home" at bounding box center [44, 7] width 23 height 14
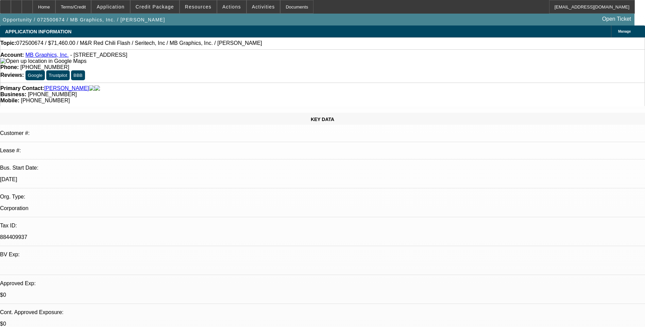
select select "0.1"
select select "0"
select select "0.1"
select select "5"
select select "0.1"
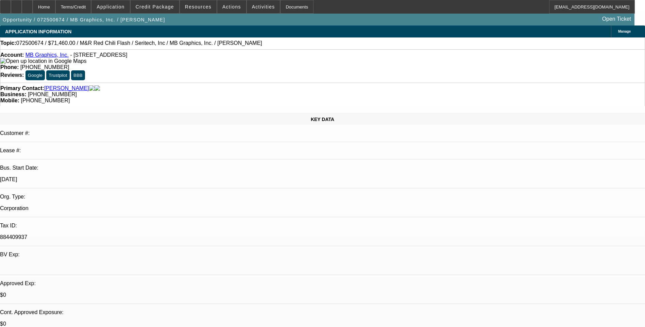
select select "0"
select select "0.1"
select select "5"
select select "0"
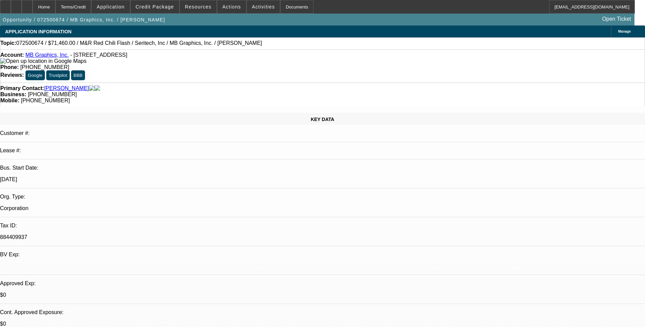
select select "0.1"
select select "5"
select select "0"
select select "0.1"
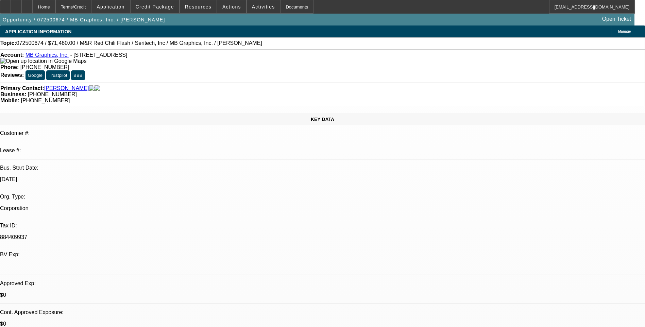
select select "5"
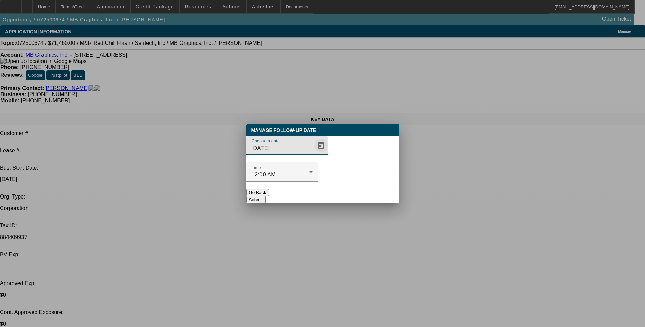
click at [313, 154] on span "Open calendar" at bounding box center [321, 145] width 16 height 16
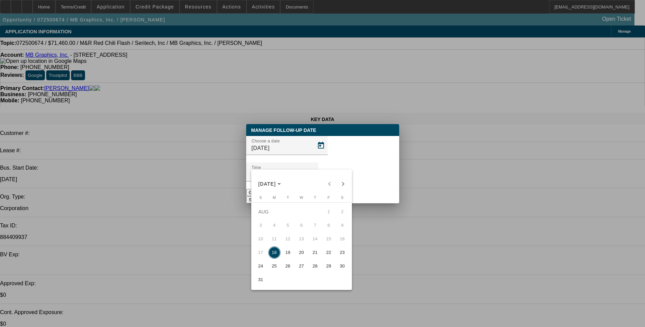
click at [287, 254] on span "19" at bounding box center [288, 253] width 12 height 12
type input "8/19/2025"
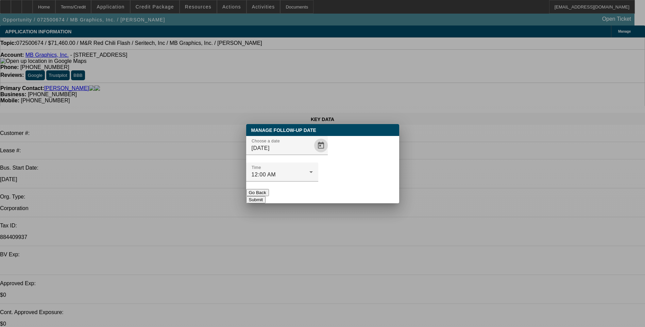
click at [266, 196] on button "Submit" at bounding box center [255, 199] width 19 height 7
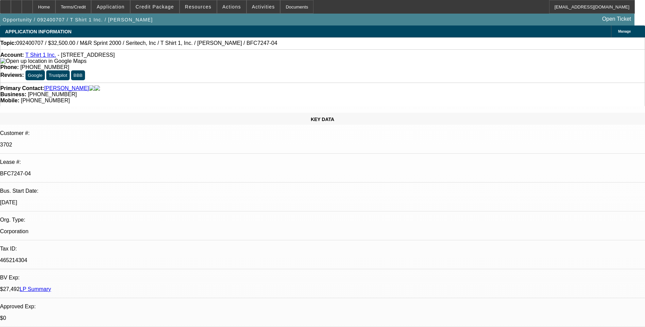
select select "0"
select select "2"
select select "0"
select select "2"
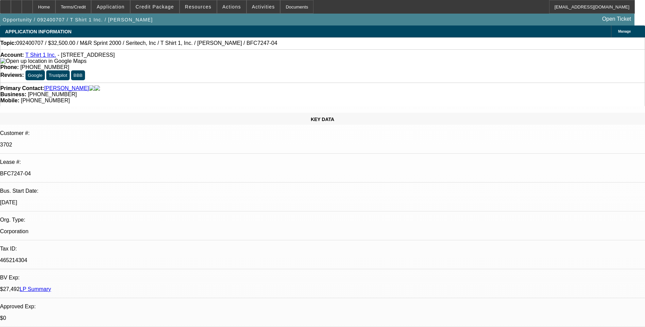
select select "0"
select select "2"
select select "0"
select select "1"
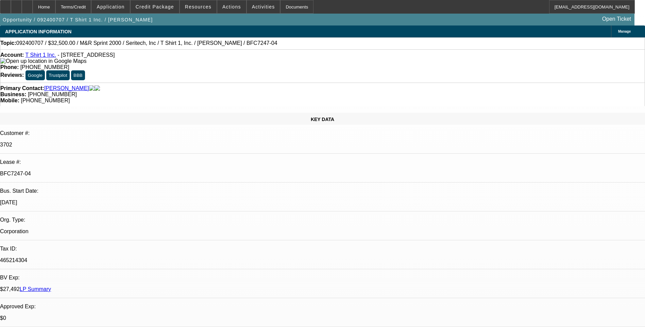
select select "2"
select select "6"
select select "1"
select select "2"
select select "6"
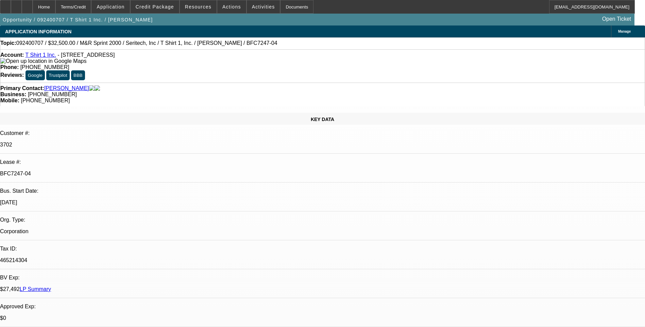
select select "1"
select select "2"
select select "6"
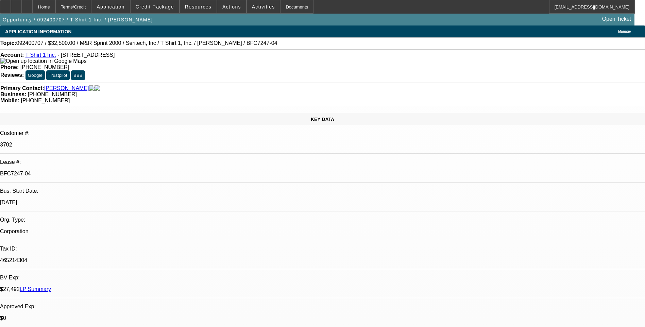
scroll to position [0, 0]
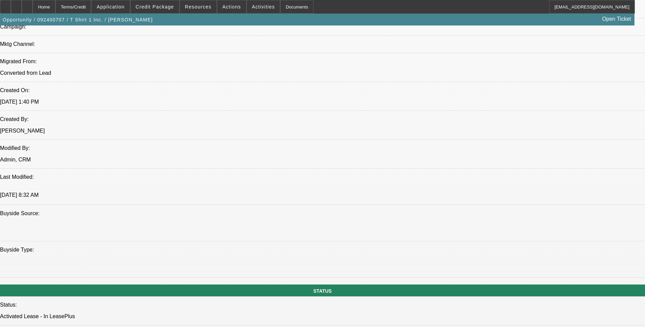
scroll to position [476, 0]
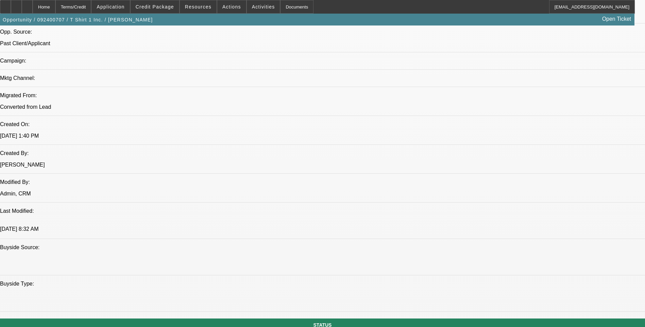
scroll to position [170, 0]
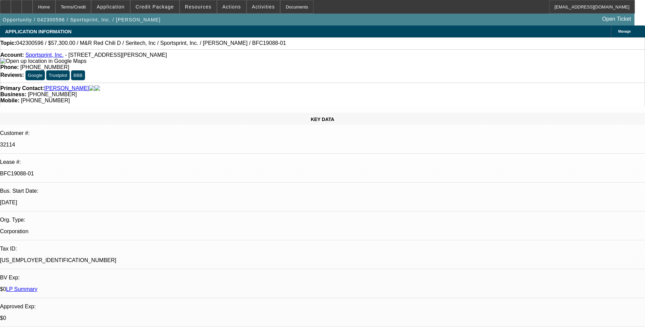
select select "0"
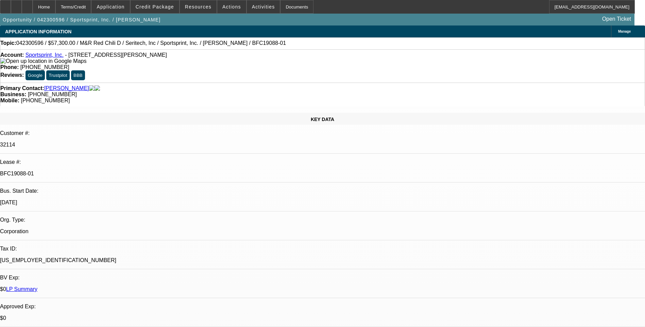
select select "0"
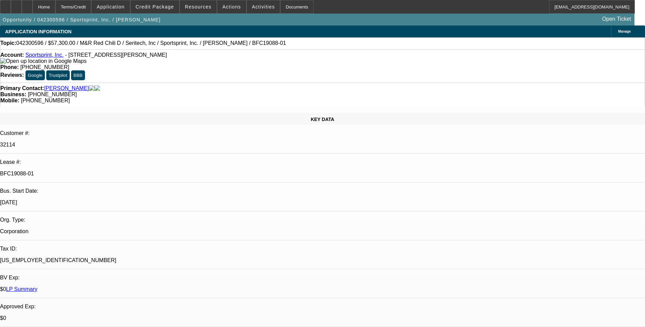
select select "0"
select select "0.1"
select select "1"
select select "2"
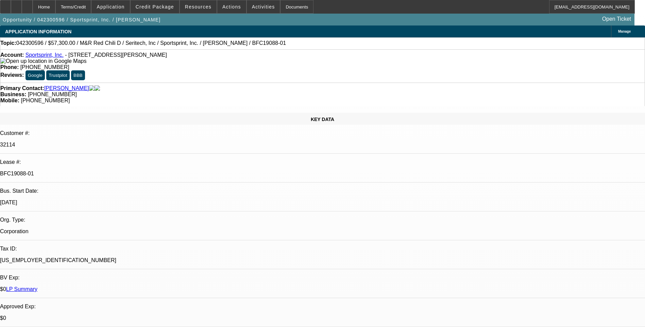
select select "1"
select select "2"
select select "1"
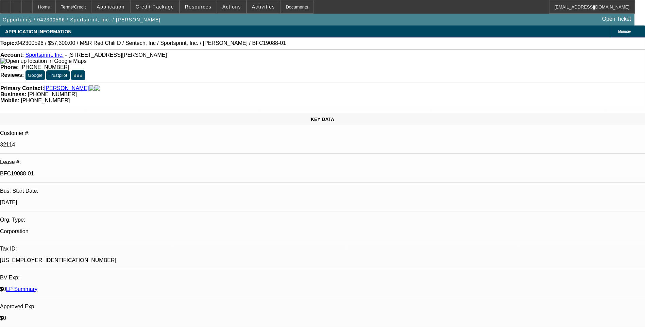
select select "2"
select select "1"
select select "4"
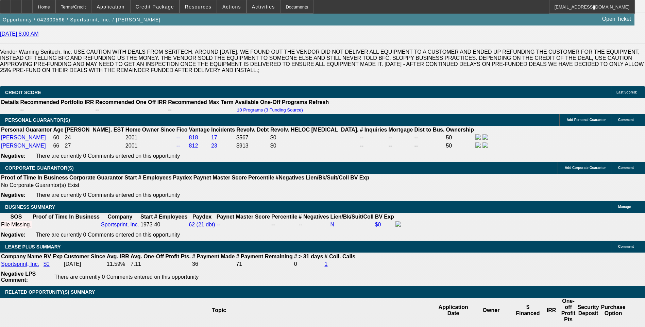
scroll to position [1020, 0]
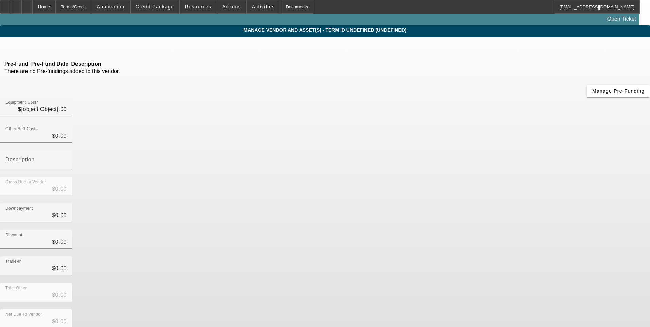
type input "$55,000.00"
type input "$2,300.00"
type input "Freight"
type input "$57,300.00"
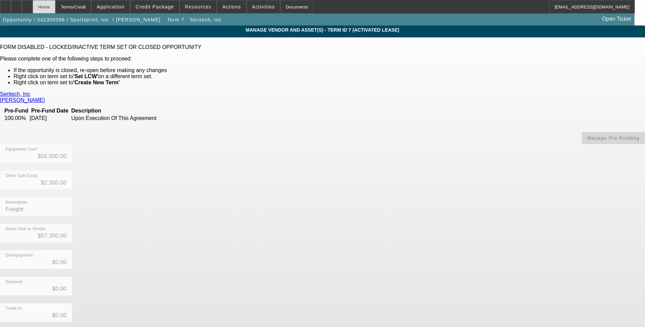
click at [55, 3] on div "Home" at bounding box center [44, 7] width 23 height 14
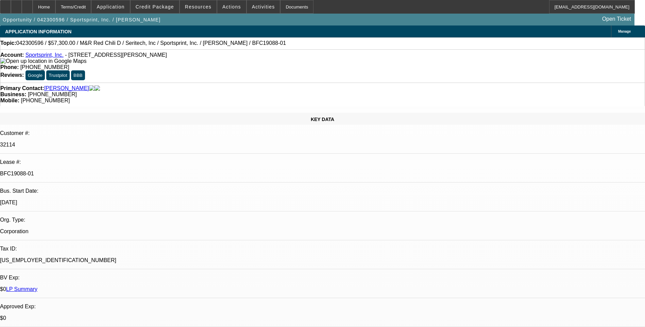
select select "0"
select select "2"
select select "0"
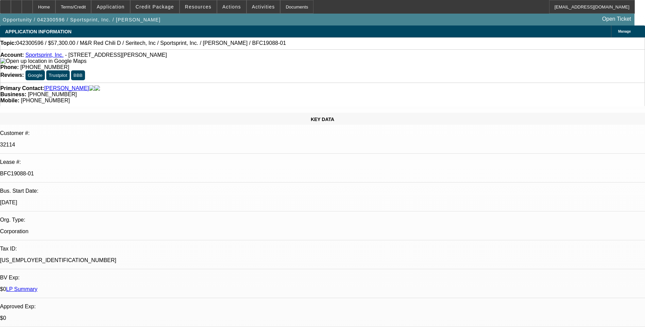
select select "0"
select select "2"
select select "0"
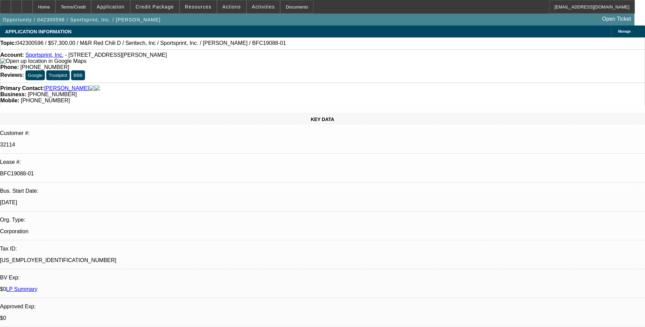
select select "0"
select select "2"
select select "0"
select select "0.1"
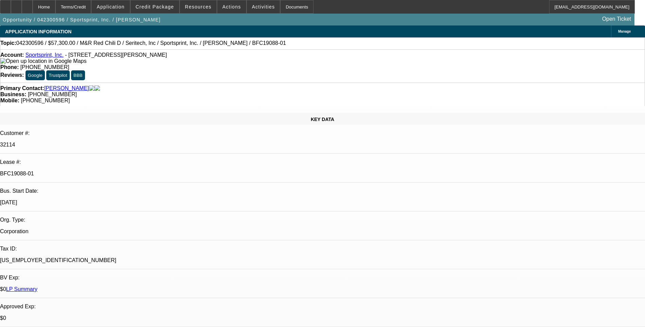
select select "4"
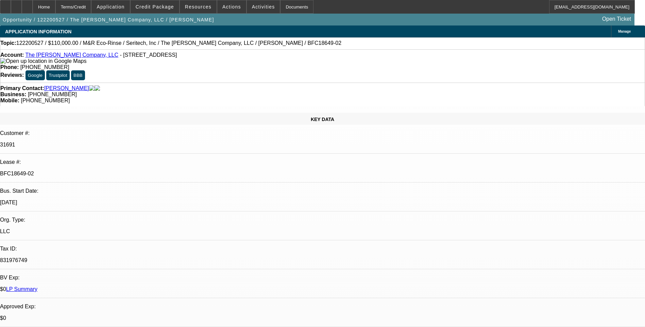
select select "0"
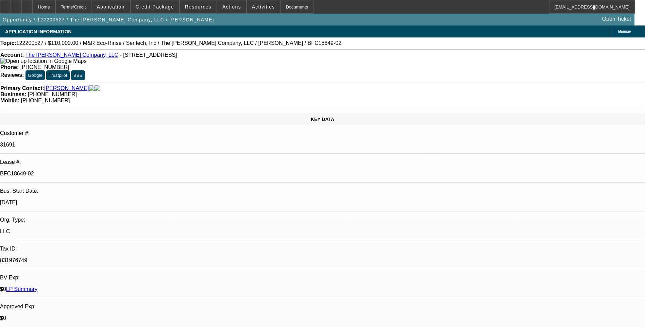
select select "0"
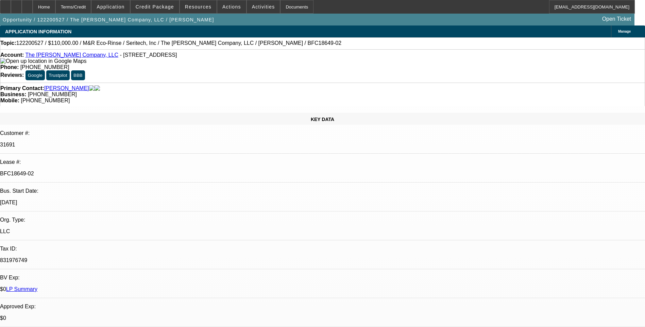
select select "0"
select select "1"
select select "6"
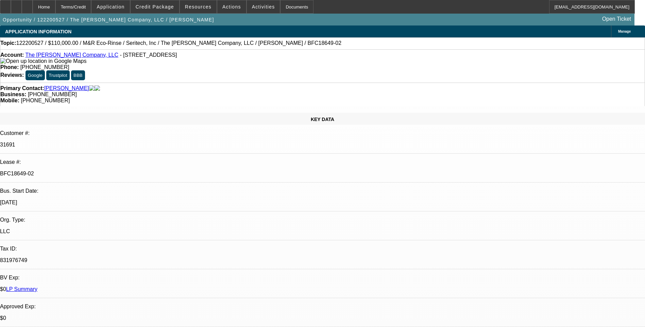
select select "1"
select select "6"
select select "1"
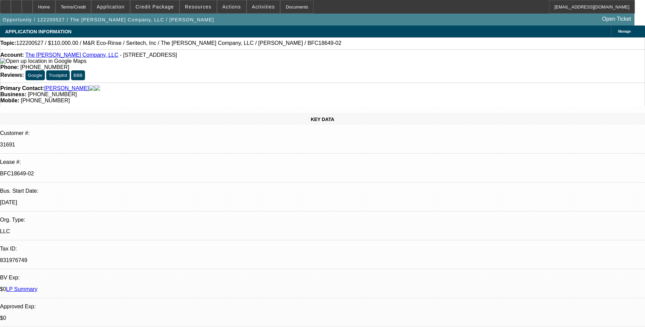
select select "6"
select select "1"
select select "6"
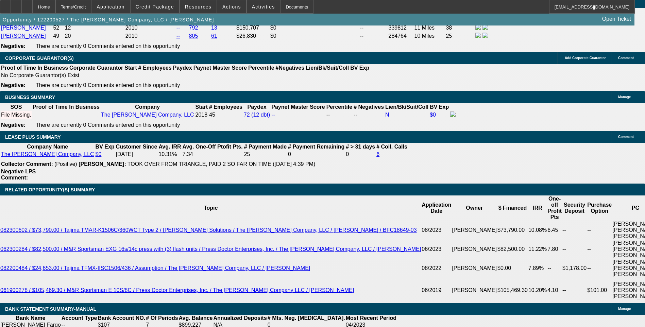
scroll to position [544, 0]
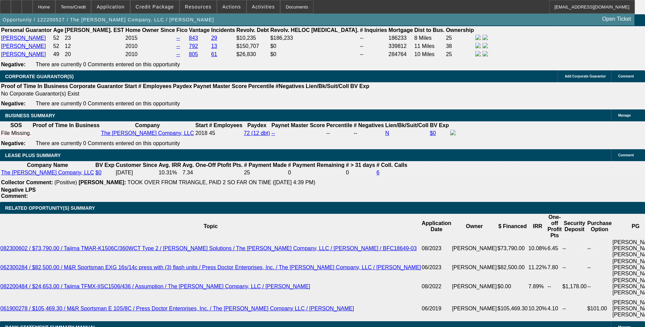
scroll to position [1123, 0]
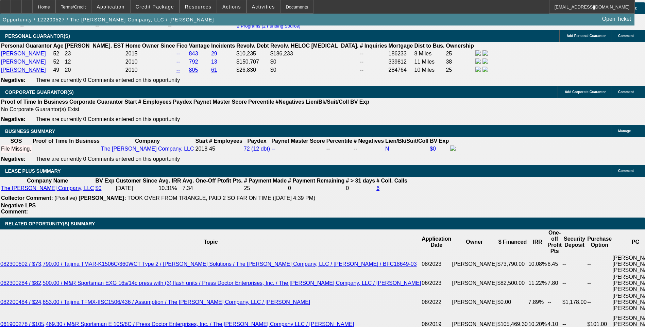
drag, startPoint x: 497, startPoint y: 88, endPoint x: 497, endPoint y: 83, distance: 5.8
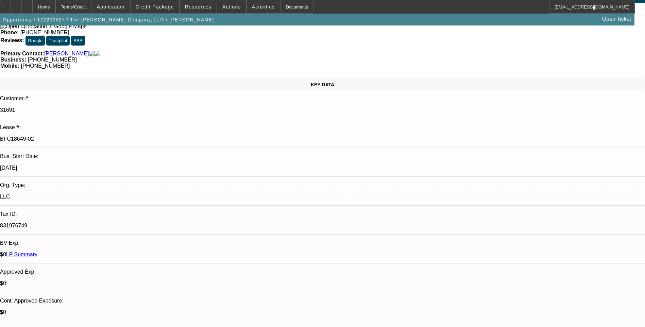
scroll to position [0, 0]
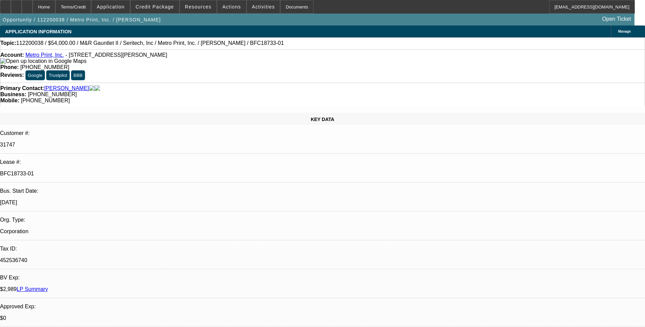
select select "0"
select select "0.1"
select select "0"
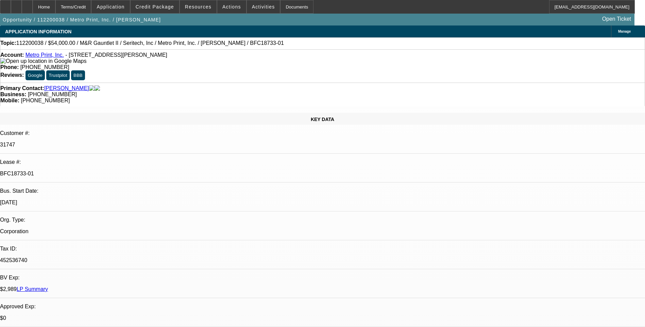
select select "0"
select select "0.1"
select select "0"
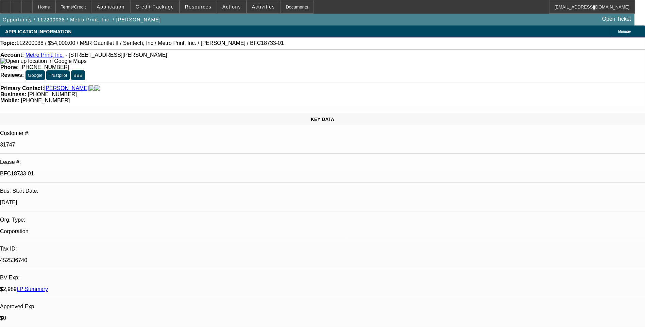
select select "0"
select select "0.1"
select select "1"
select select "4"
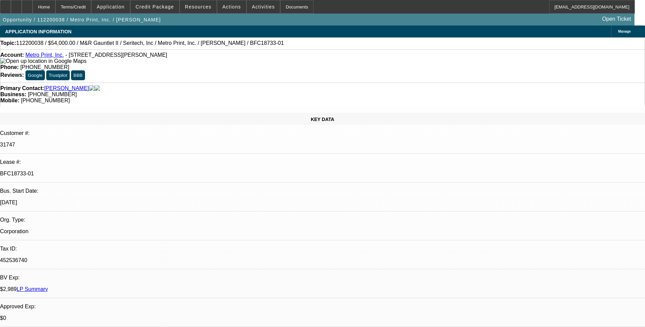
select select "1"
select select "2"
select select "1"
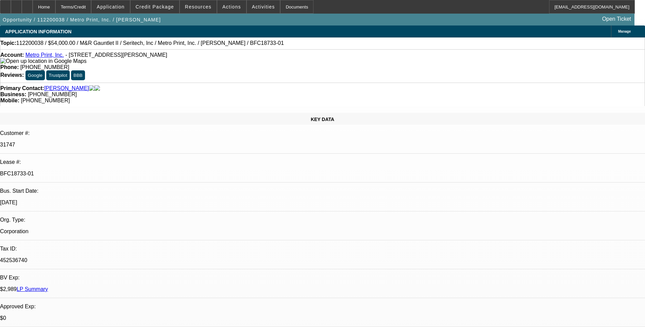
select select "4"
select select "1"
select select "4"
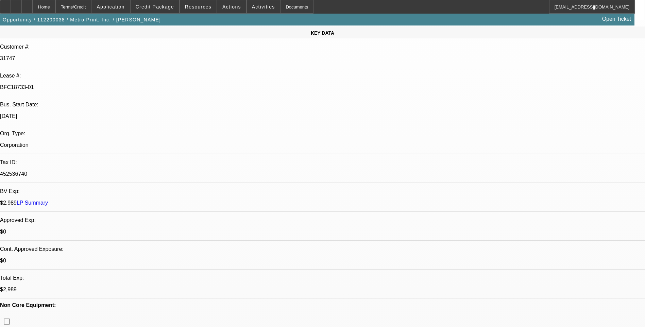
scroll to position [102, 0]
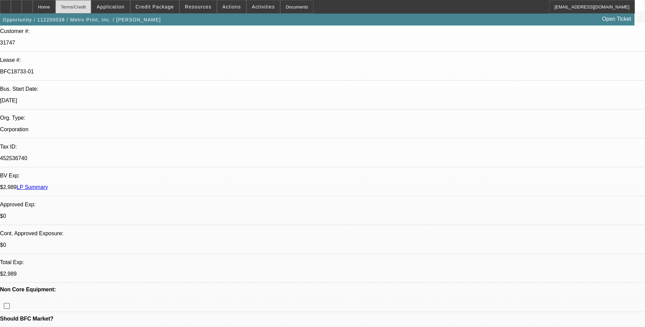
click at [92, 4] on div "Terms/Credit" at bounding box center [73, 7] width 36 height 14
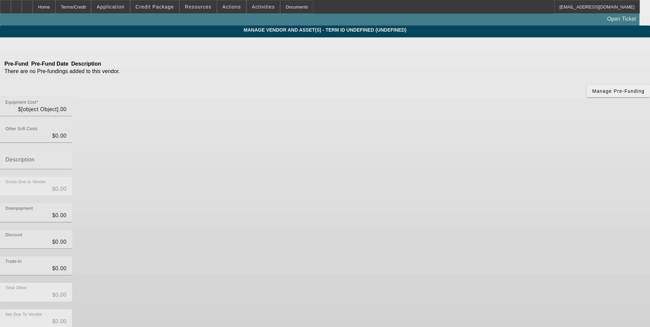
type input "$54,000.00"
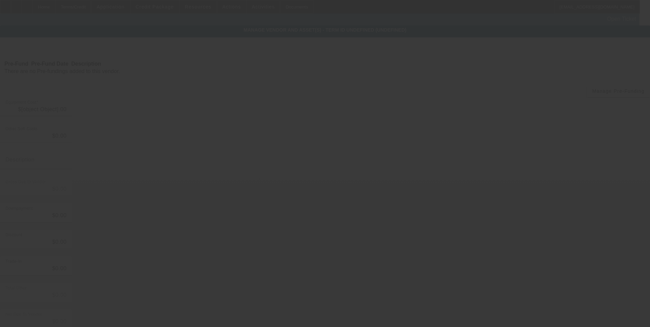
type input "$54,000.00"
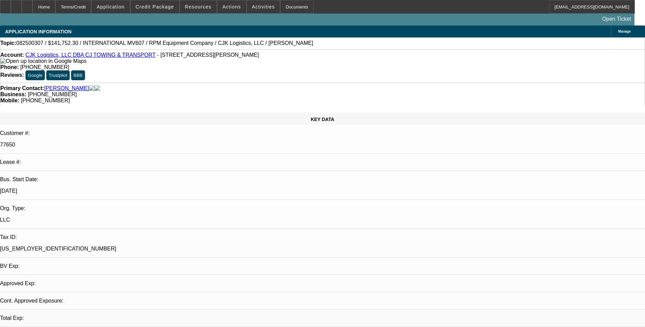
select select "0"
select select "1"
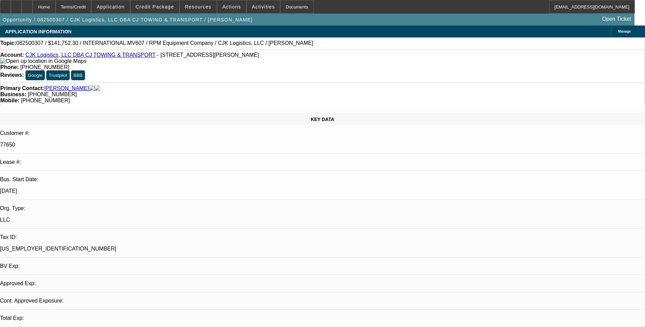
select select "6"
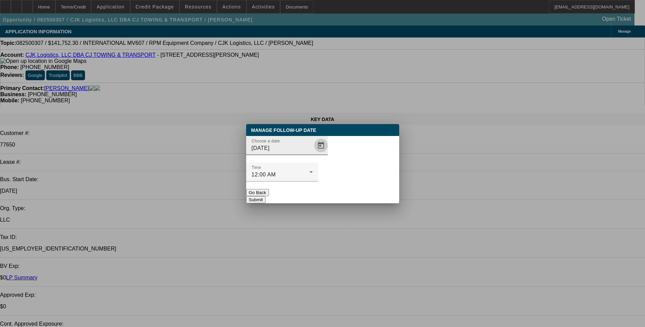
click at [313, 154] on span "Open calendar" at bounding box center [321, 145] width 16 height 16
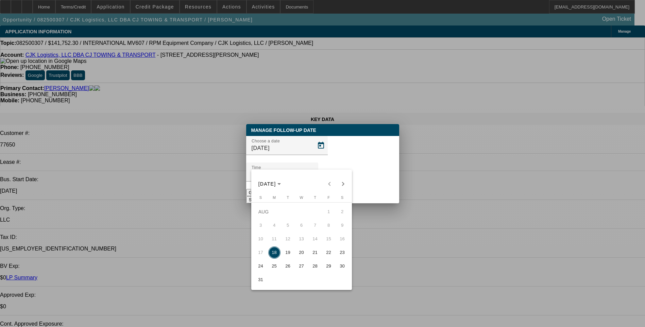
click at [291, 255] on span "19" at bounding box center [288, 253] width 12 height 12
type input "8/19/2025"
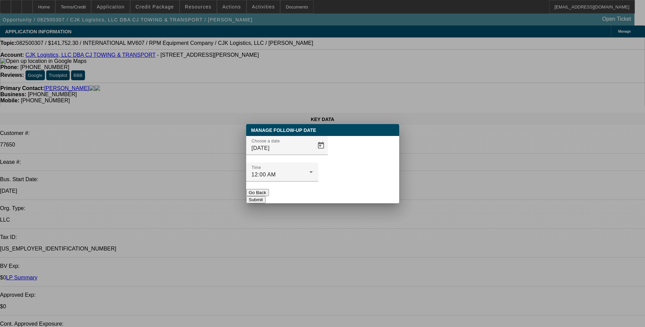
click at [266, 196] on button "Submit" at bounding box center [255, 199] width 19 height 7
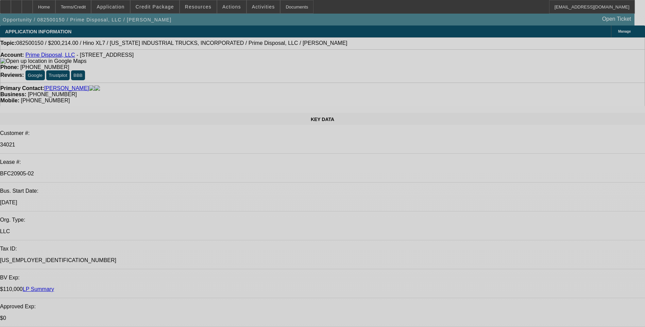
select select "0.1"
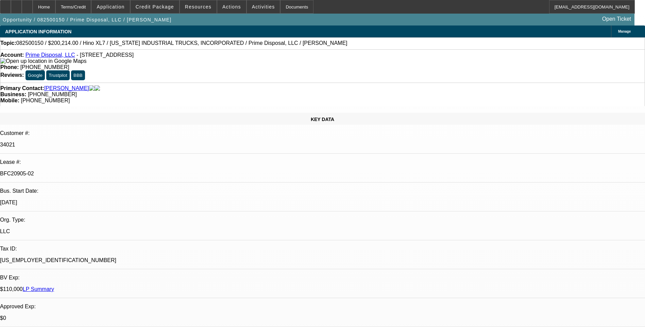
select select "0"
select select "0.1"
select select "0"
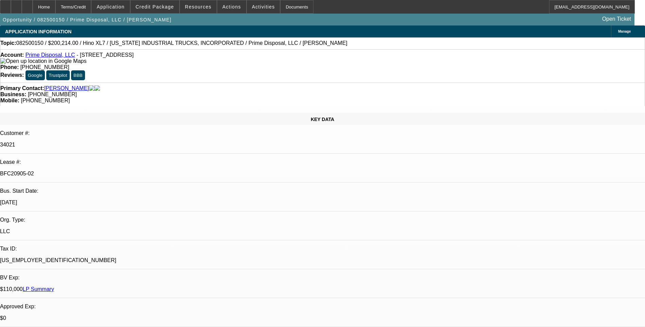
select select "0.1"
select select "0"
select select "0.1"
select select "0"
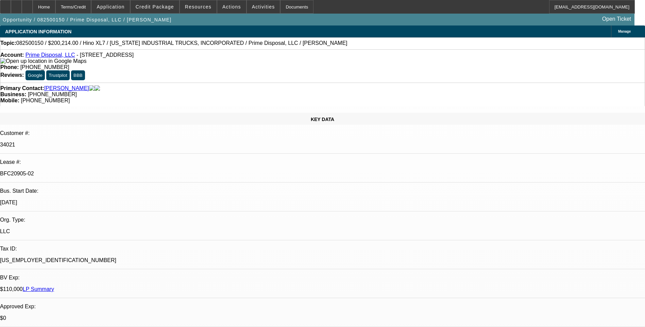
select select "0"
select select "1"
select select "6"
select select "1"
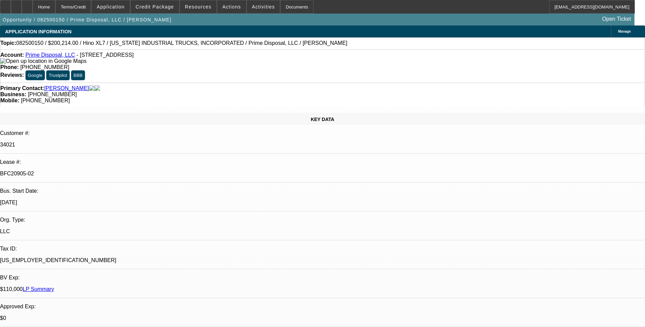
select select "1"
select select "6"
select select "1"
select select "6"
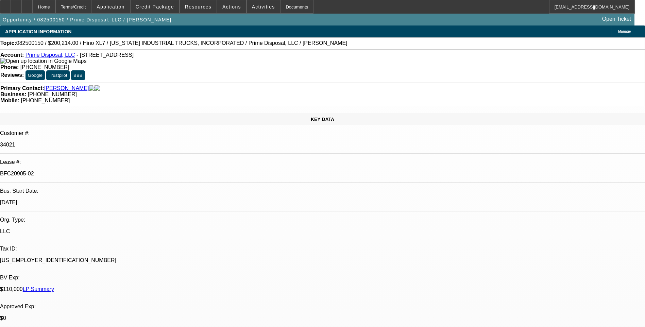
select select "1"
select select "6"
